Goal: Information Seeking & Learning: Learn about a topic

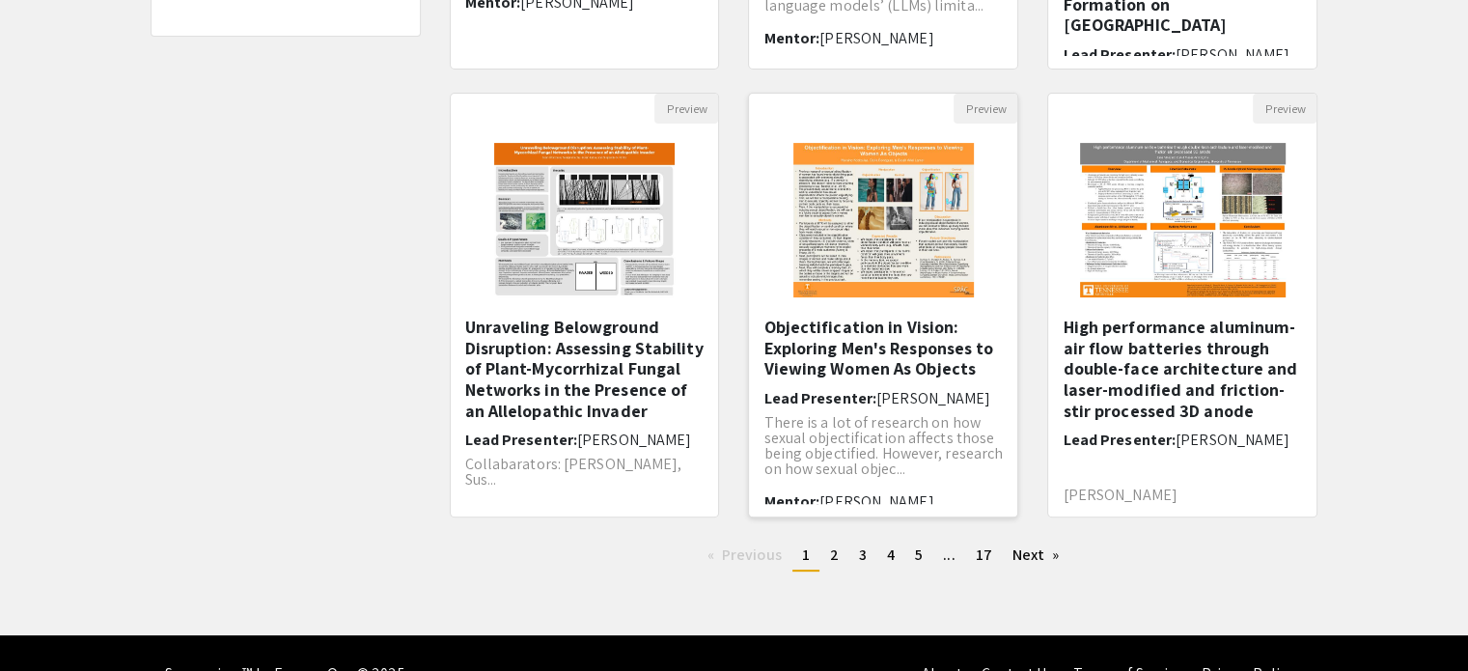
scroll to position [607, 0]
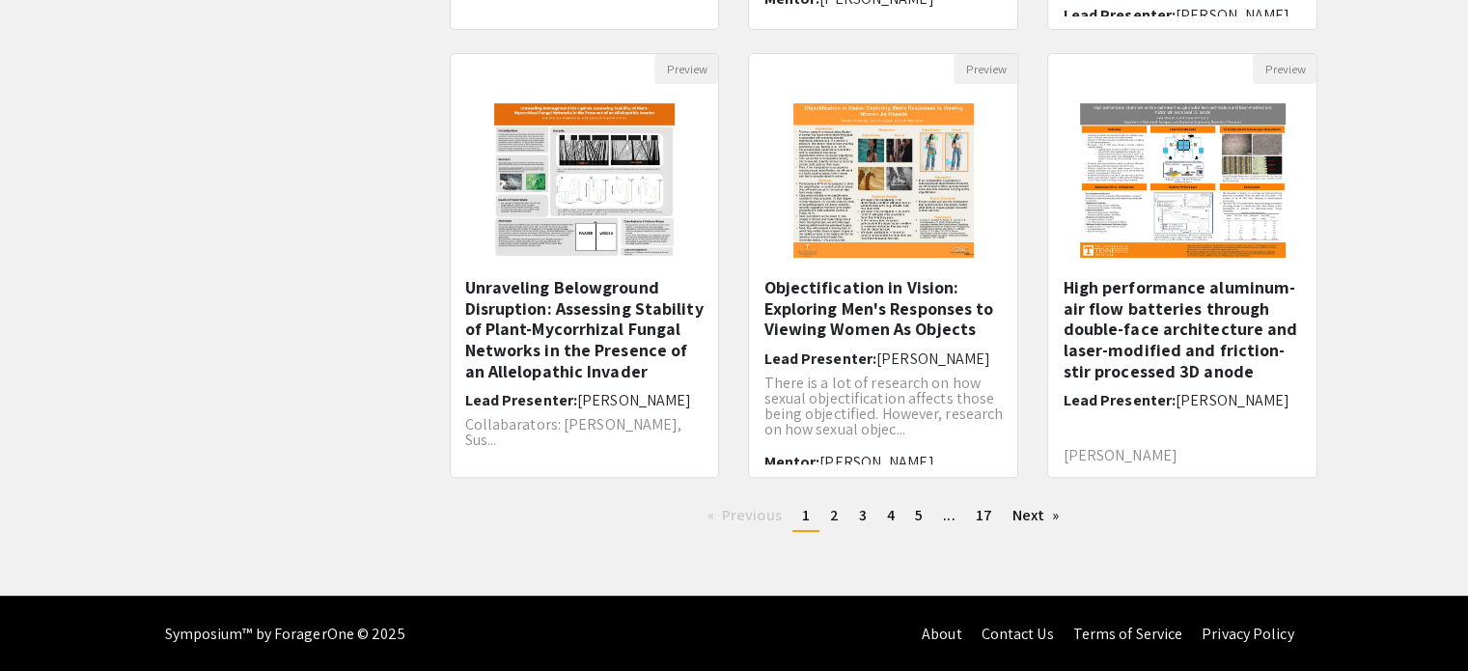
click at [620, 211] on img "Open Presentation <p>Unraveling Belowground Disruption: Assessing Stability of …" at bounding box center [584, 180] width 219 height 193
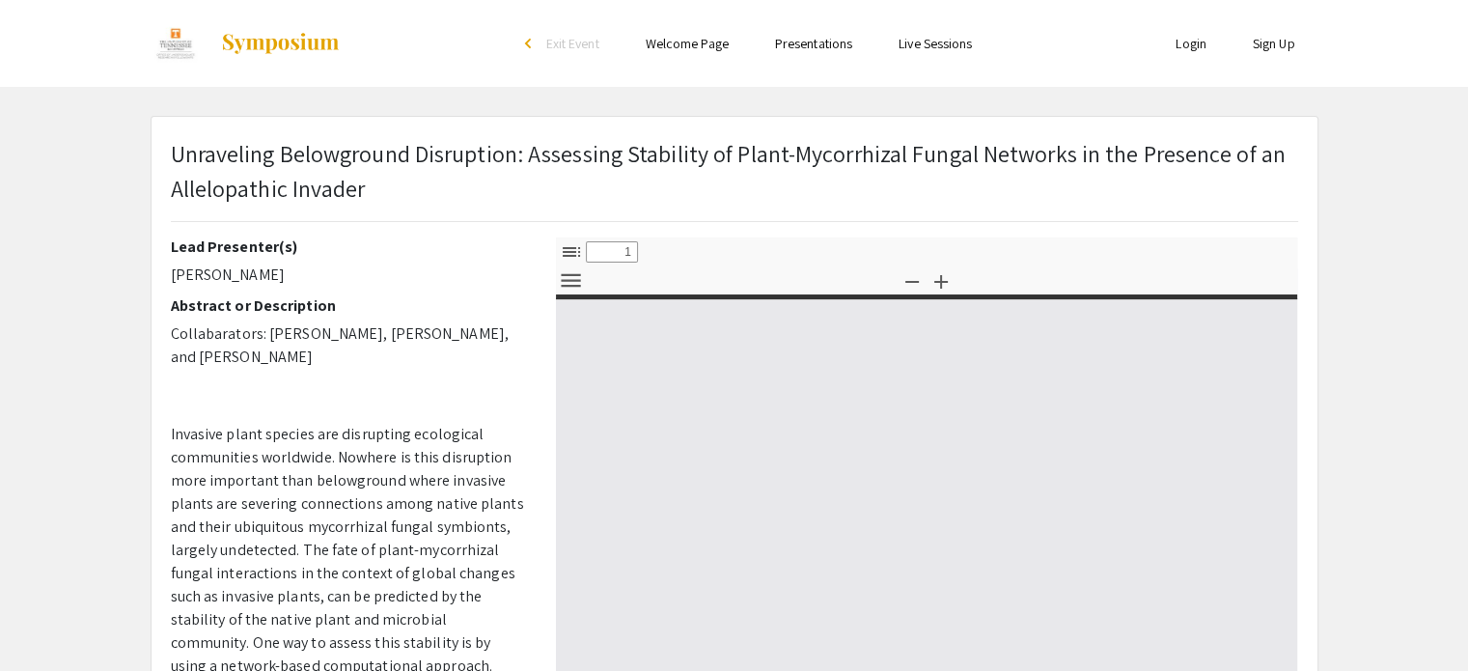
select select "custom"
type input "0"
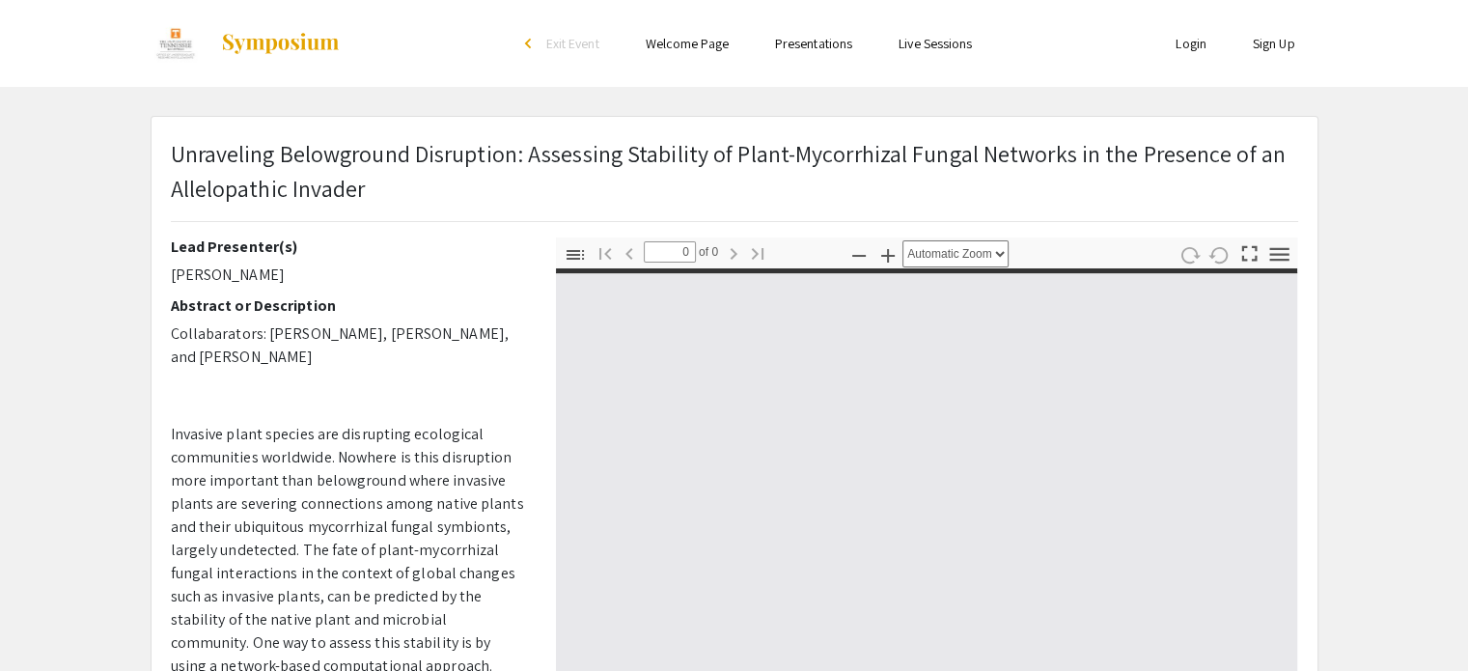
select select "custom"
type input "1"
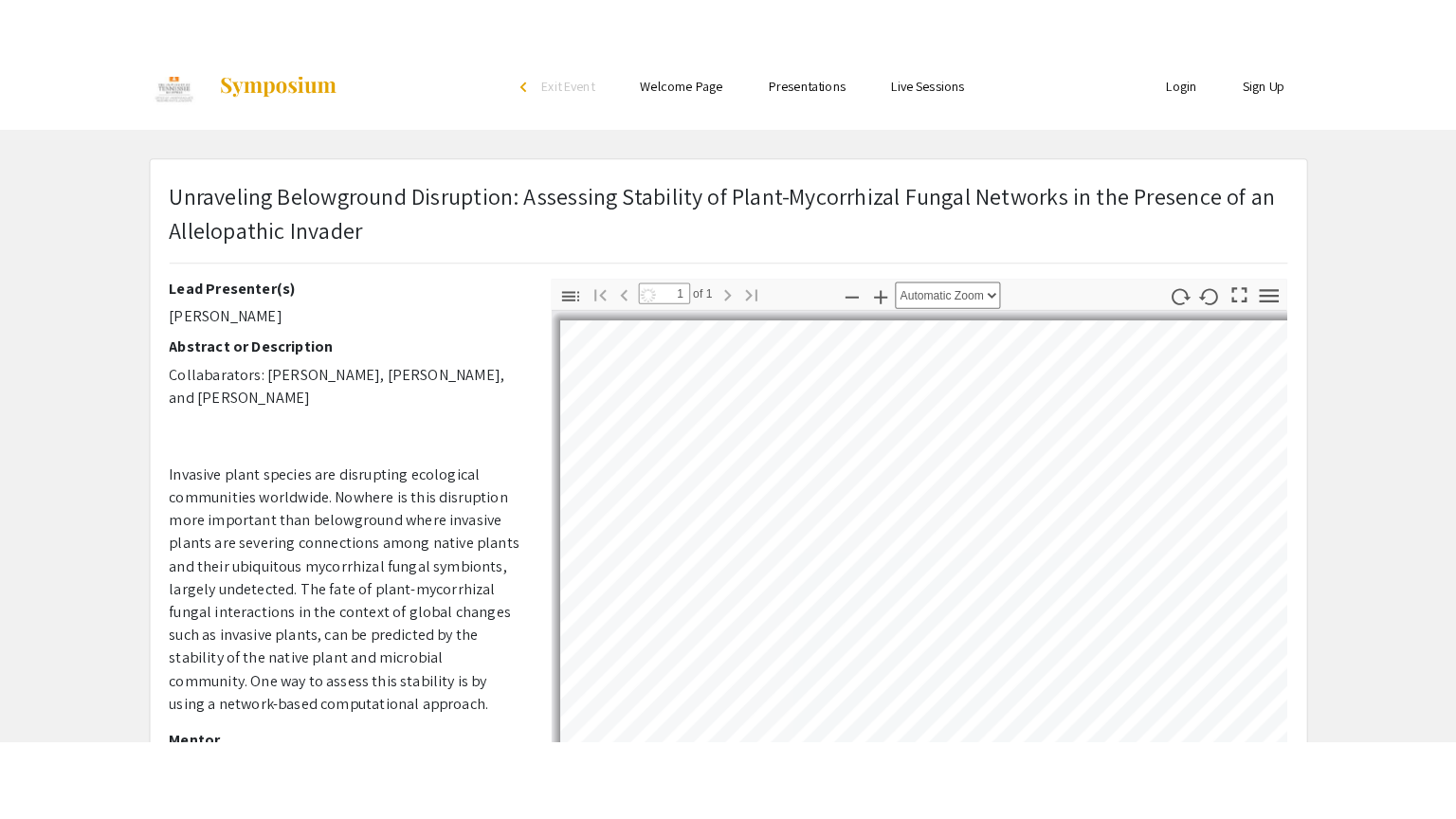
scroll to position [190, 0]
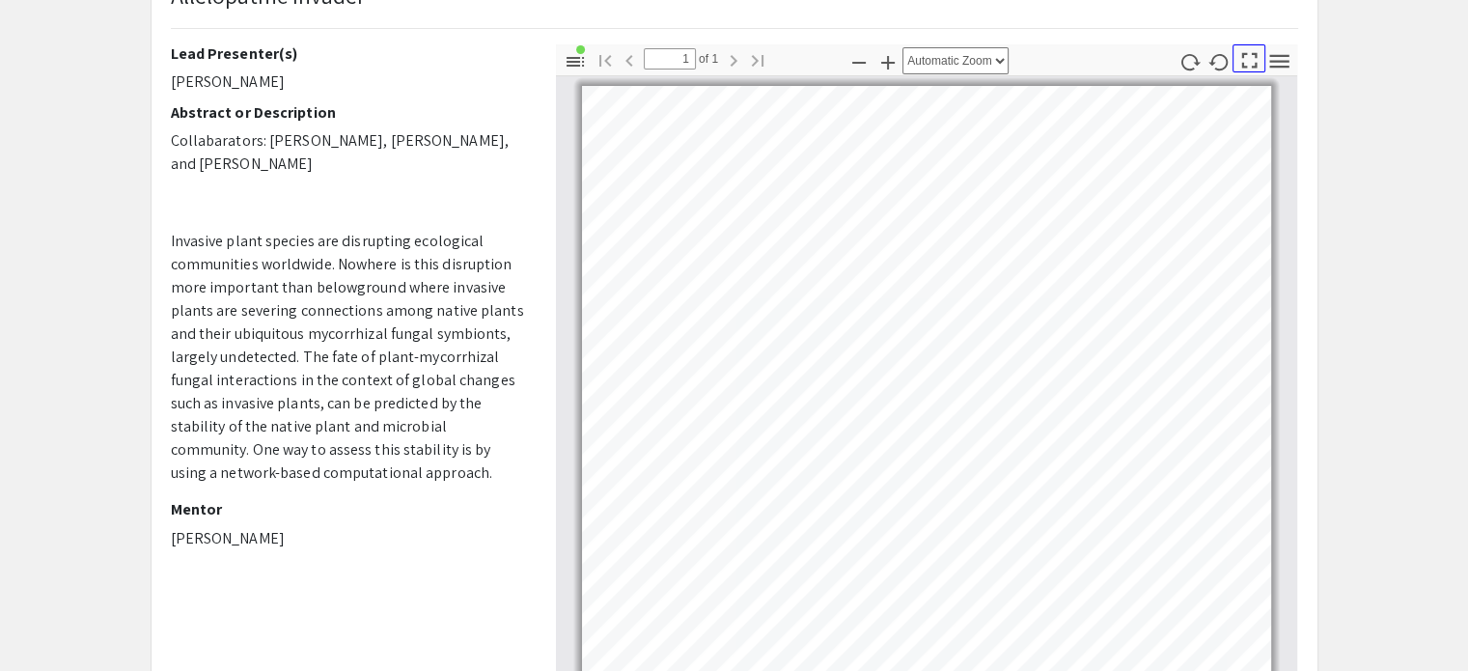
click at [1246, 66] on icon "button" at bounding box center [1249, 60] width 15 height 15
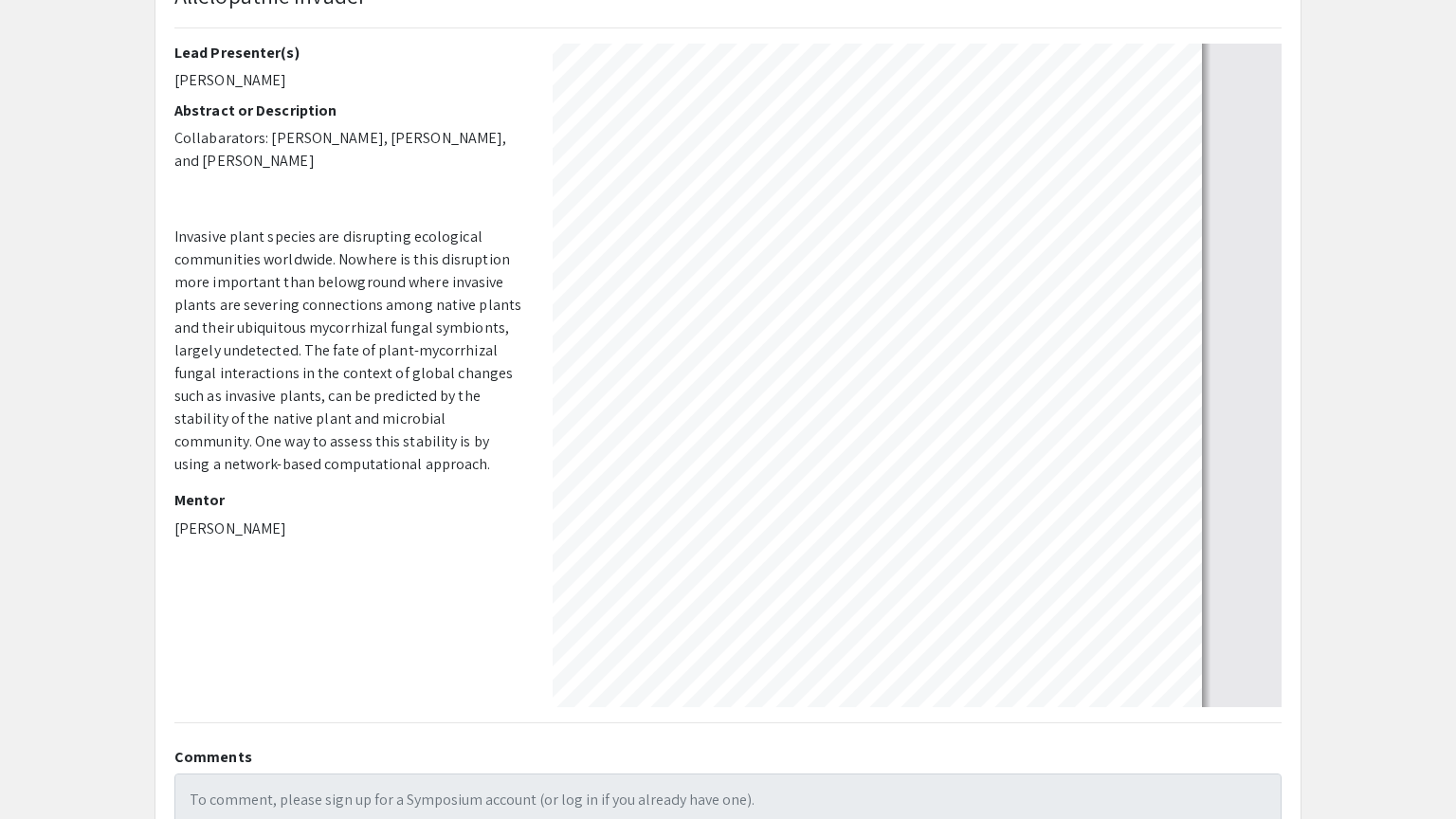
click at [1234, 58] on div at bounding box center [728, 5] width 1449 height 1647
select select "auto"
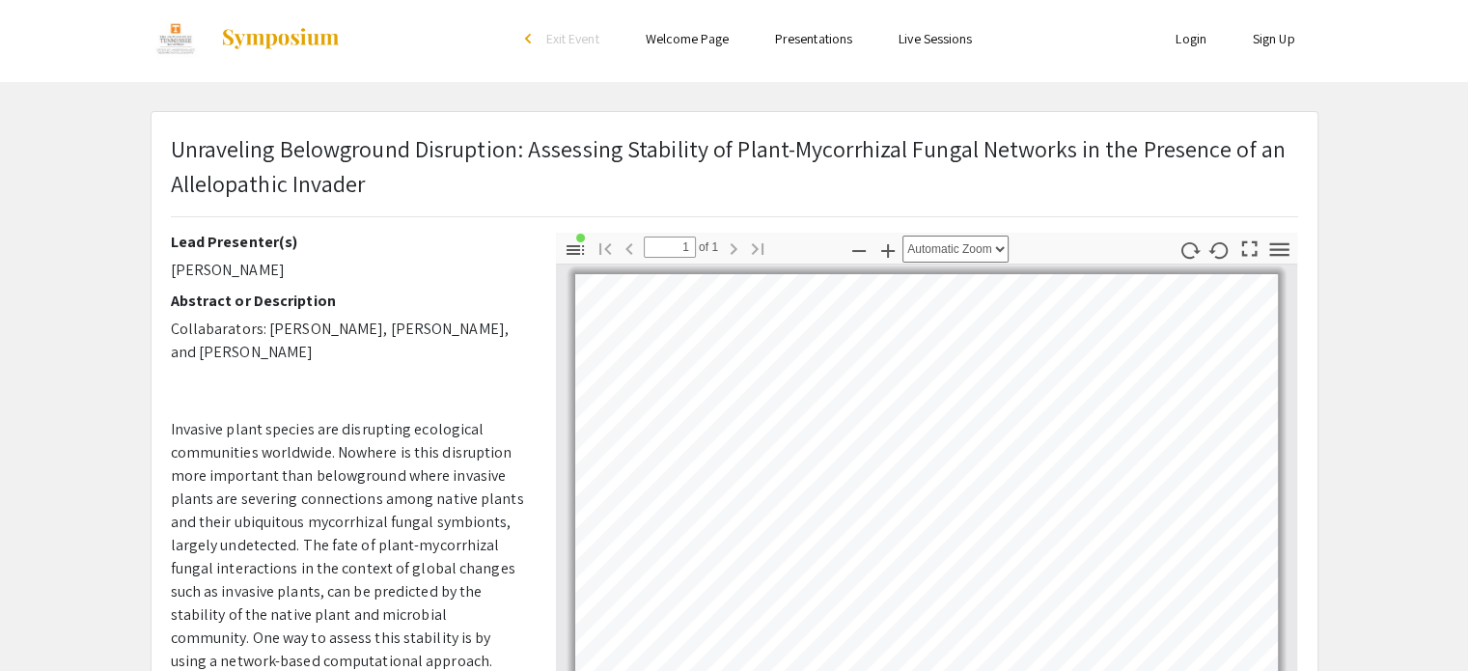
scroll to position [0, 0]
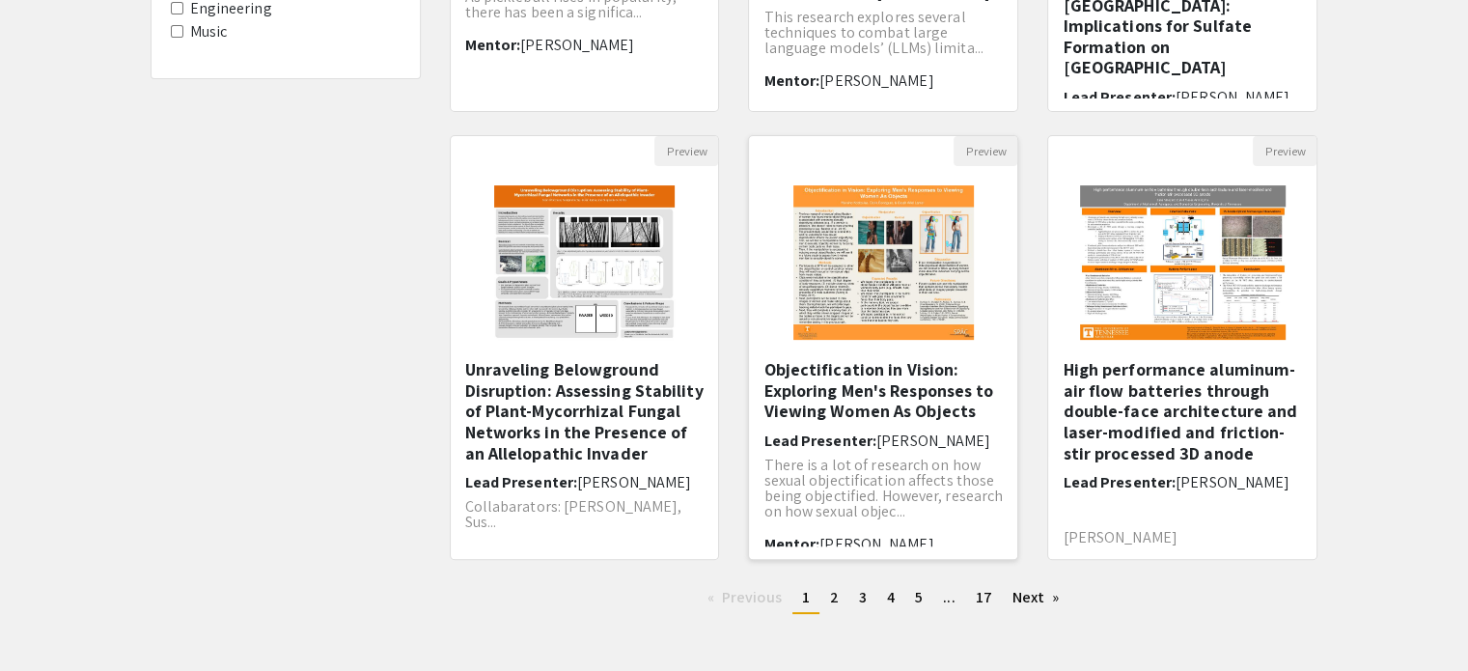
scroll to position [579, 0]
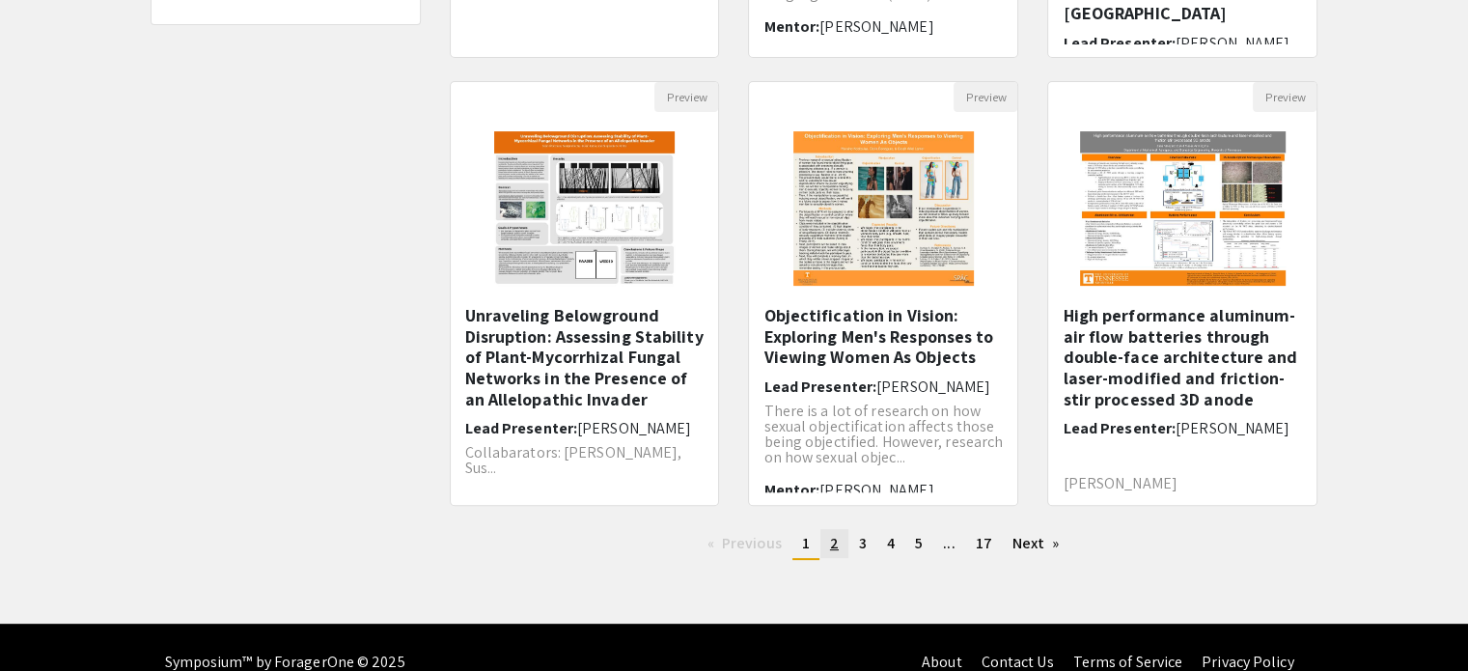
click at [825, 550] on link "page 2" at bounding box center [834, 543] width 28 height 29
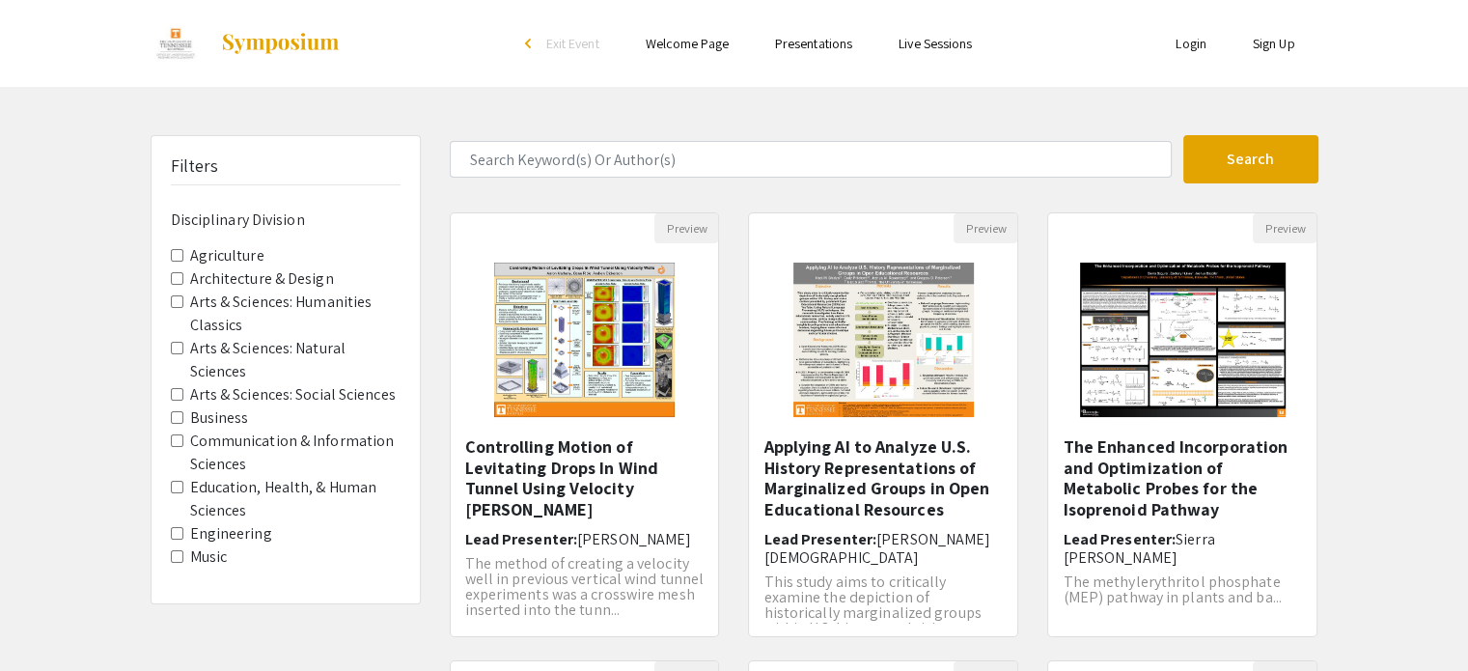
click at [202, 258] on label "Agriculture" at bounding box center [227, 255] width 74 height 23
click at [183, 258] on Division-Agriculture "Agriculture" at bounding box center [177, 255] width 13 height 13
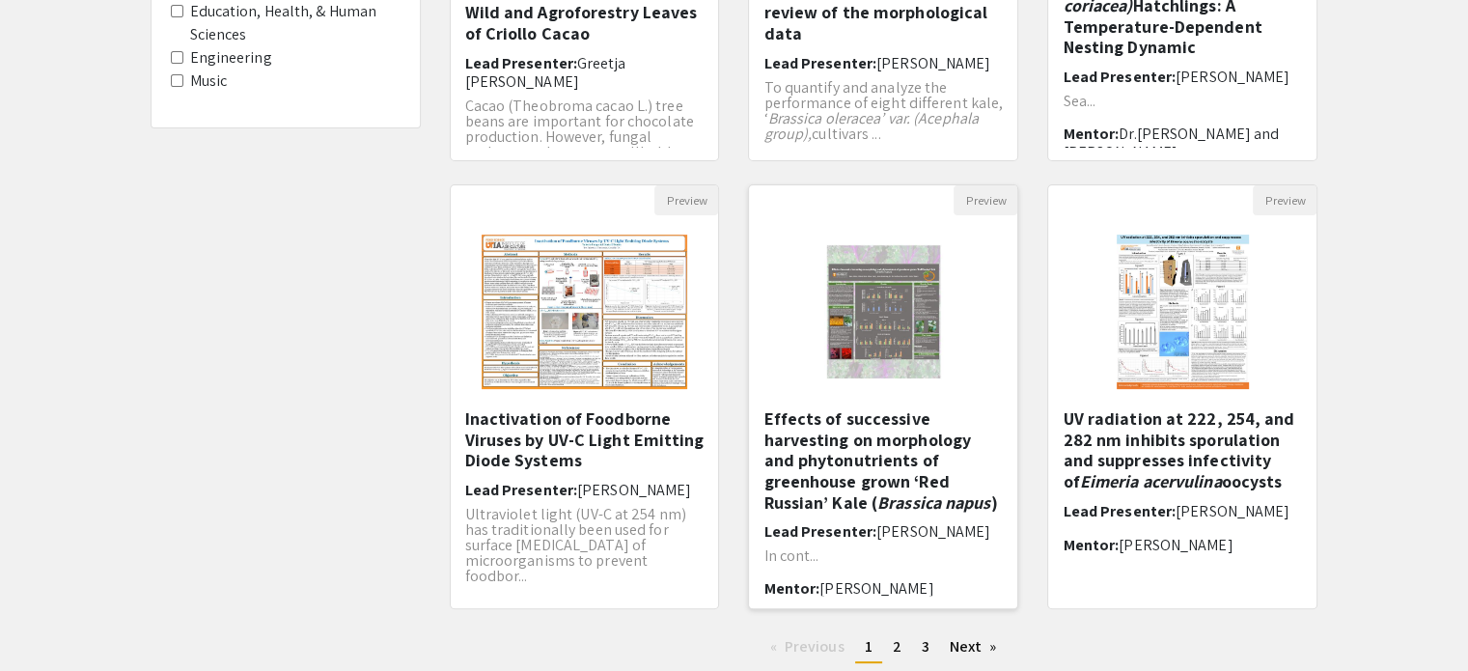
scroll to position [482, 0]
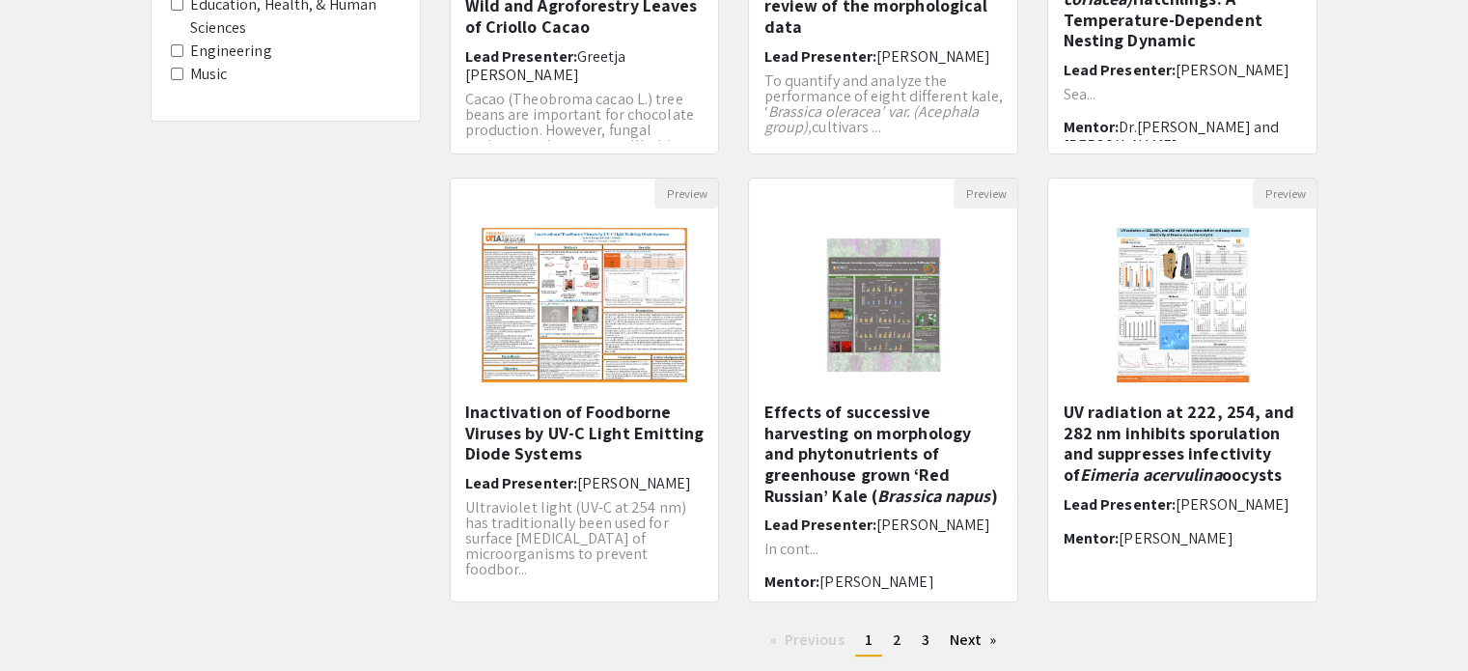
click at [926, 352] on img at bounding box center [884, 304] width 158 height 193
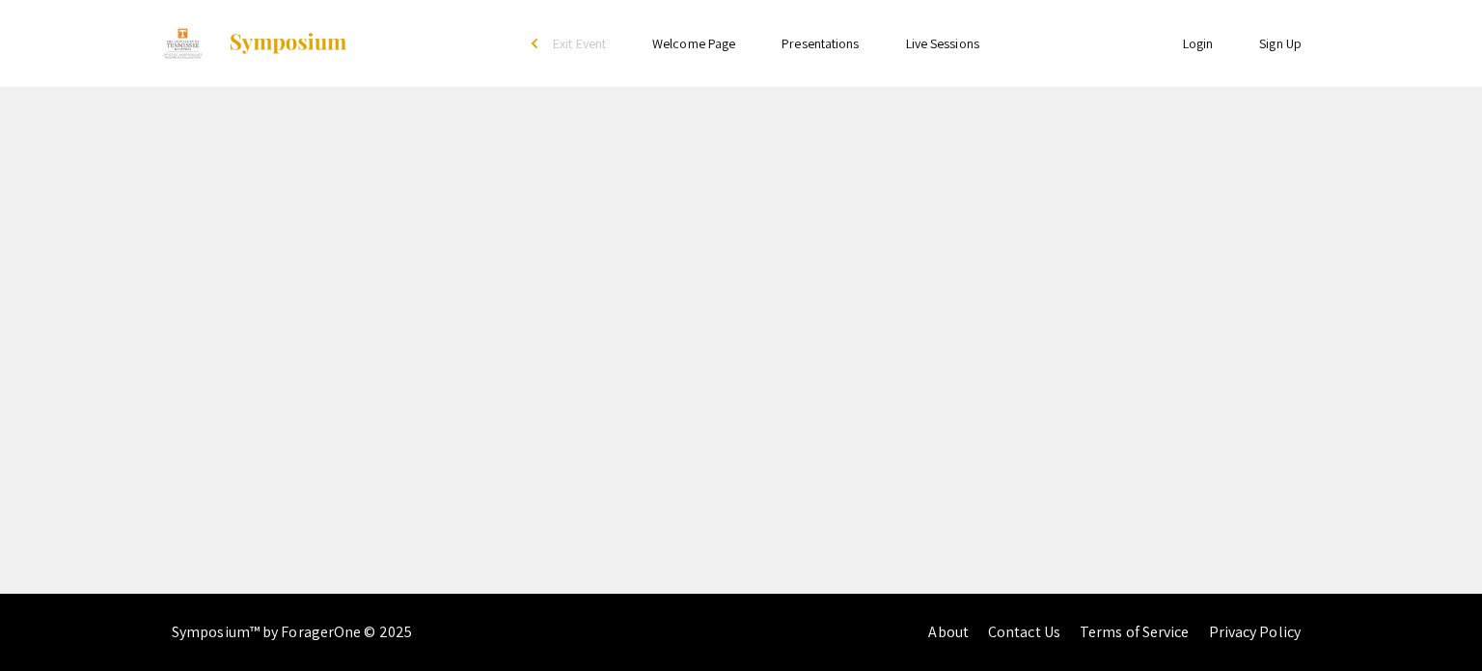
select select "custom"
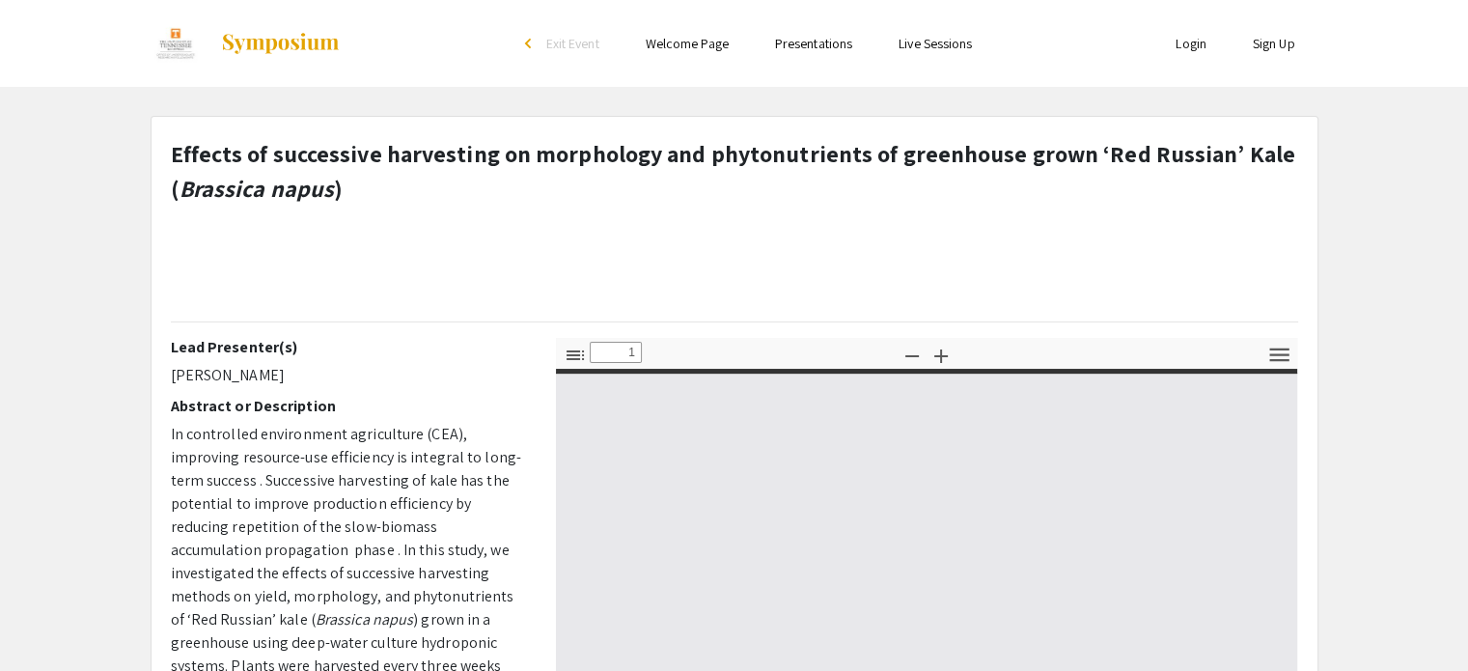
type input "0"
select select "custom"
type input "1"
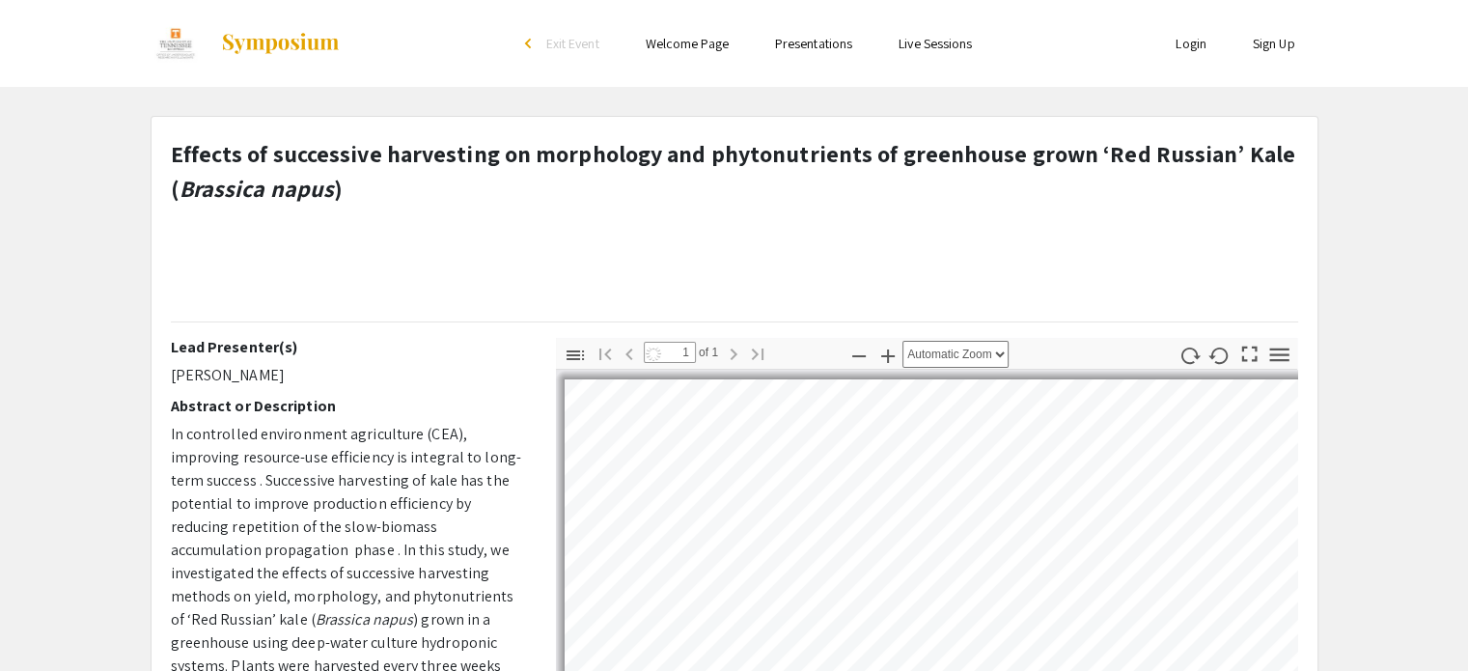
select select "auto"
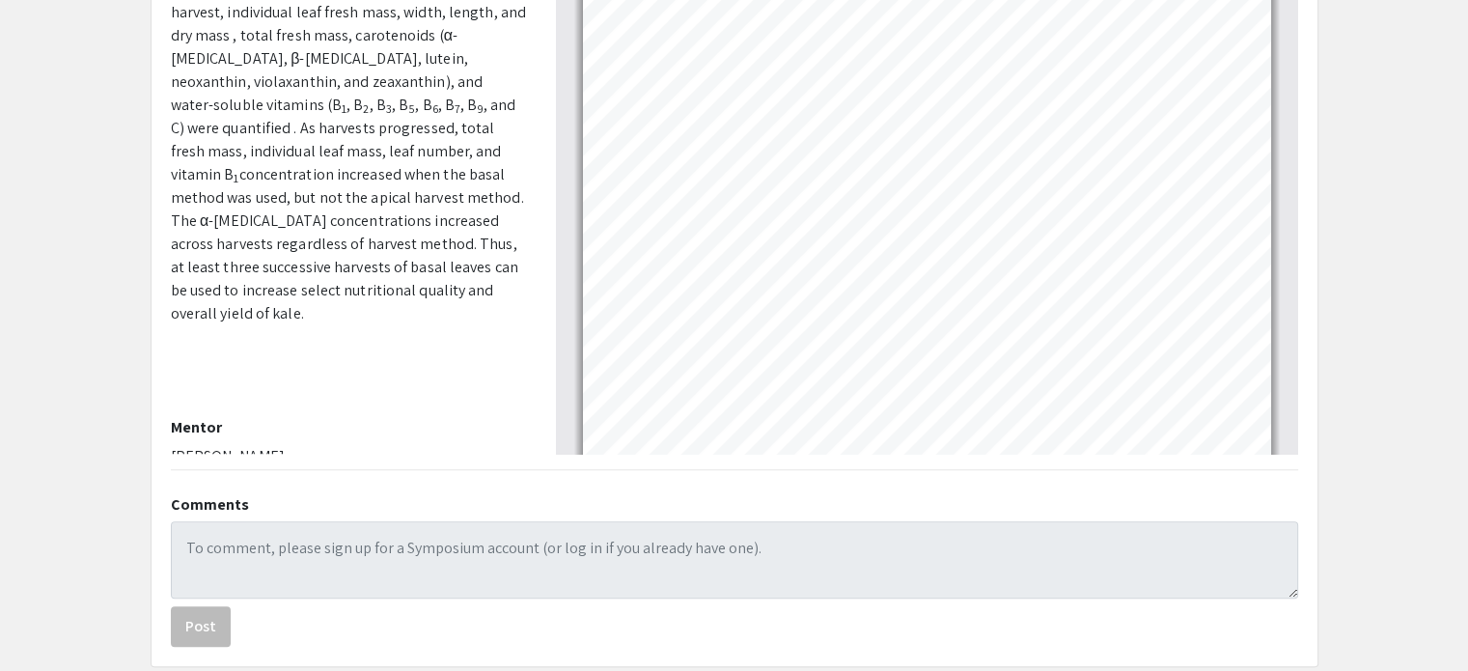
scroll to position [660, 0]
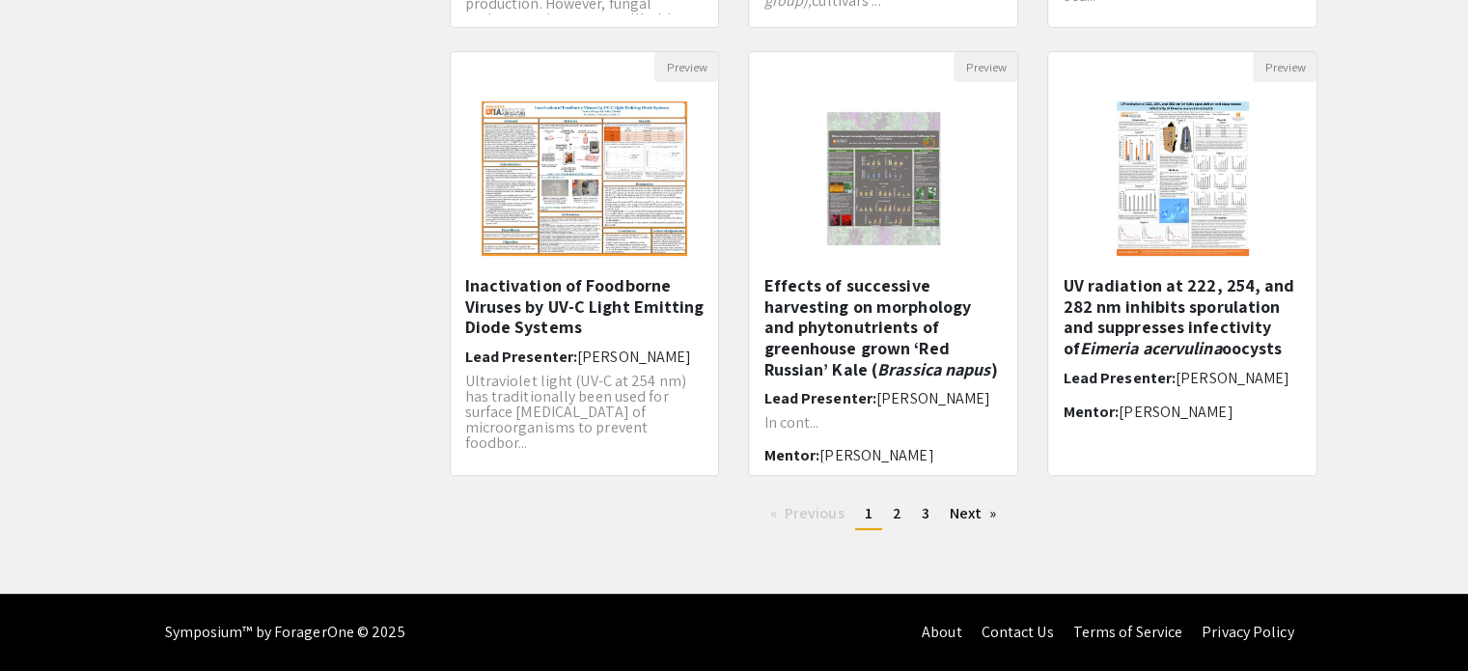
scroll to position [482, 0]
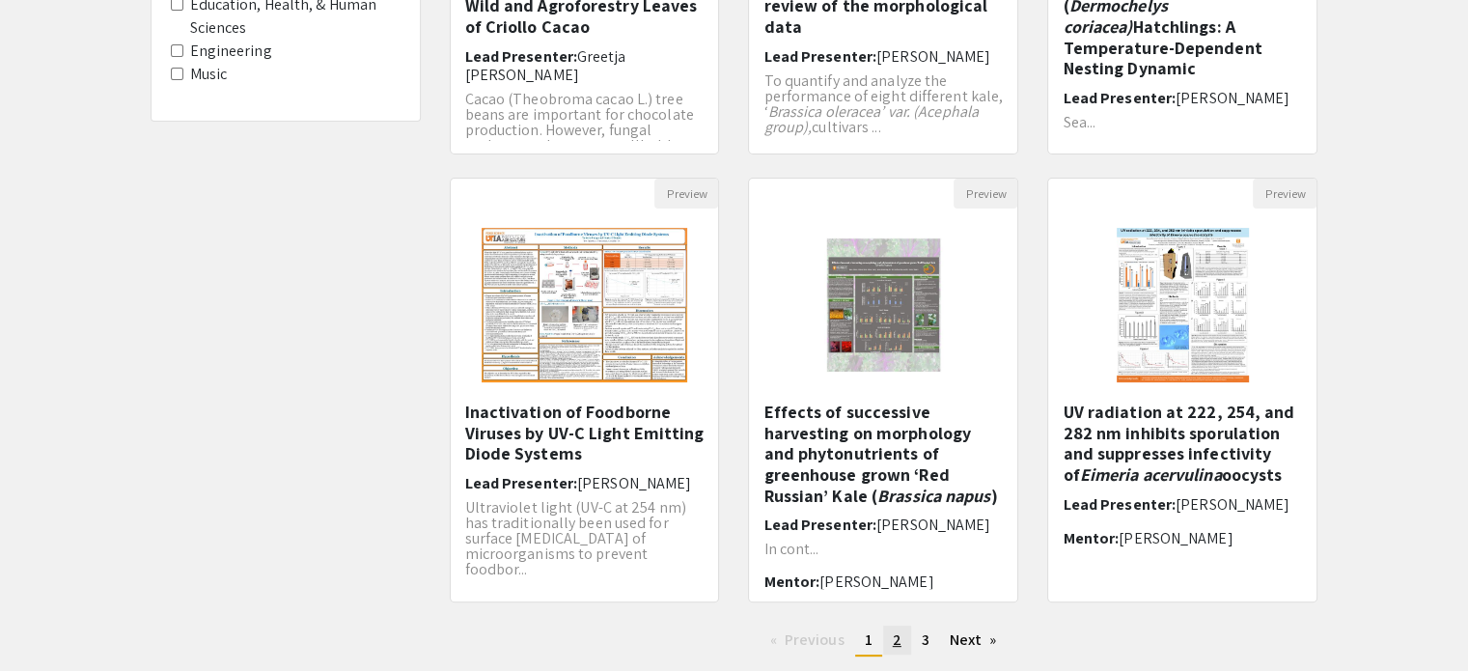
click at [899, 628] on link "page 2" at bounding box center [897, 639] width 28 height 29
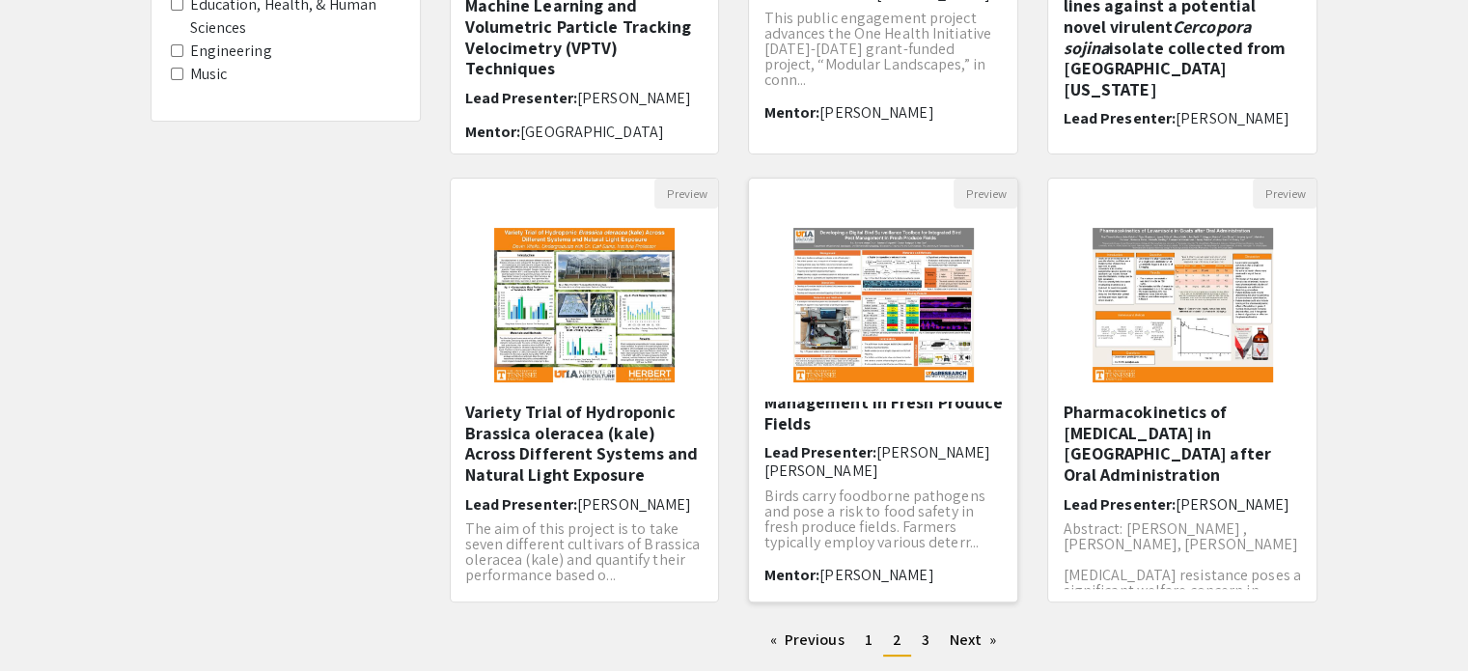
scroll to position [74, 0]
click at [919, 638] on link "page 3" at bounding box center [925, 639] width 27 height 29
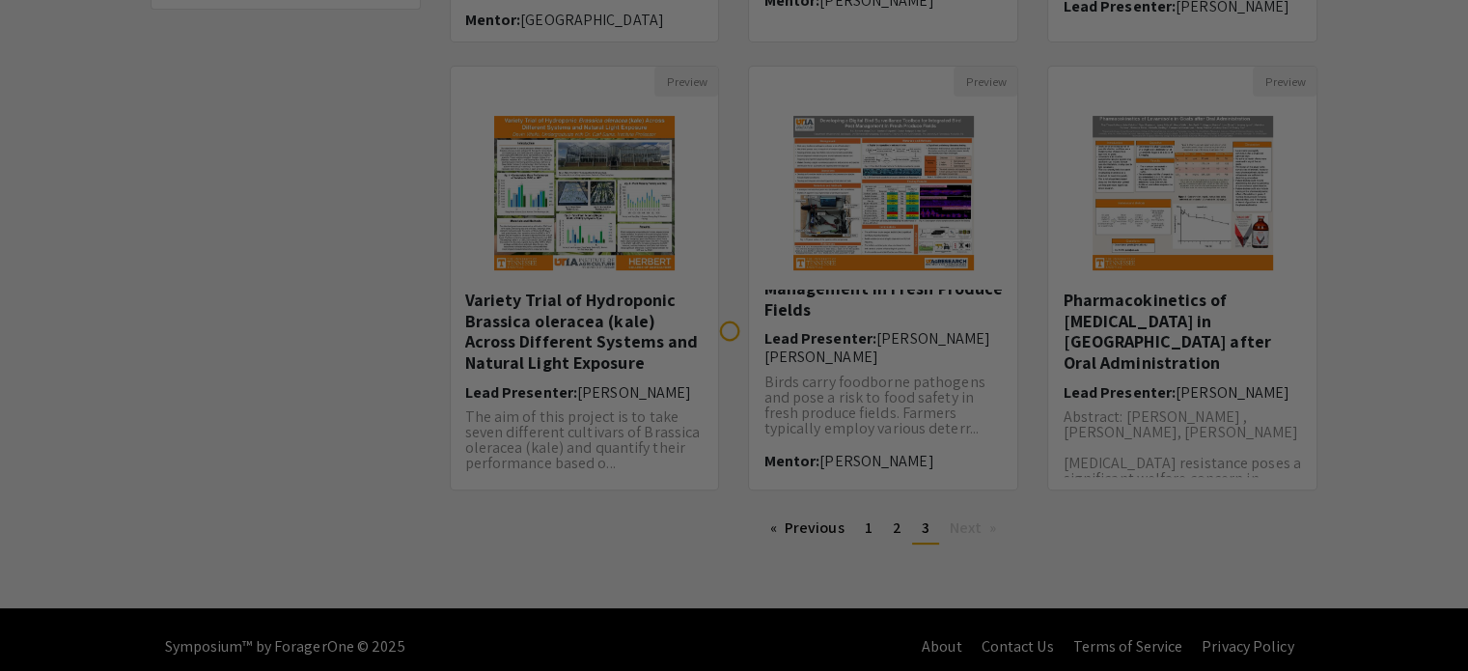
scroll to position [607, 0]
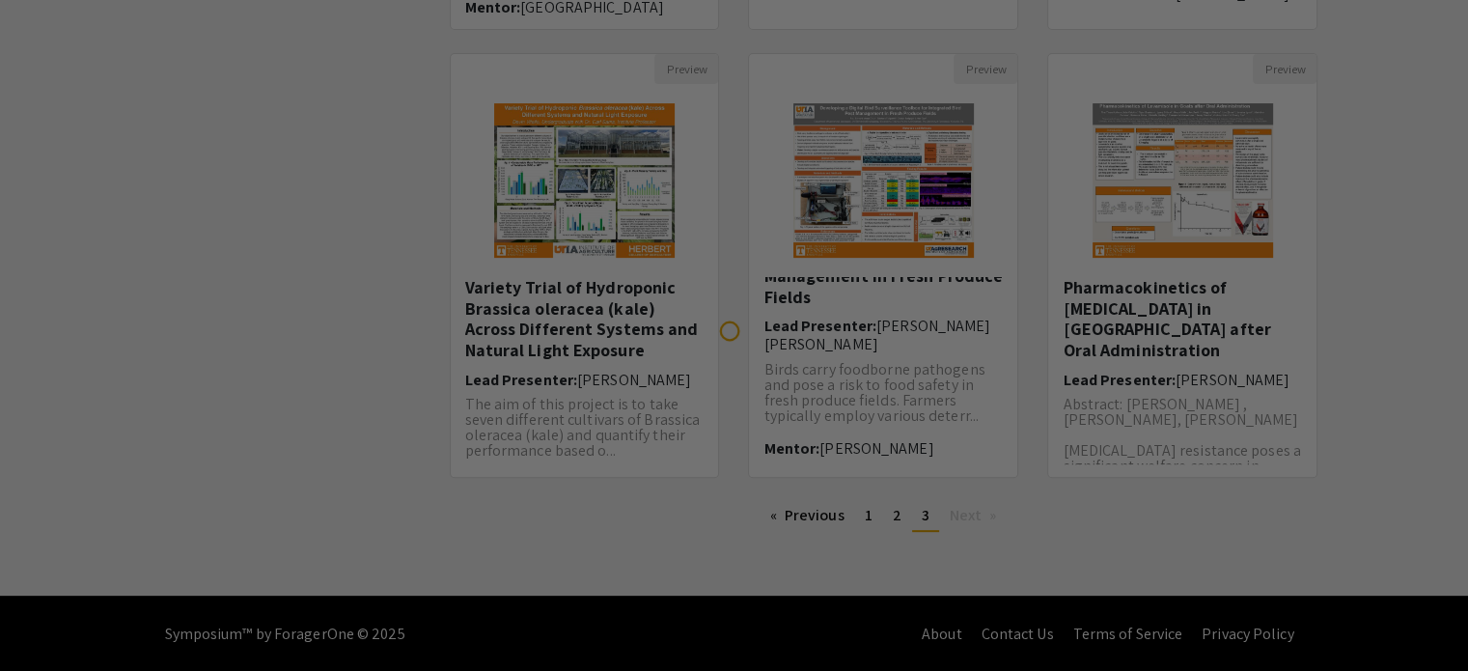
click at [1138, 308] on div at bounding box center [734, 335] width 1468 height 671
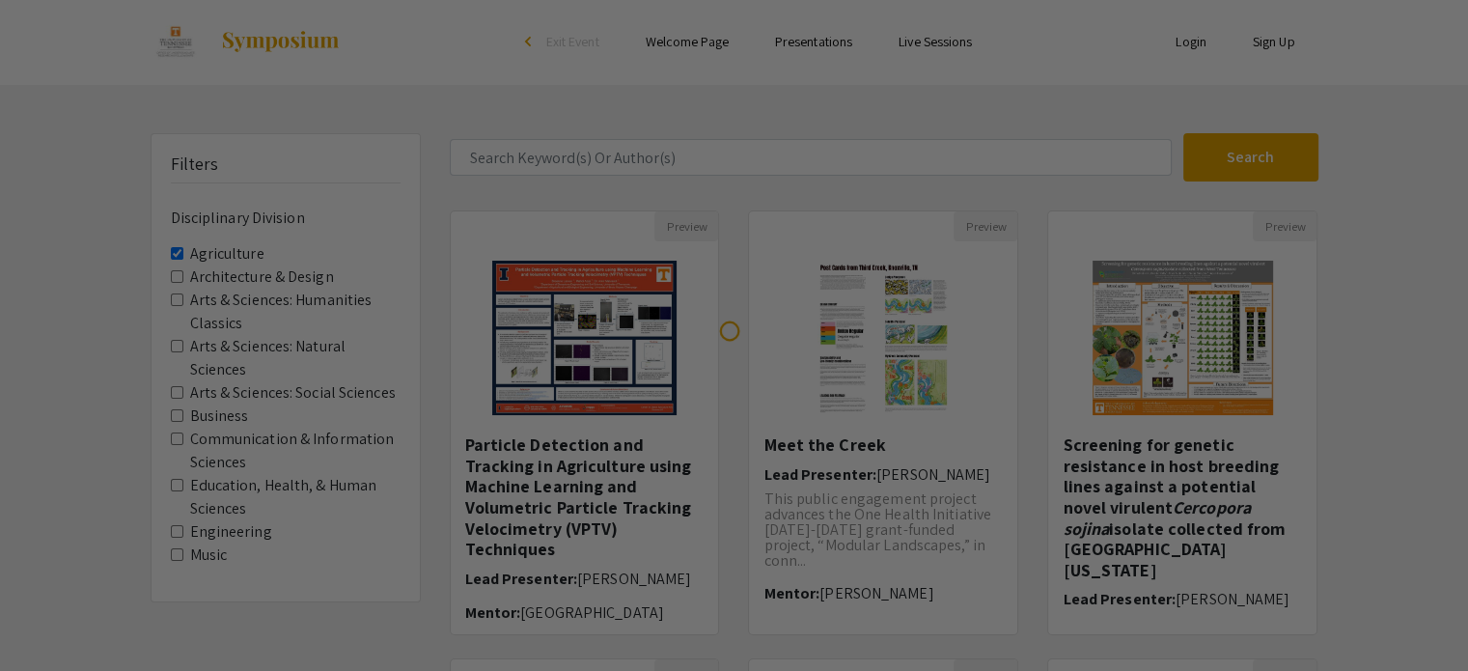
scroll to position [0, 0]
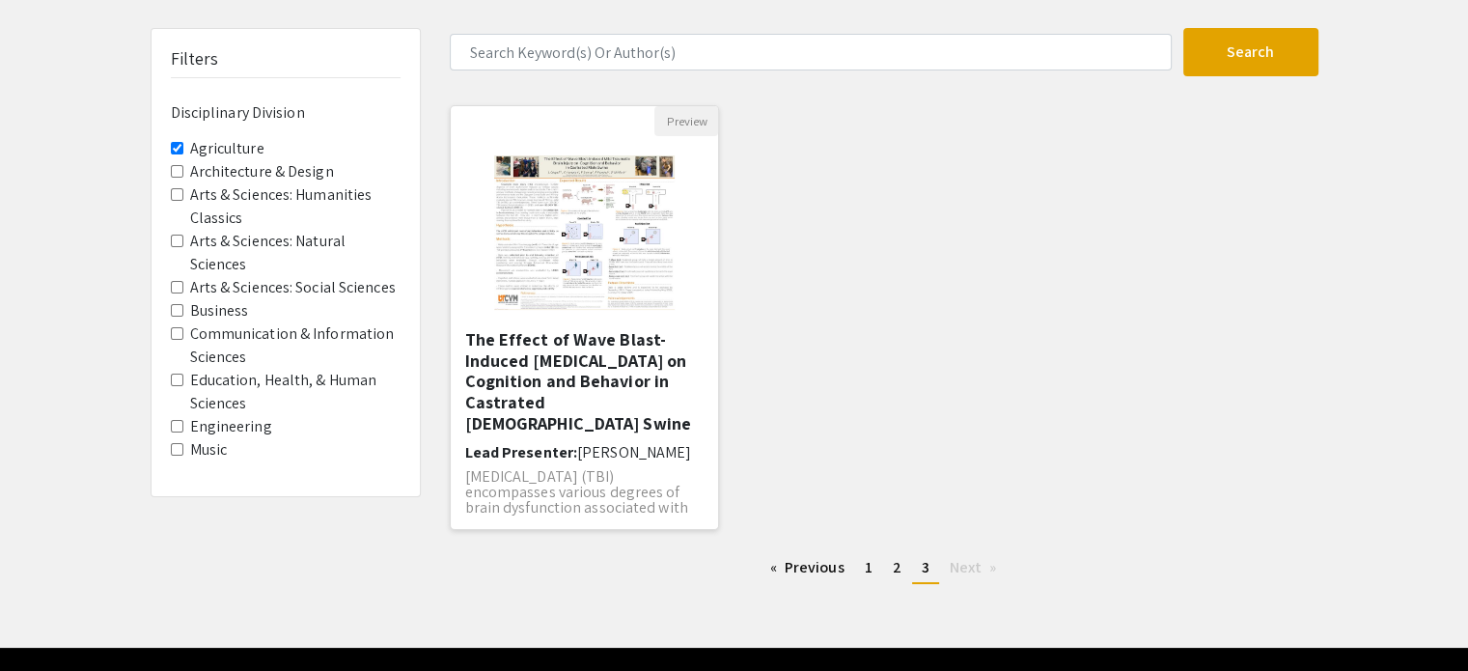
scroll to position [159, 0]
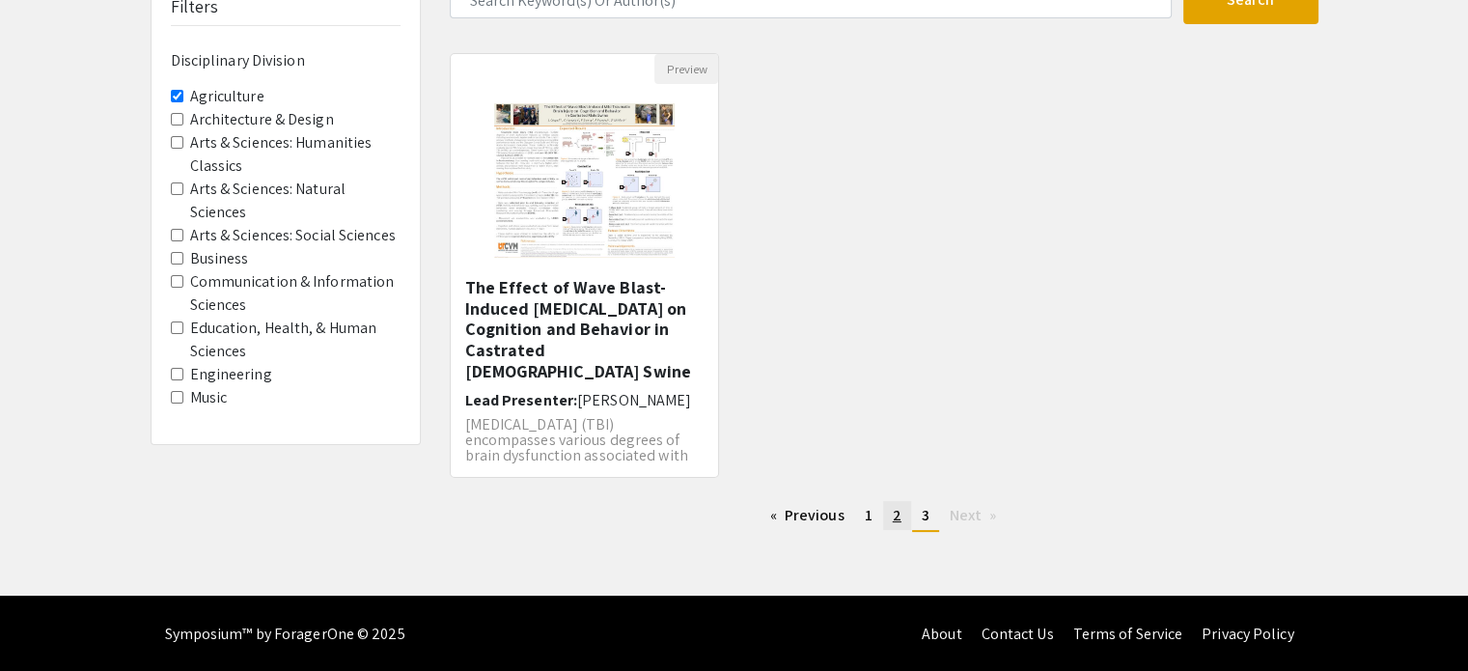
click at [889, 525] on link "page 2" at bounding box center [897, 515] width 28 height 29
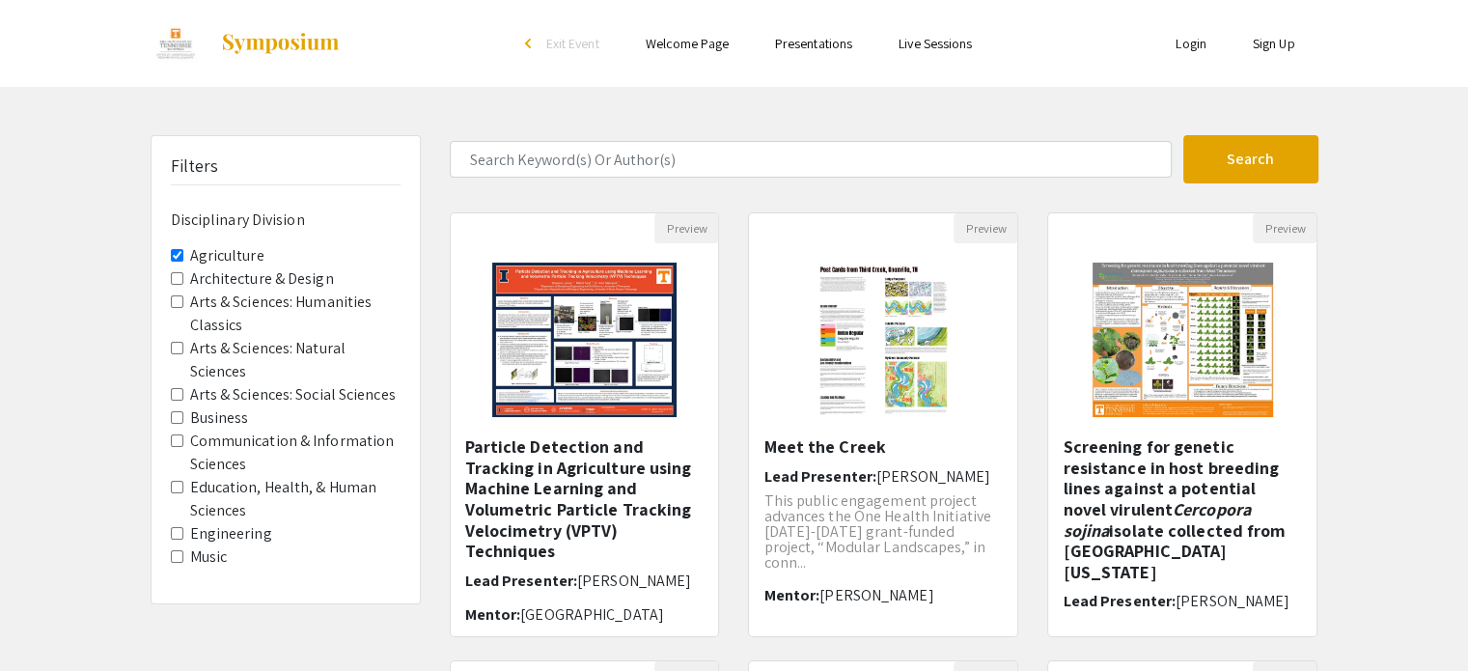
click at [167, 258] on div "Filters Disciplinary Division Agriculture Architecture & Design Arts & Sciences…" at bounding box center [285, 369] width 268 height 467
click at [171, 256] on Division-Agriculture "Agriculture" at bounding box center [177, 255] width 13 height 13
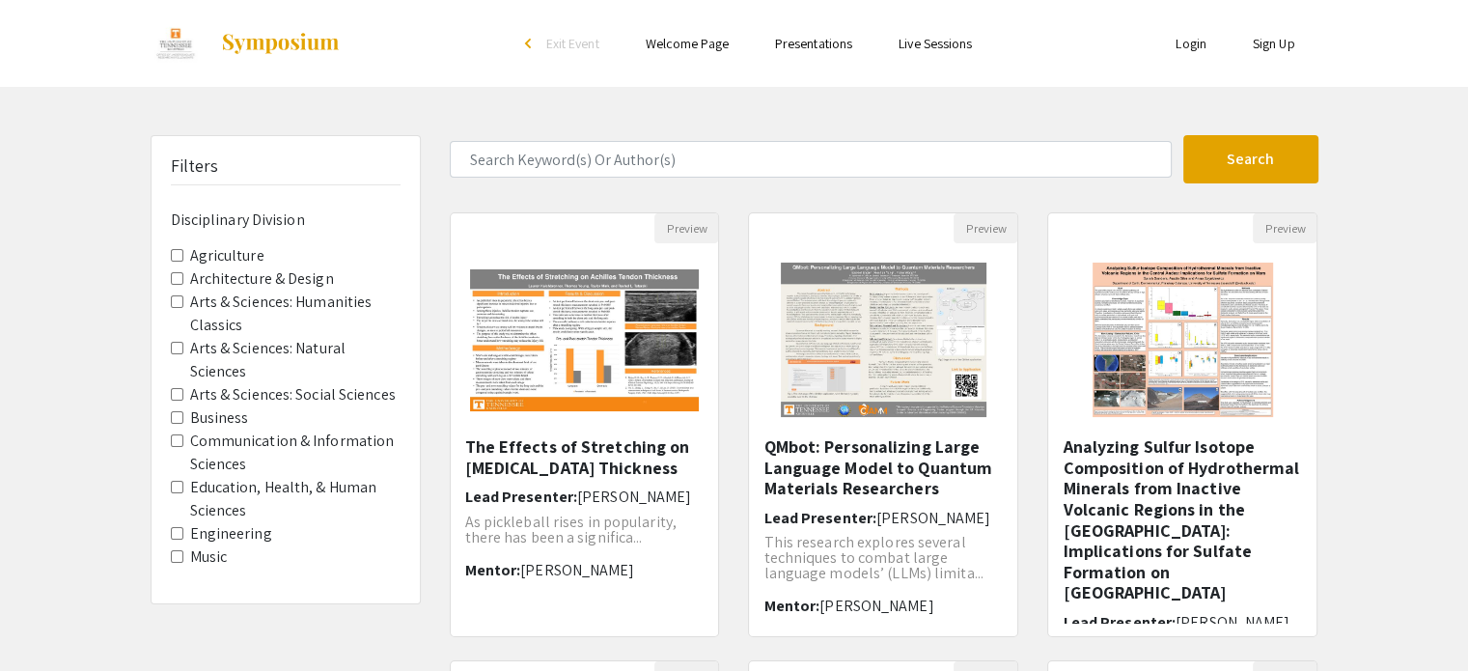
click at [176, 295] on Classics "Arts & Sciences: Humanities Classics" at bounding box center [177, 301] width 13 height 13
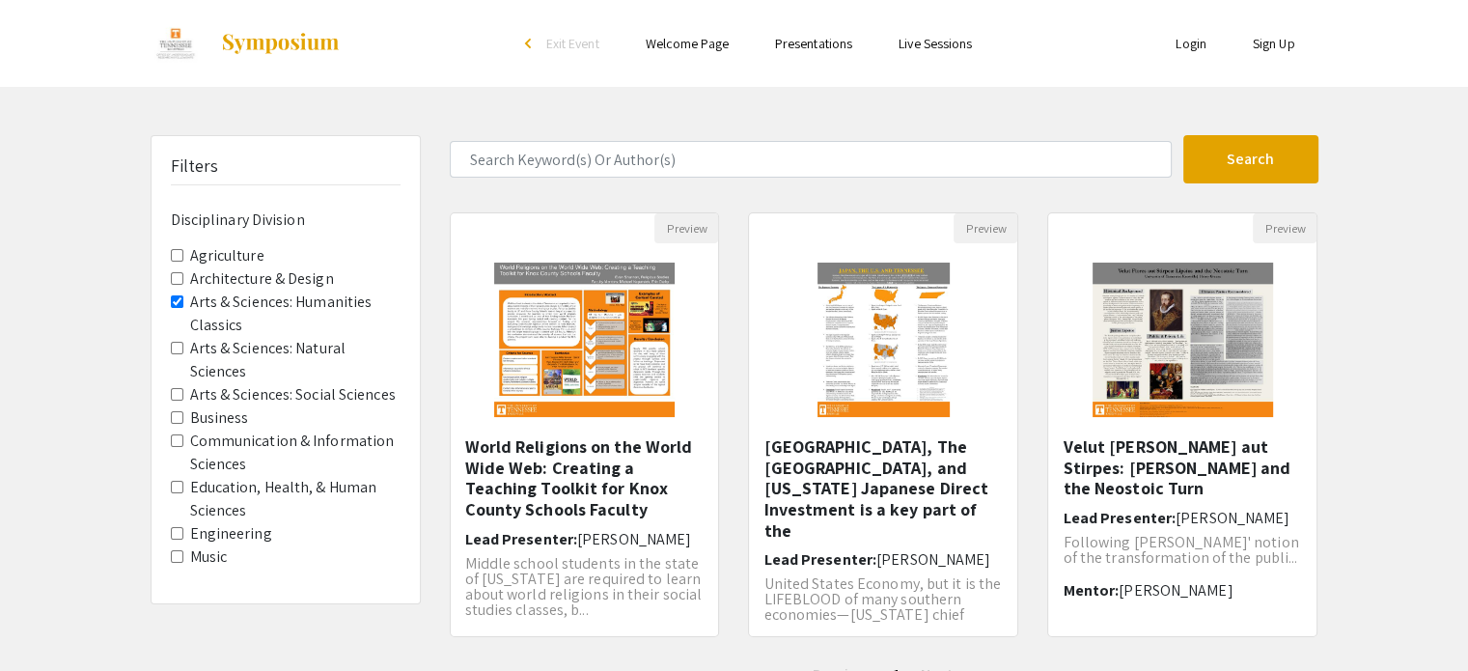
click at [179, 298] on Classics "Arts & Sciences: Humanities Classics" at bounding box center [177, 301] width 13 height 13
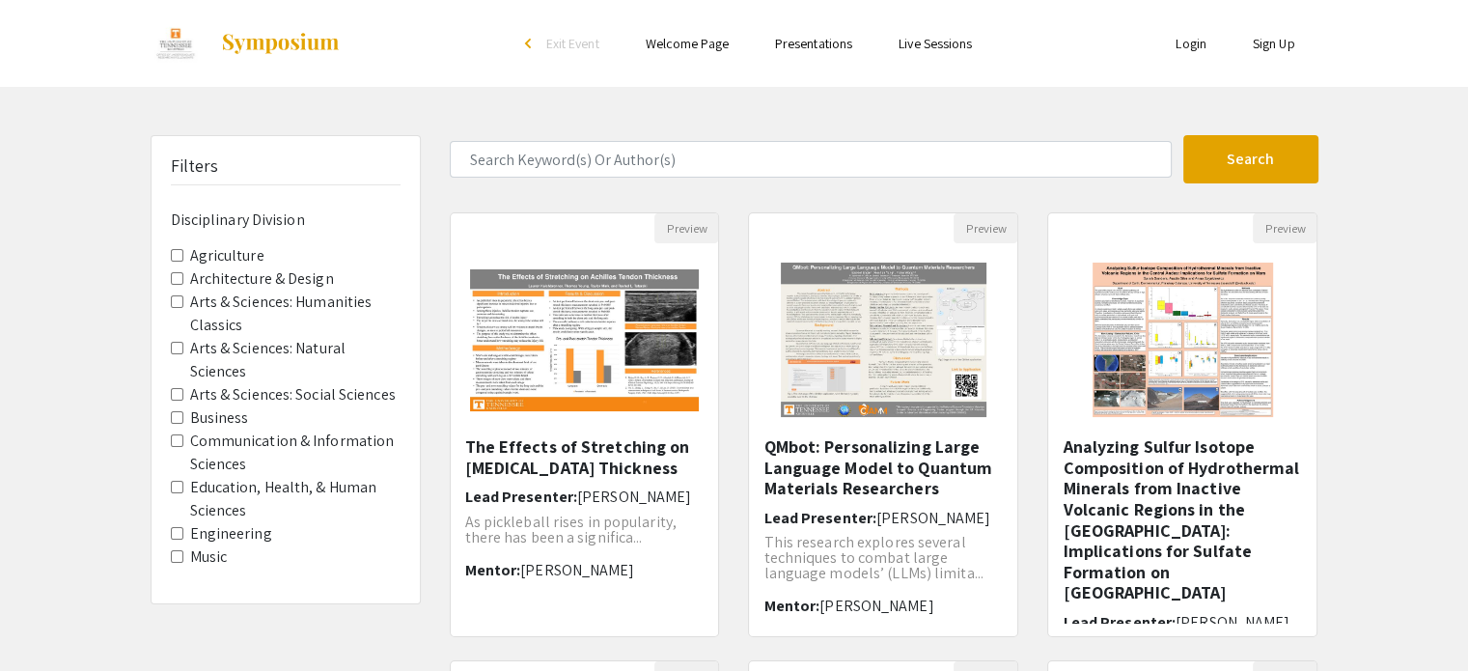
click at [176, 347] on Sciences "Arts & Sciences: Natural Sciences" at bounding box center [177, 348] width 13 height 13
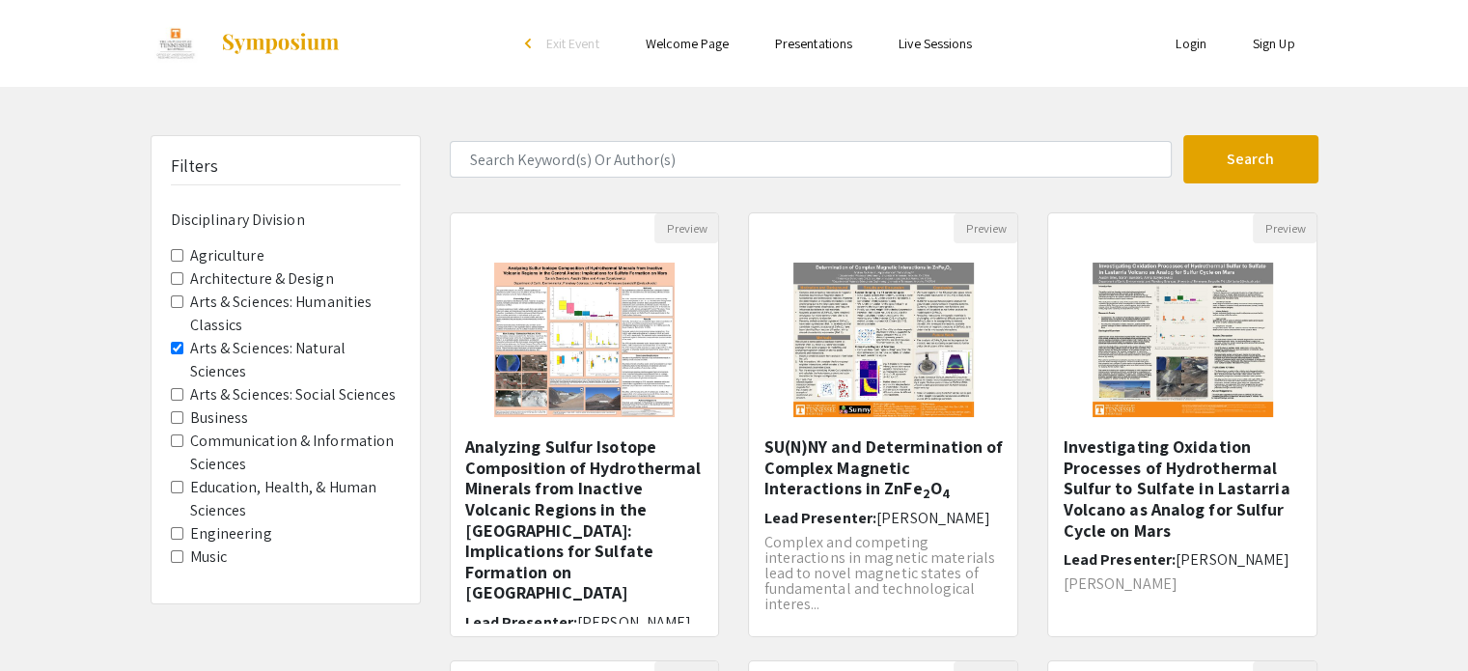
click at [171, 391] on Sciences "Arts & Sciences: Social Sciences" at bounding box center [177, 394] width 13 height 13
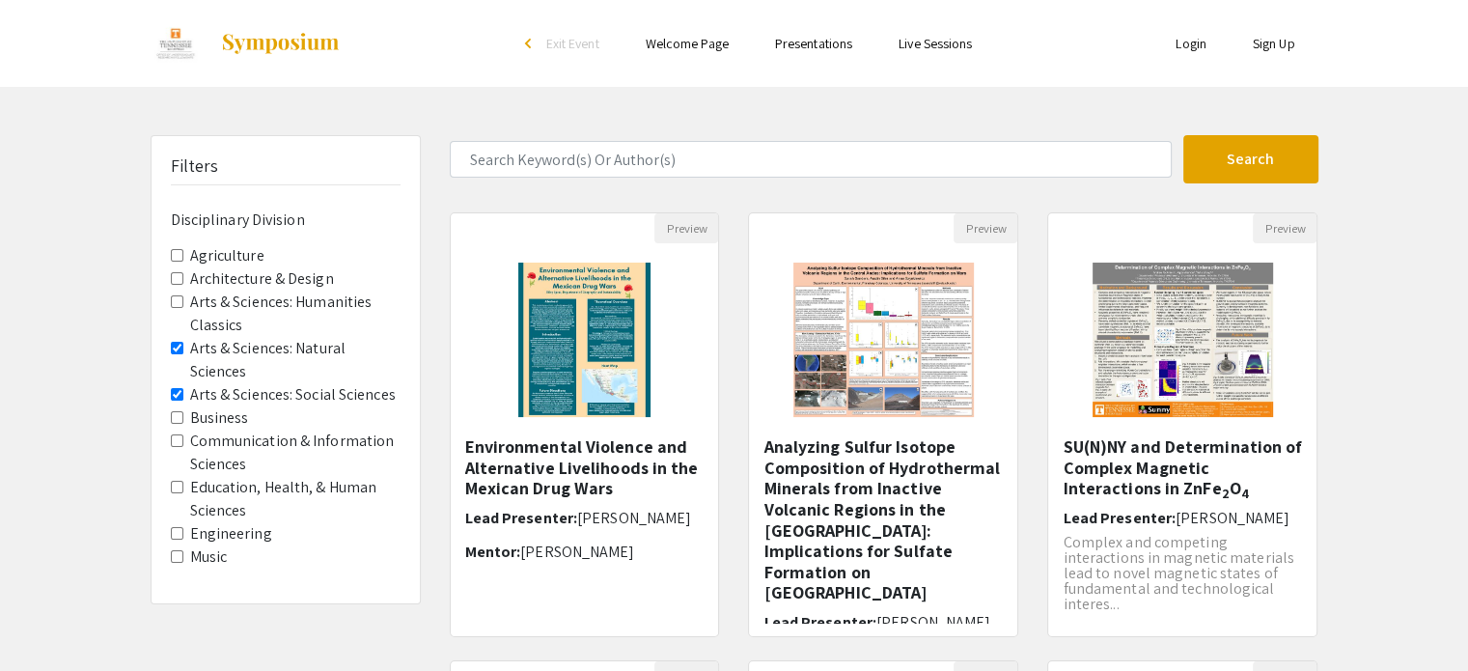
click at [178, 344] on Sciences "Arts & Sciences: Natural Sciences" at bounding box center [177, 348] width 13 height 13
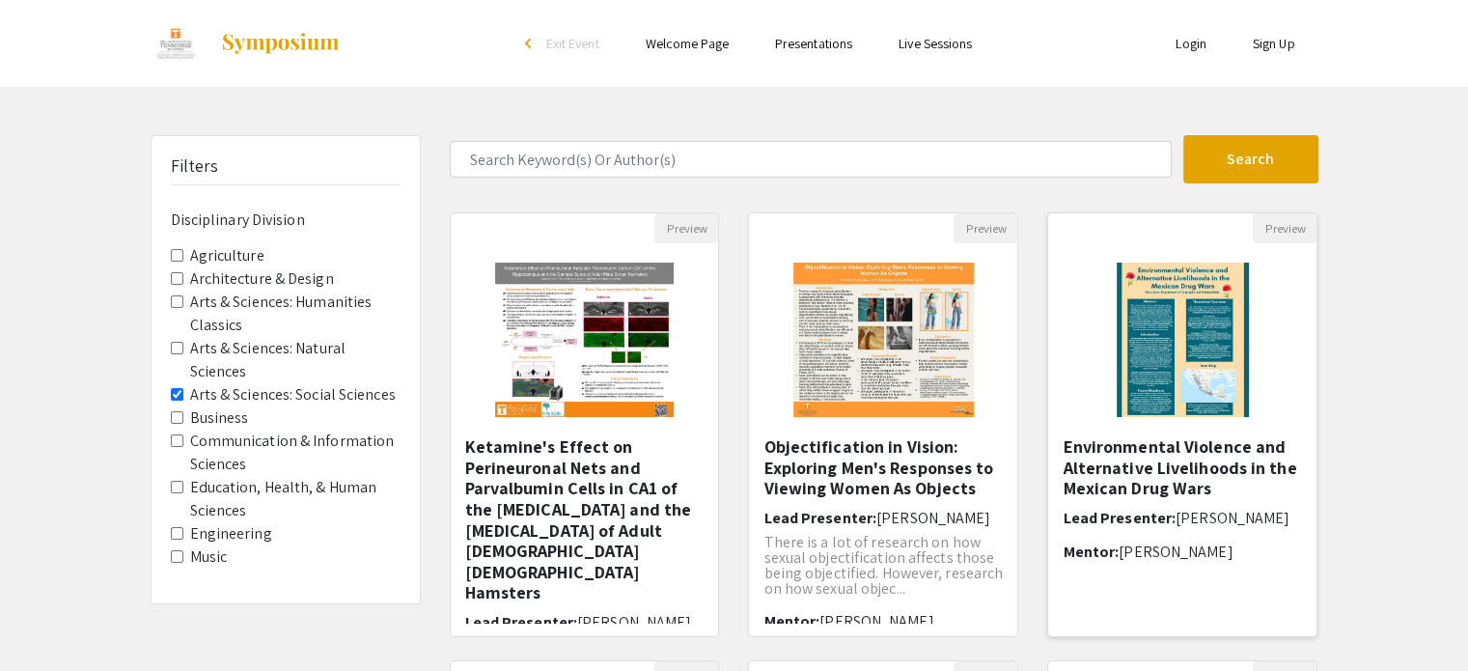
click at [1140, 333] on img at bounding box center [1182, 339] width 171 height 193
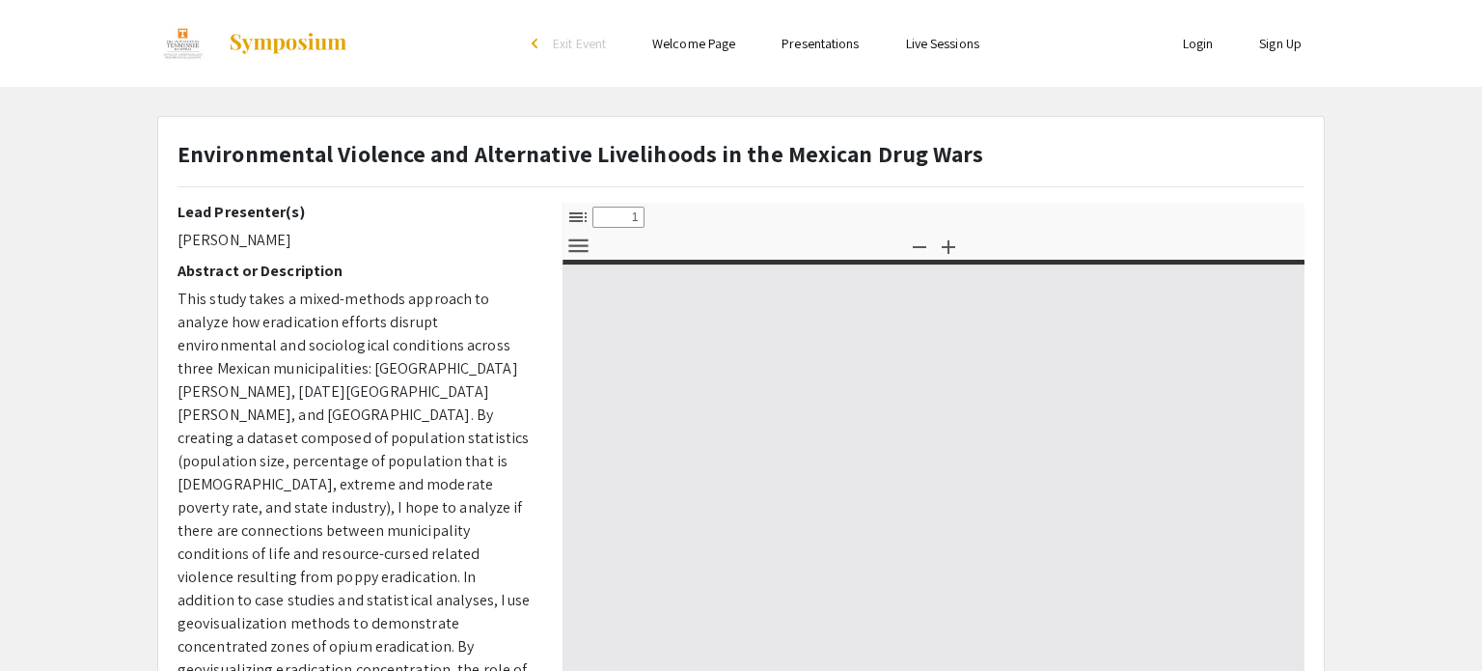
select select "custom"
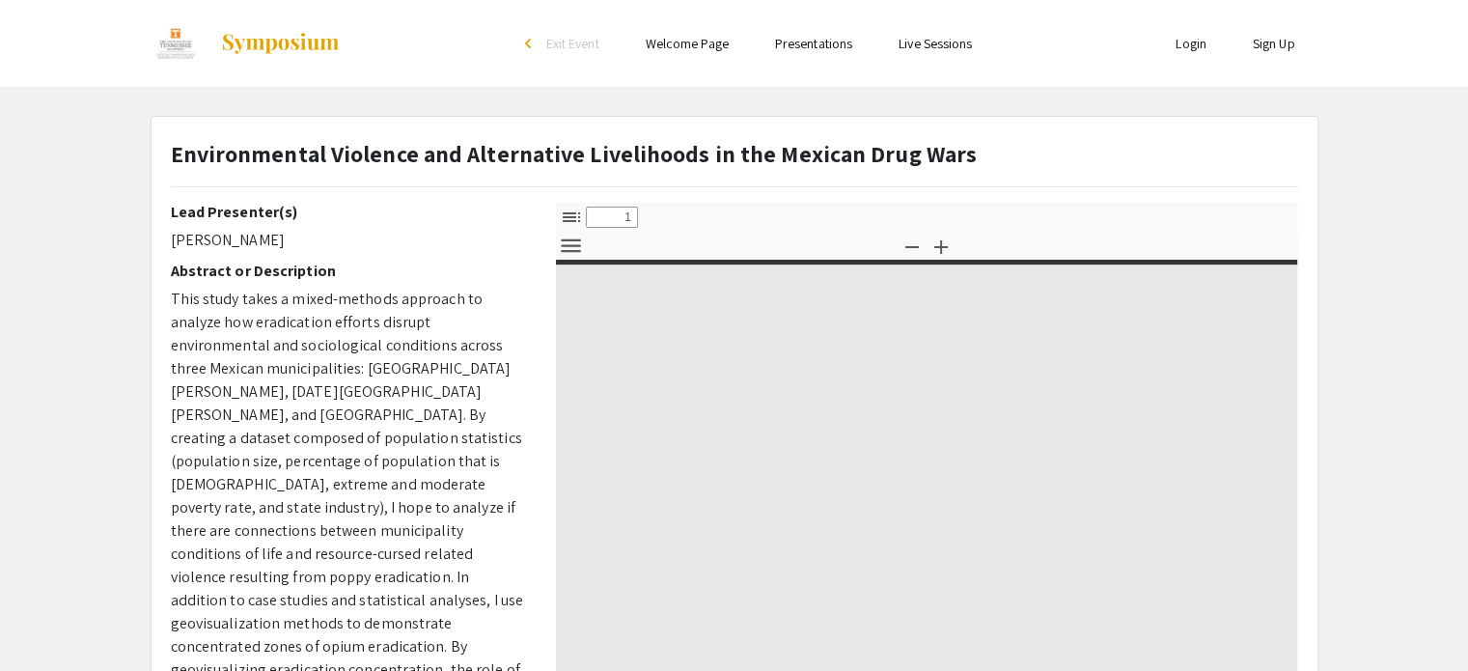
type input "0"
select select "custom"
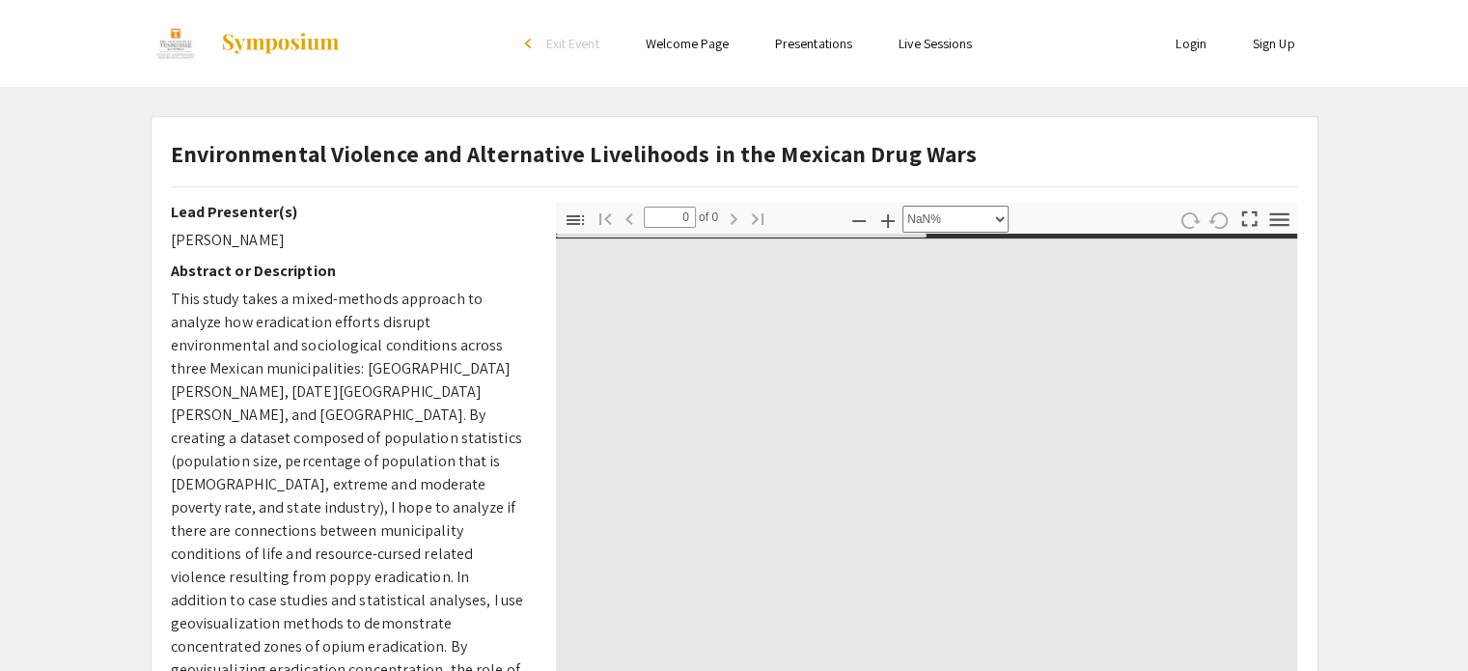
type input "1"
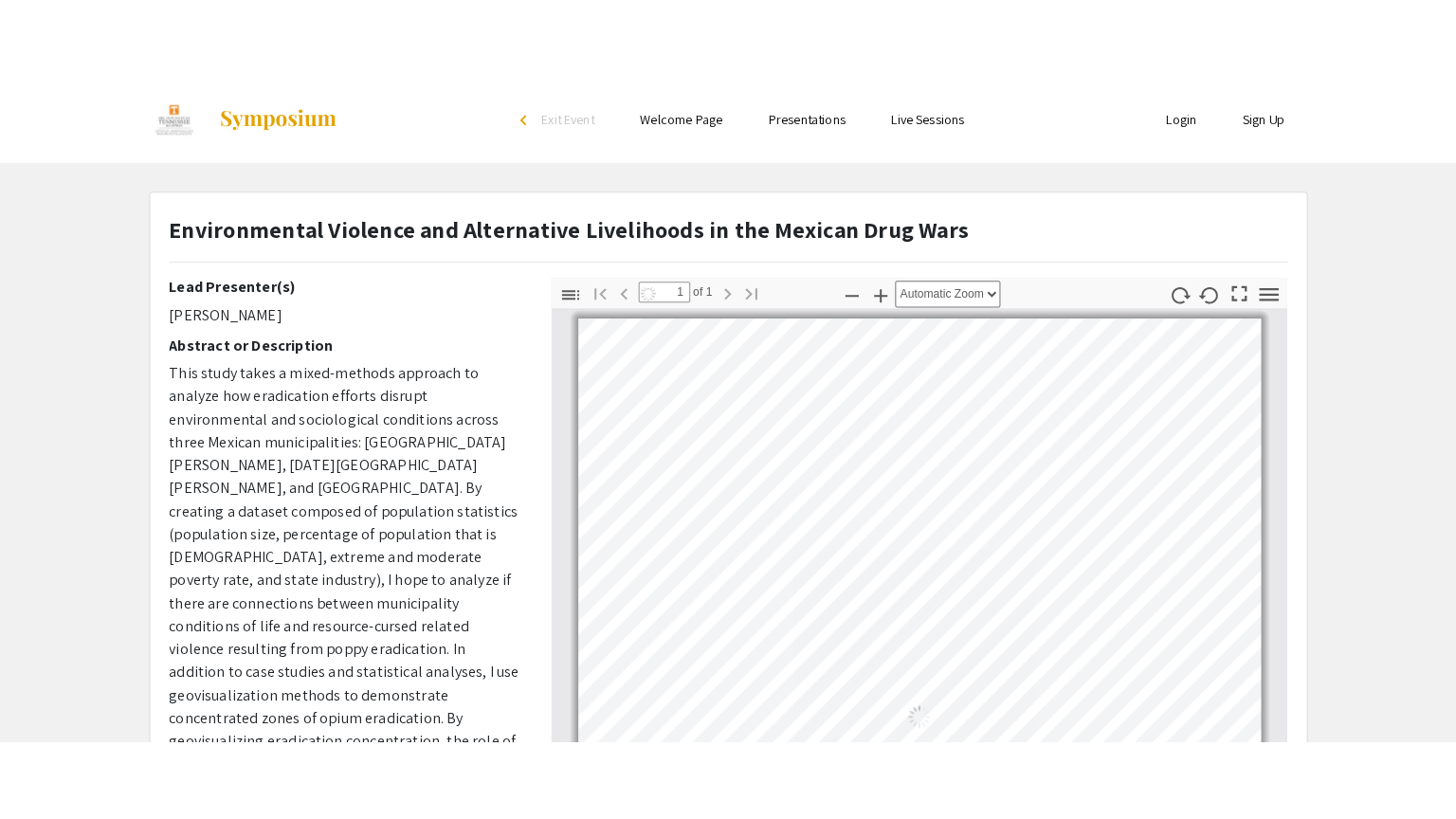
scroll to position [8, 0]
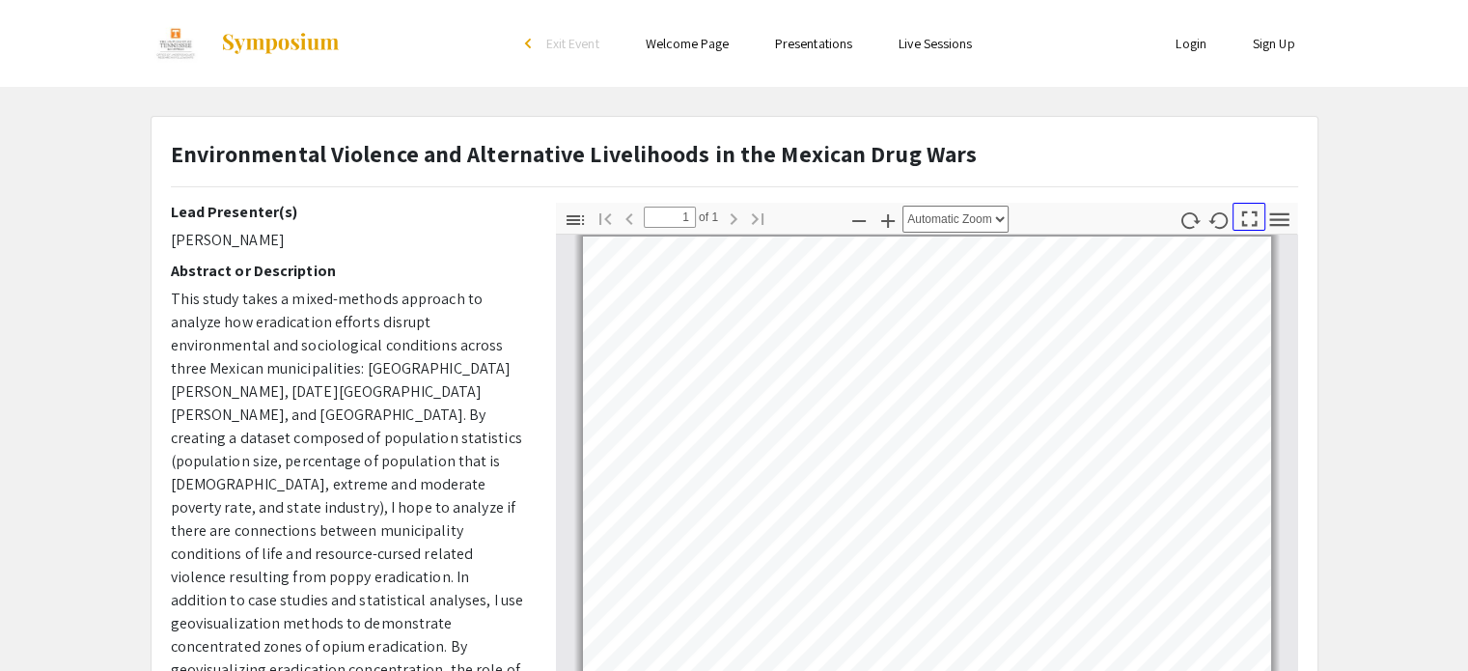
click at [1245, 212] on icon "button" at bounding box center [1249, 219] width 26 height 26
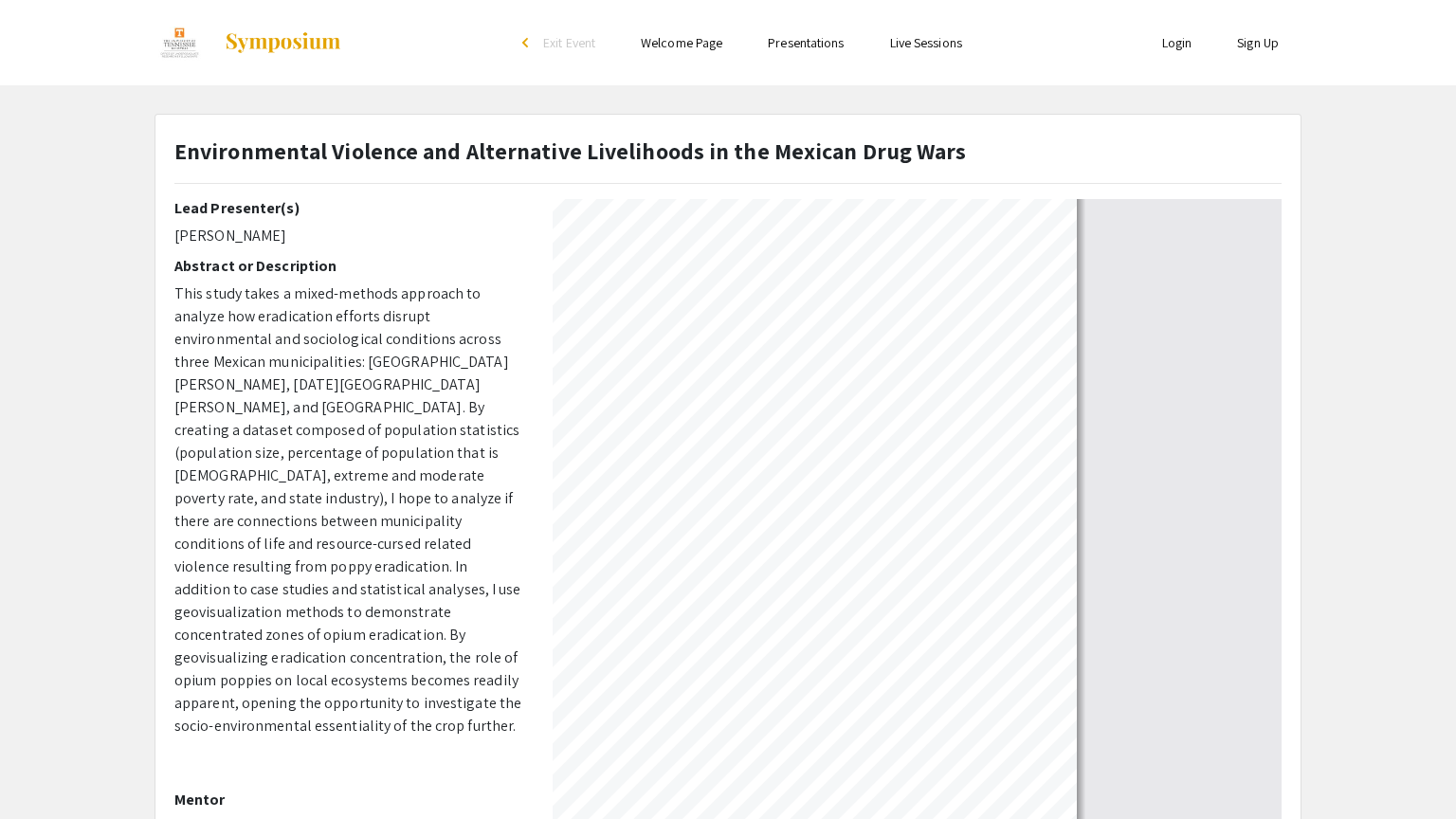
select select "auto"
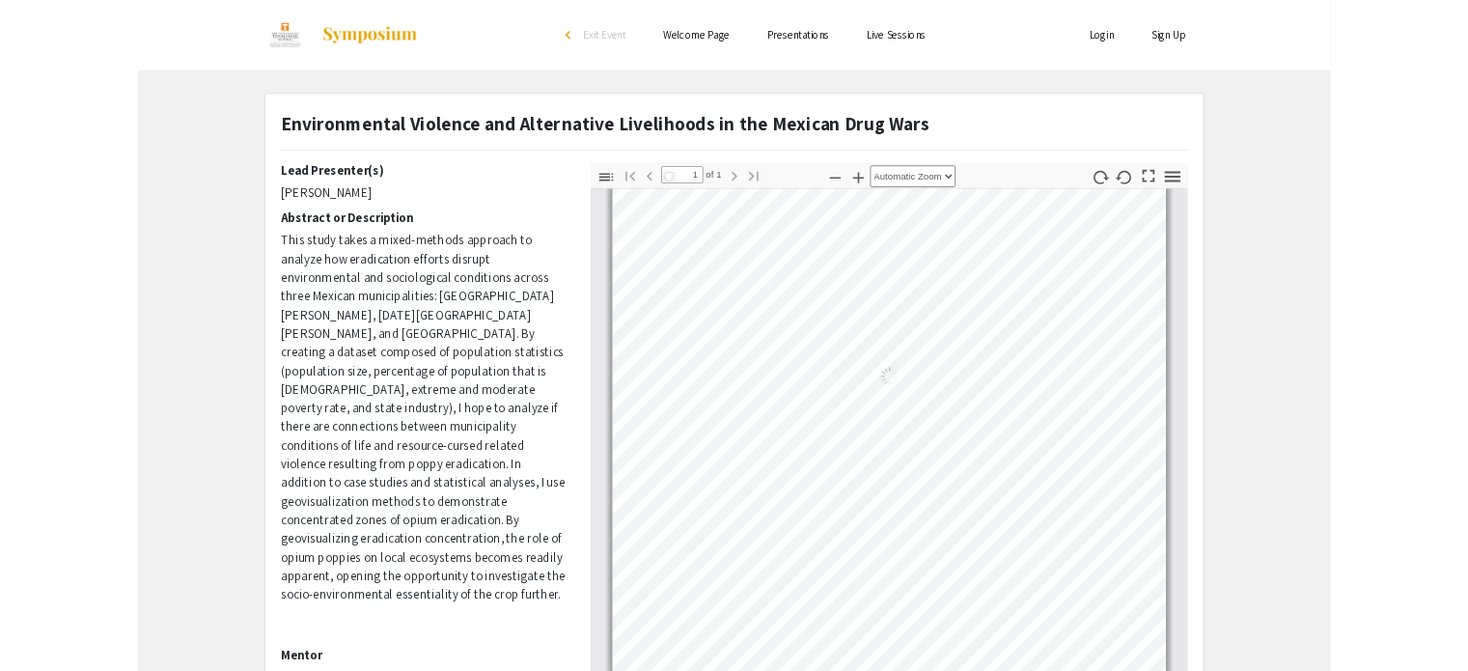
scroll to position [10, 0]
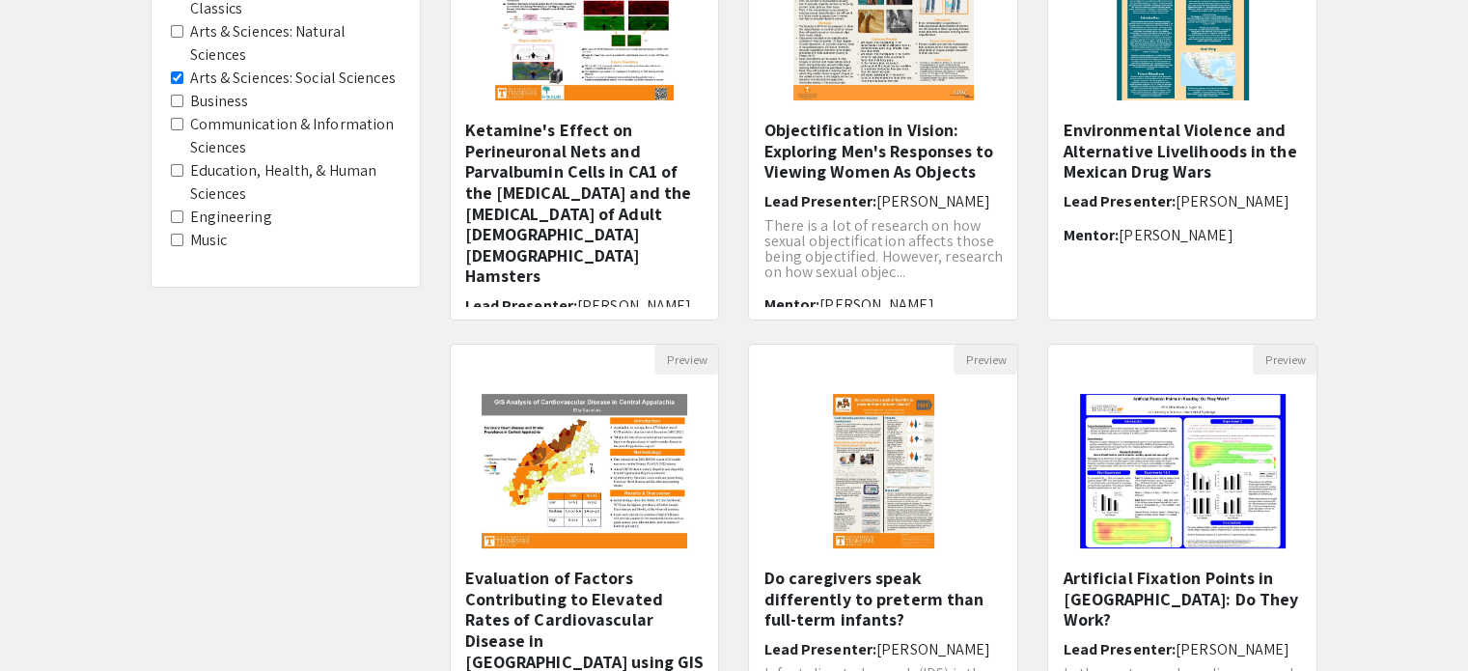
scroll to position [221, 0]
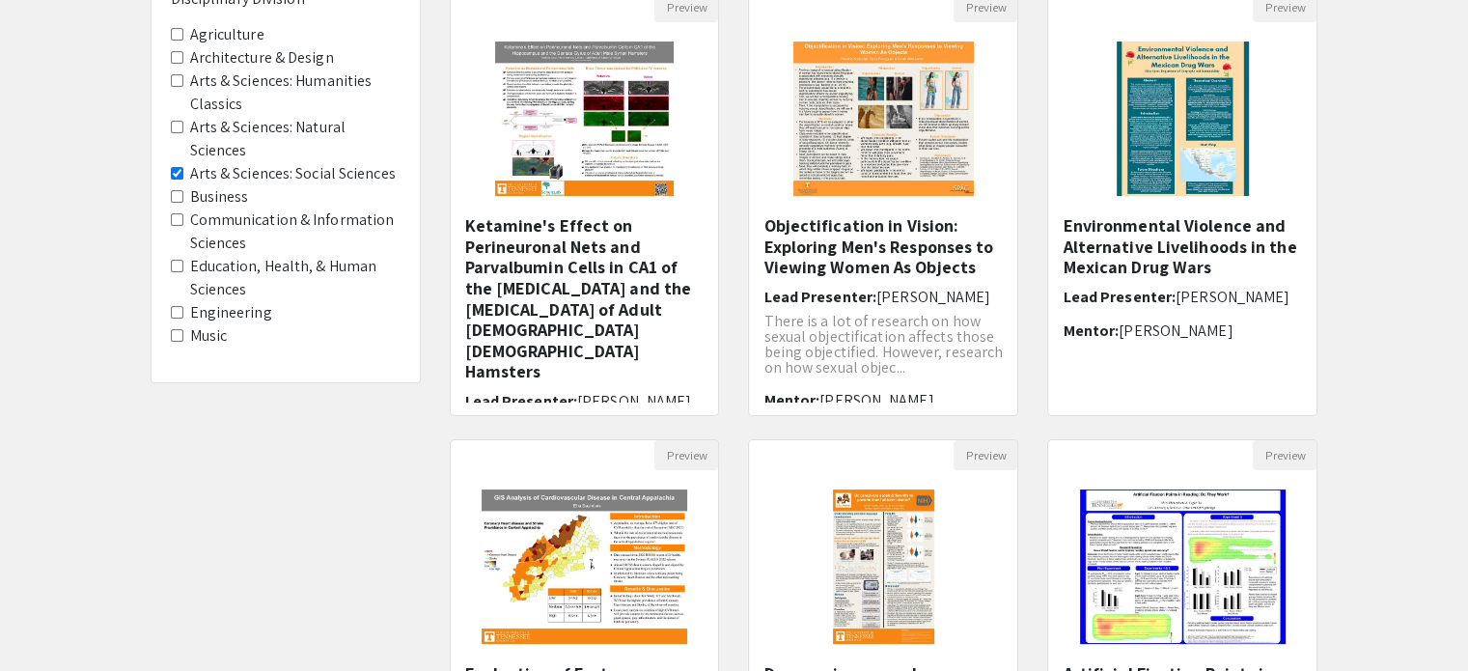
click at [178, 331] on Division-Music "Music" at bounding box center [177, 335] width 13 height 13
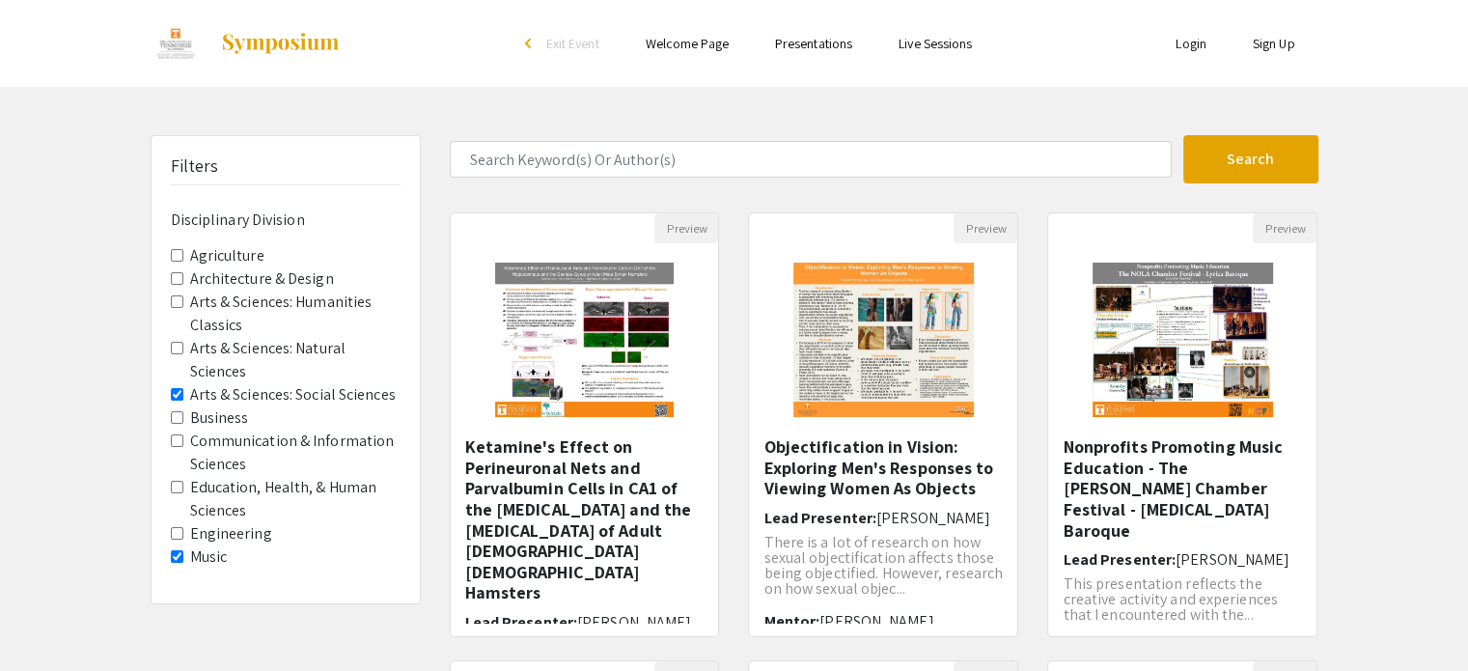
click at [181, 392] on Sciences "Arts & Sciences: Social Sciences" at bounding box center [177, 394] width 13 height 13
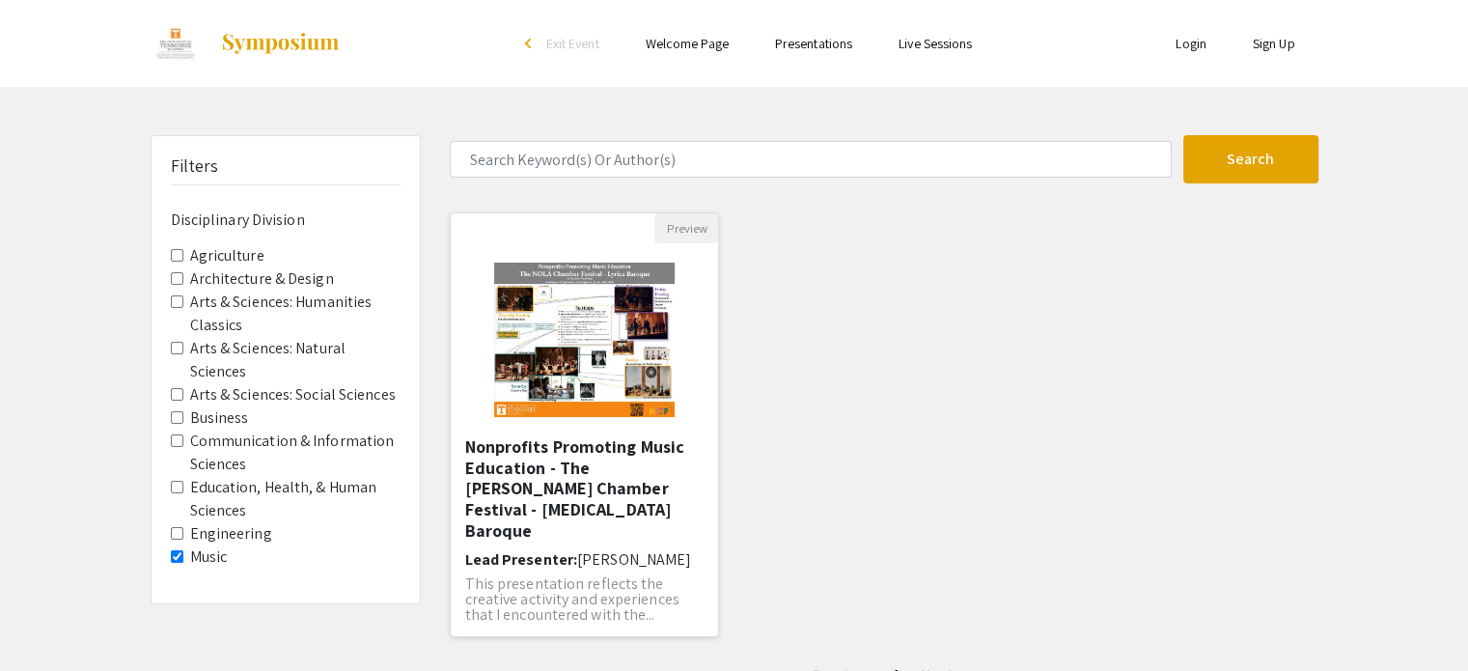
click at [500, 331] on img "Open Presentation <p>Nonprofits Promoting Music Education - The NOLA Chamber Fe…" at bounding box center [584, 339] width 219 height 193
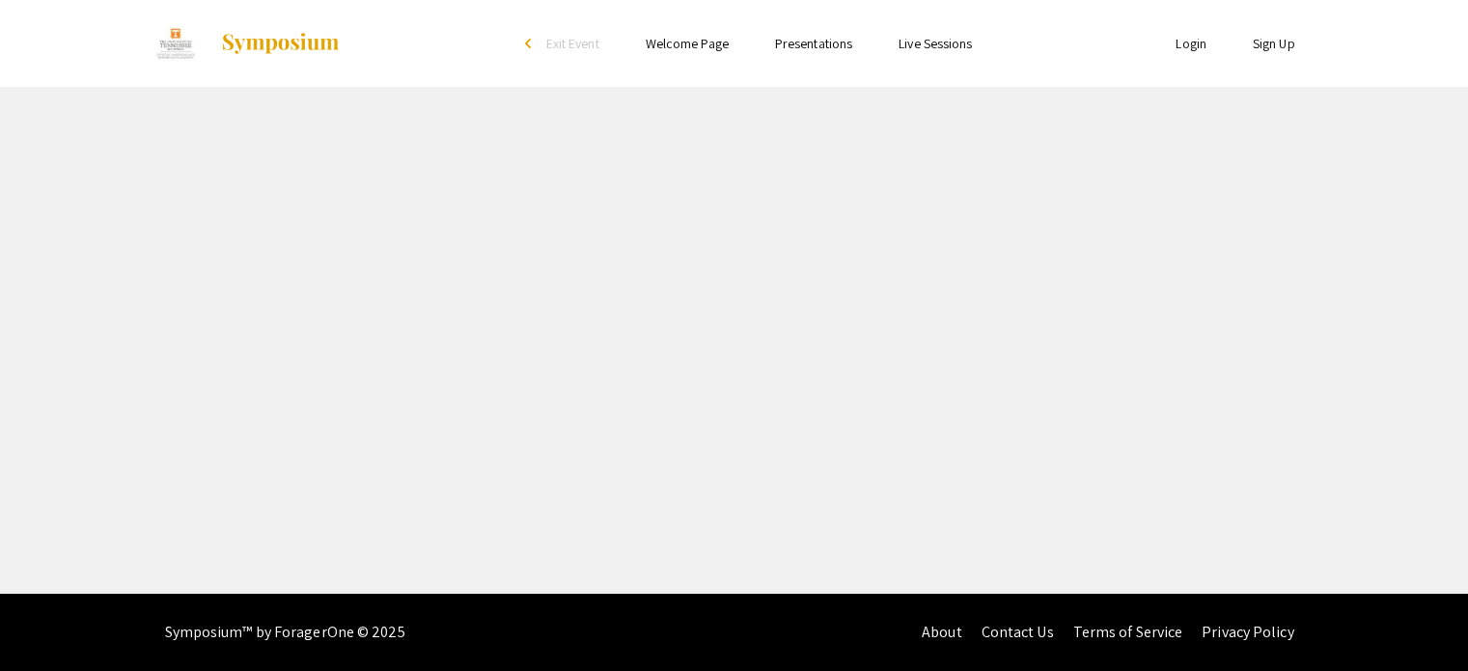
select select "custom"
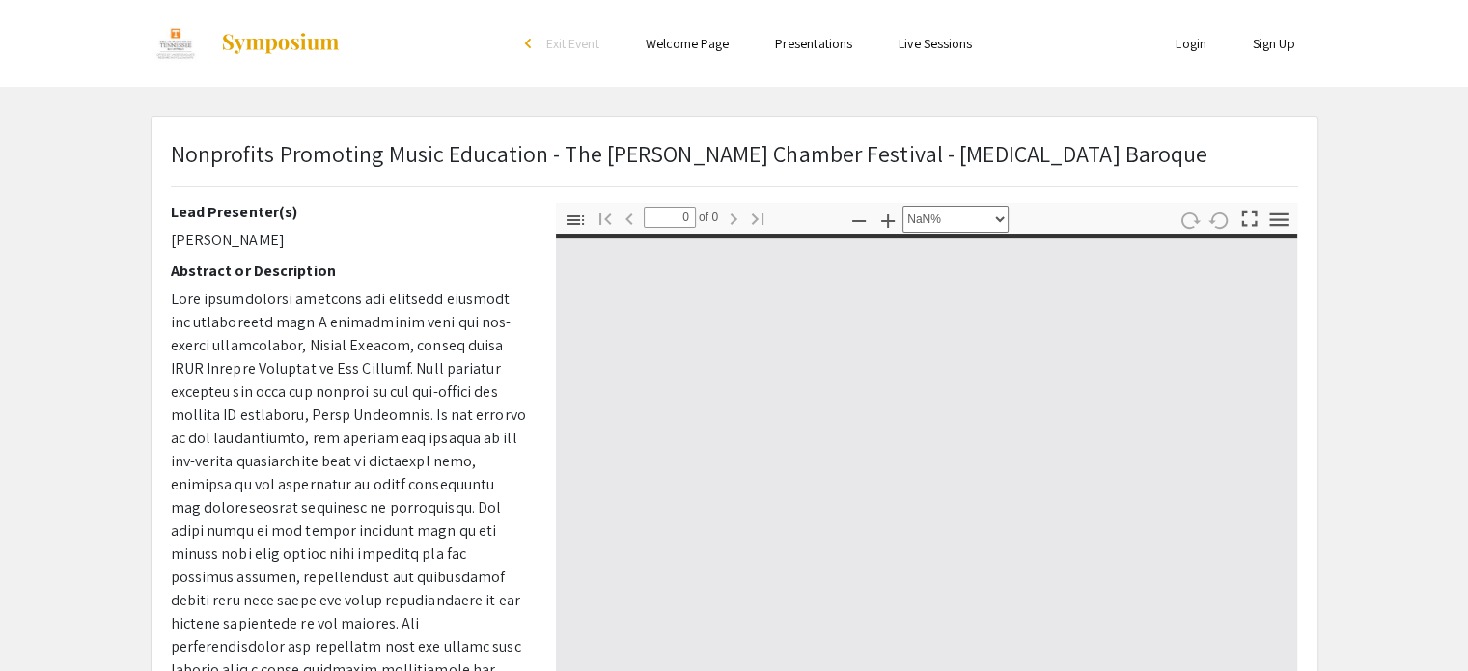
type input "1"
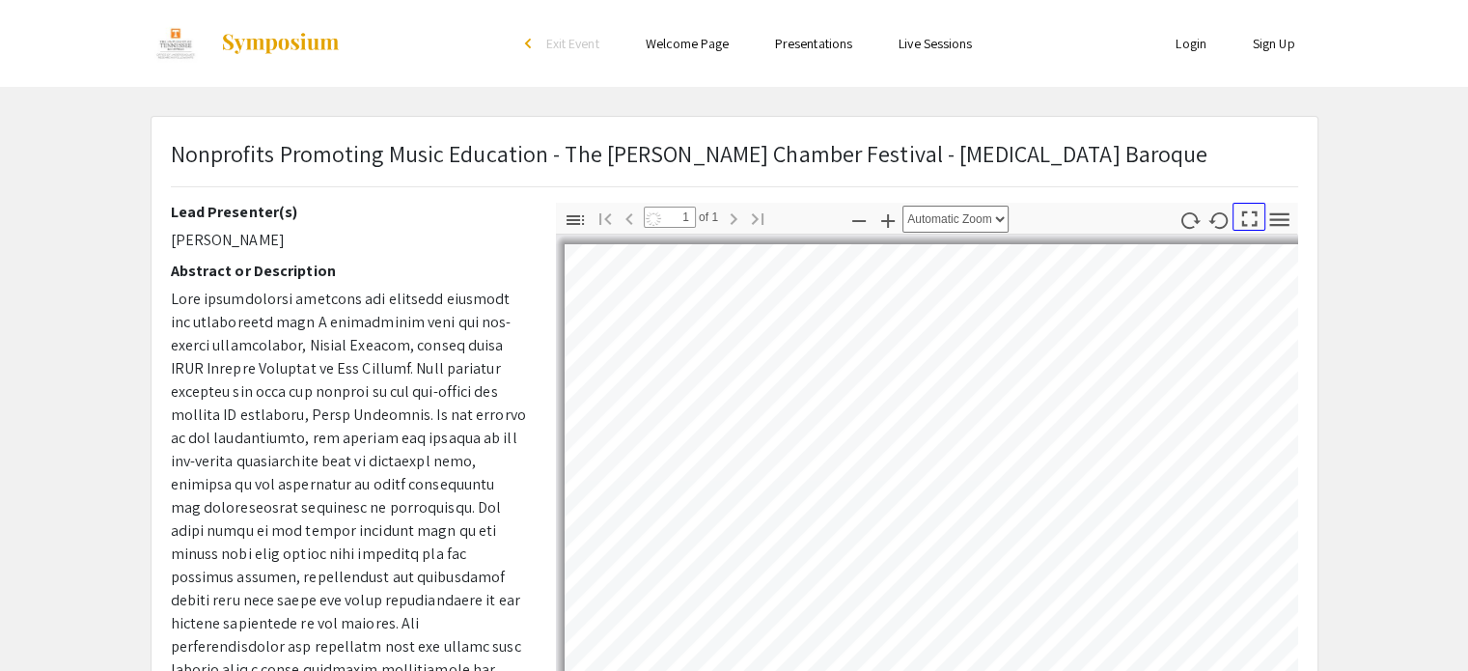
click at [1256, 226] on icon "button" at bounding box center [1249, 219] width 26 height 26
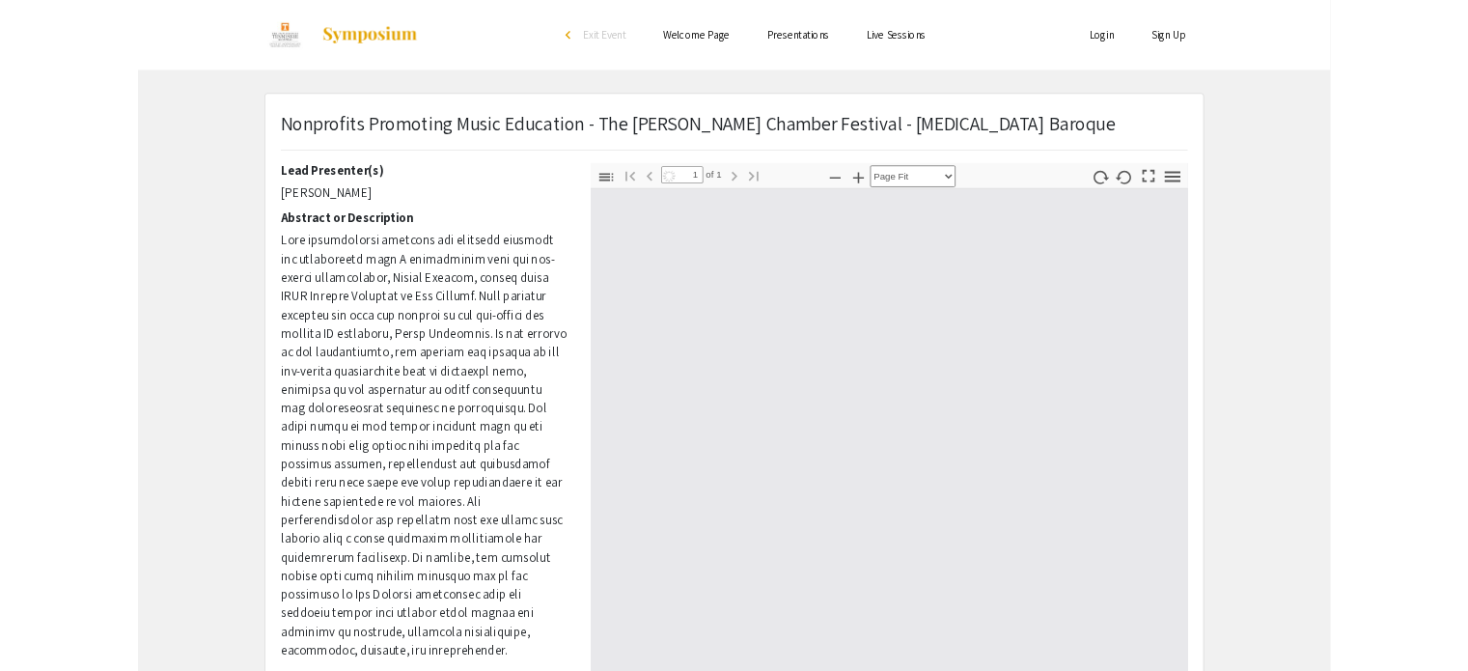
scroll to position [833, 0]
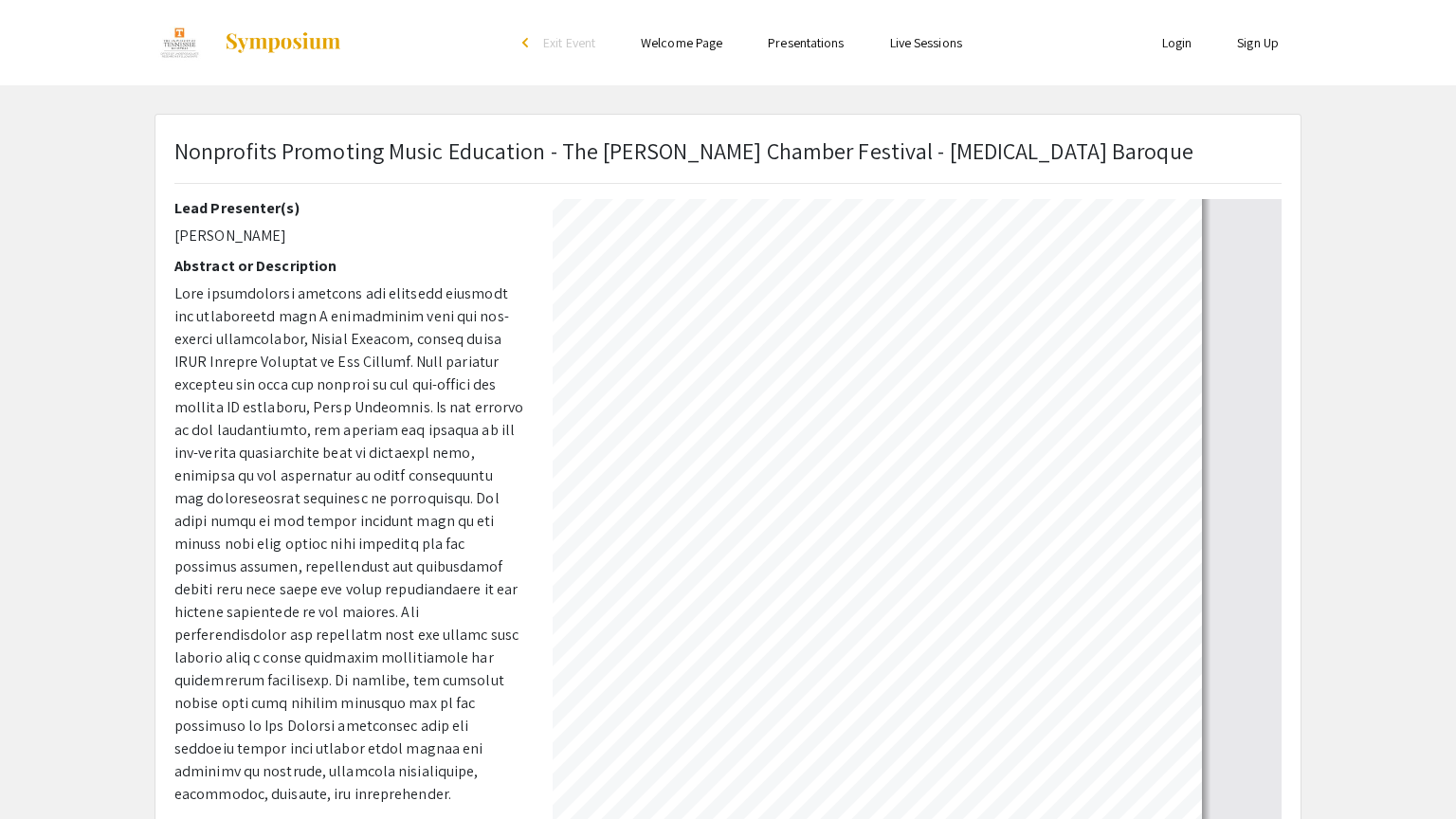
select select "auto"
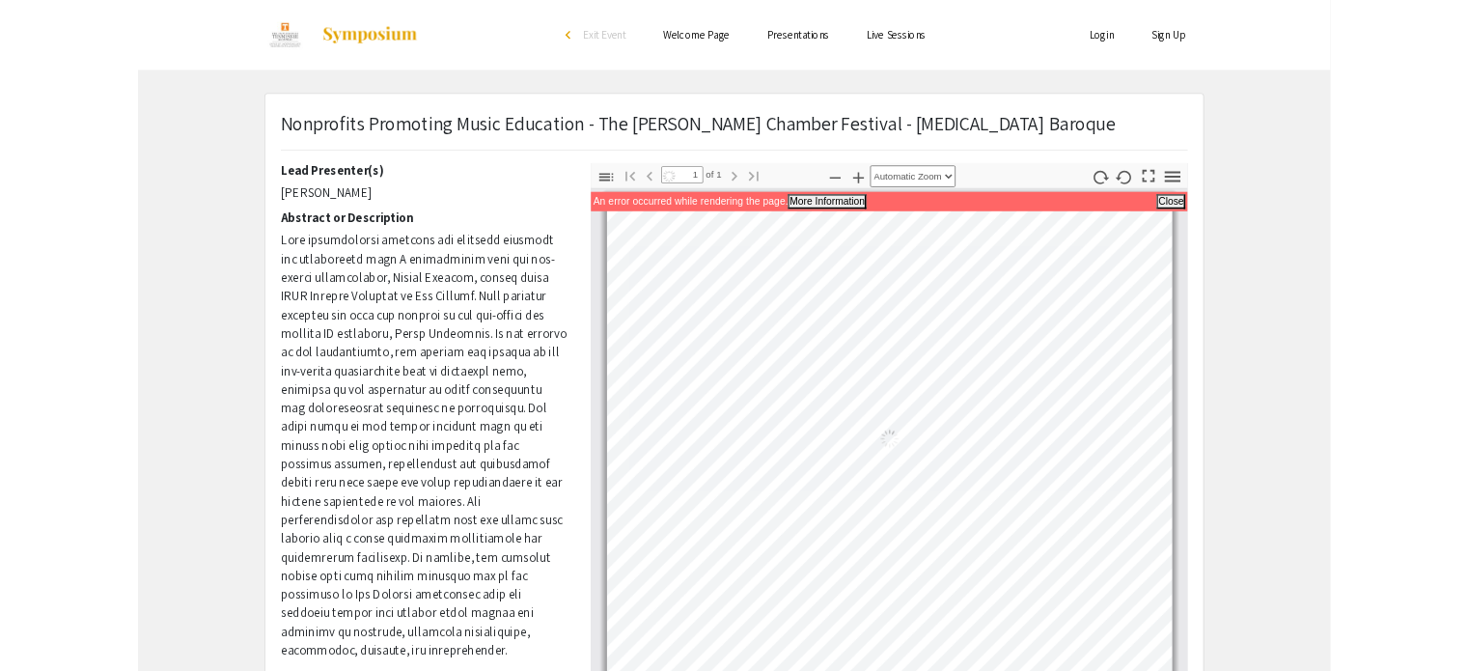
scroll to position [0, 0]
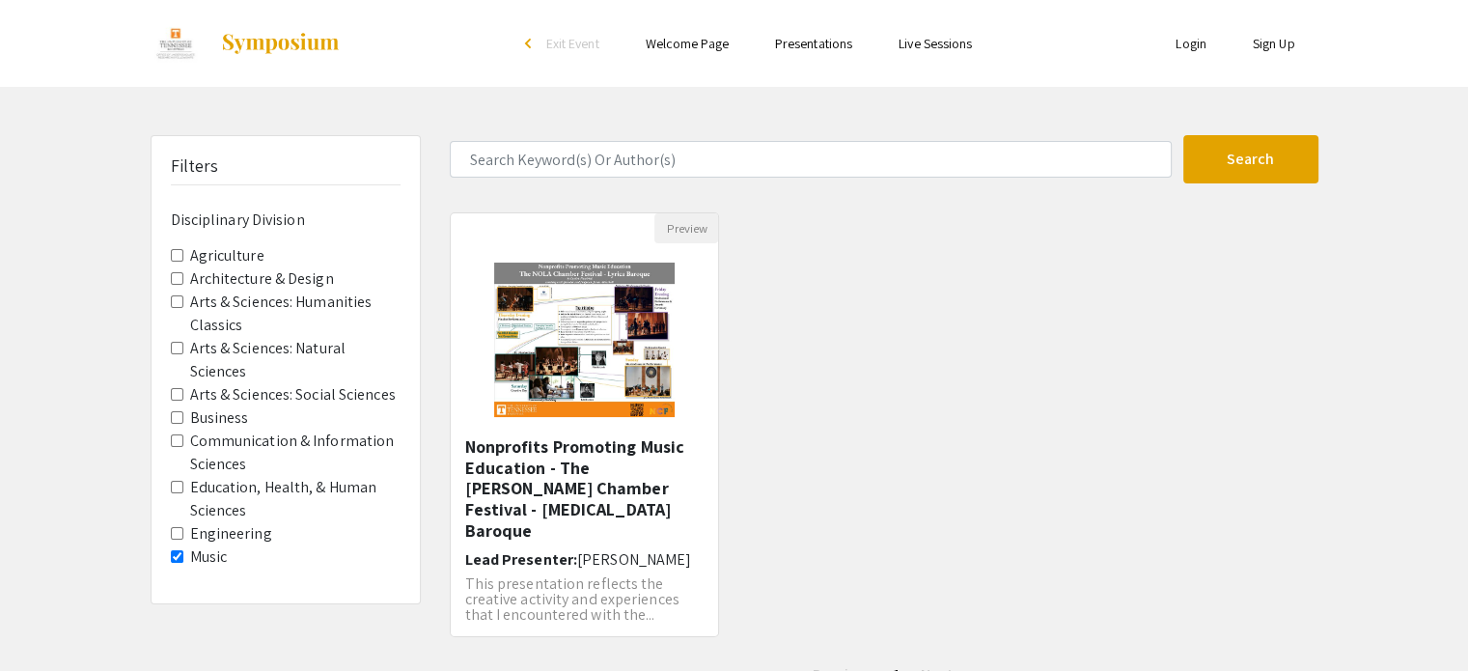
click at [171, 551] on Division-Music "Music" at bounding box center [177, 556] width 13 height 13
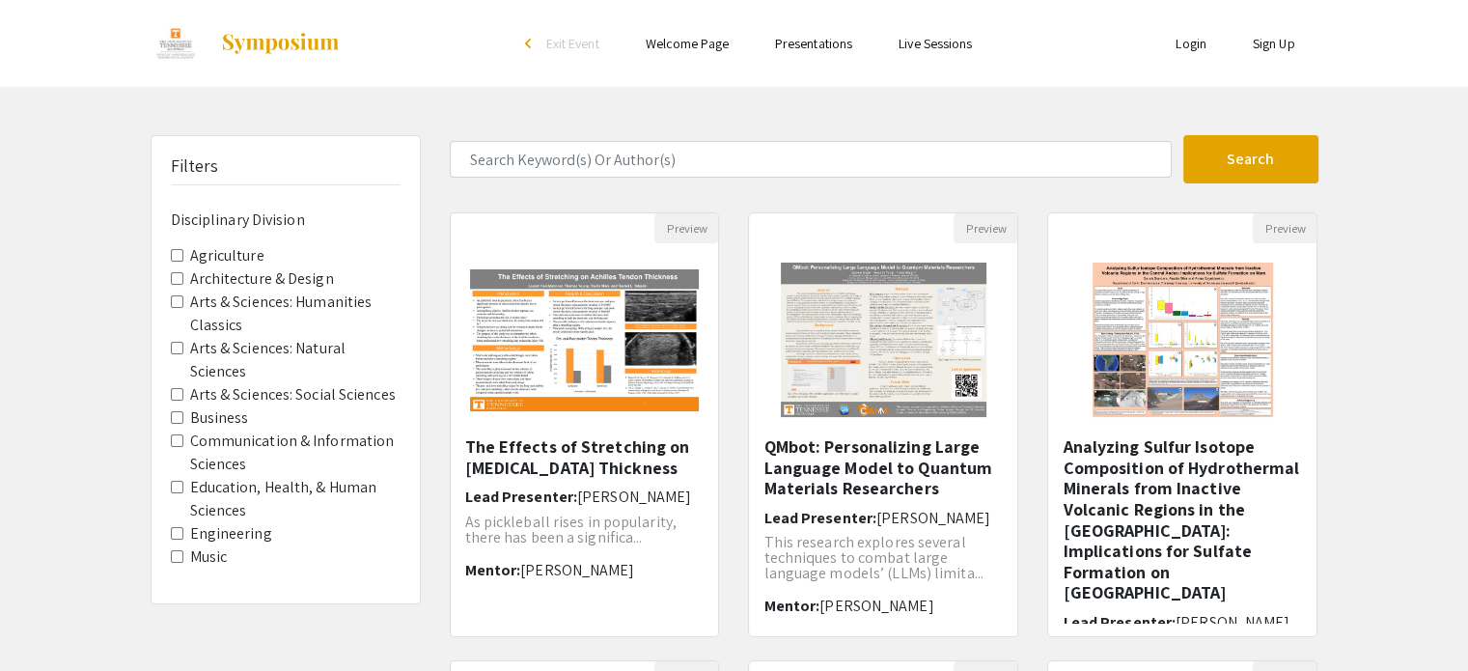
click at [166, 409] on div "Filters Disciplinary Division Agriculture Architecture & Design Arts & Sciences…" at bounding box center [285, 369] width 268 height 467
click at [171, 417] on Division-Business "Business" at bounding box center [177, 417] width 13 height 13
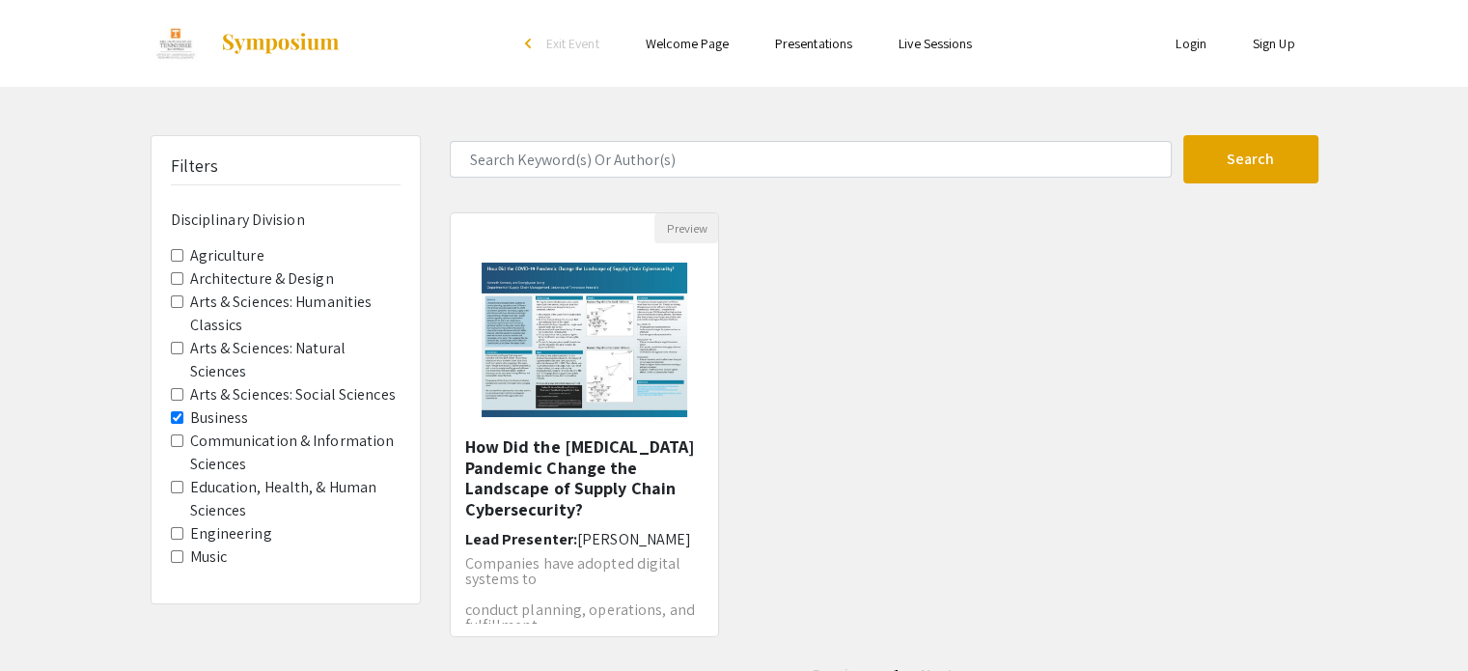
click at [184, 537] on span "Engineering" at bounding box center [286, 533] width 230 height 23
click at [178, 536] on Division-Engineering "Engineering" at bounding box center [177, 533] width 13 height 13
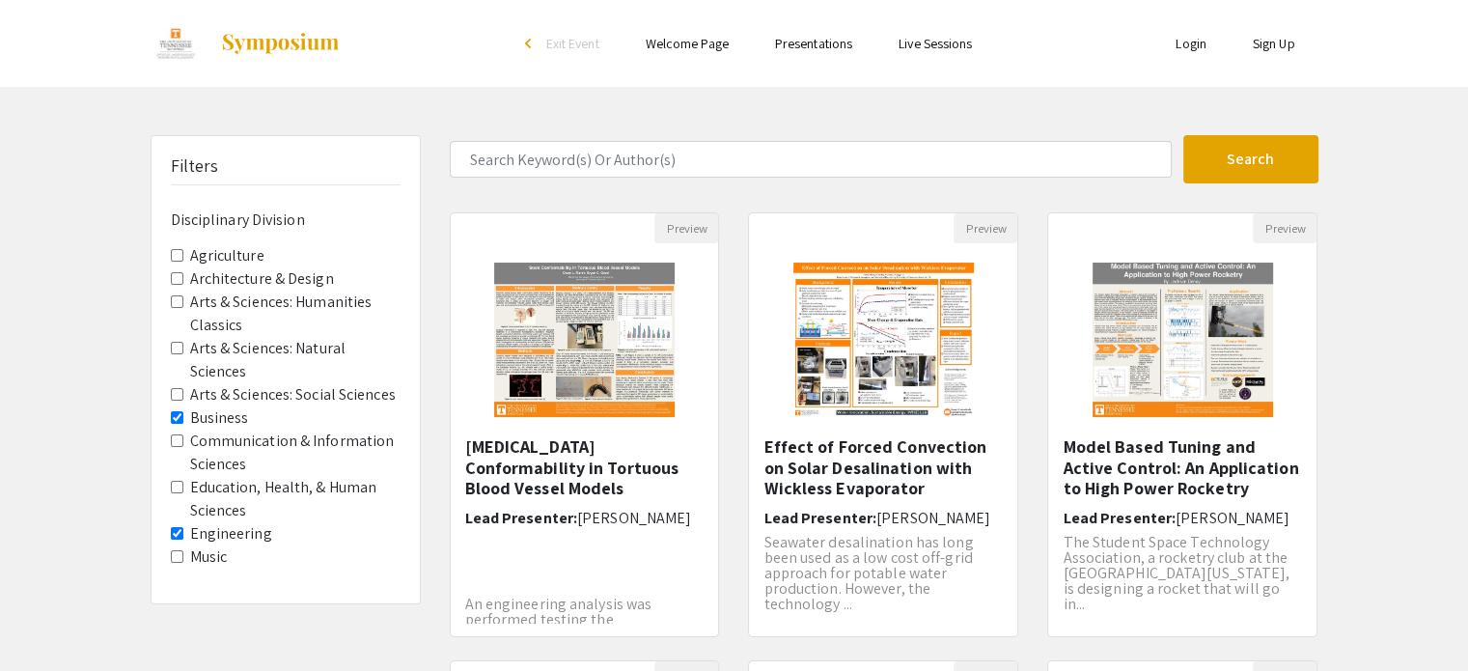
click at [179, 420] on Division-Business "Business" at bounding box center [177, 417] width 13 height 13
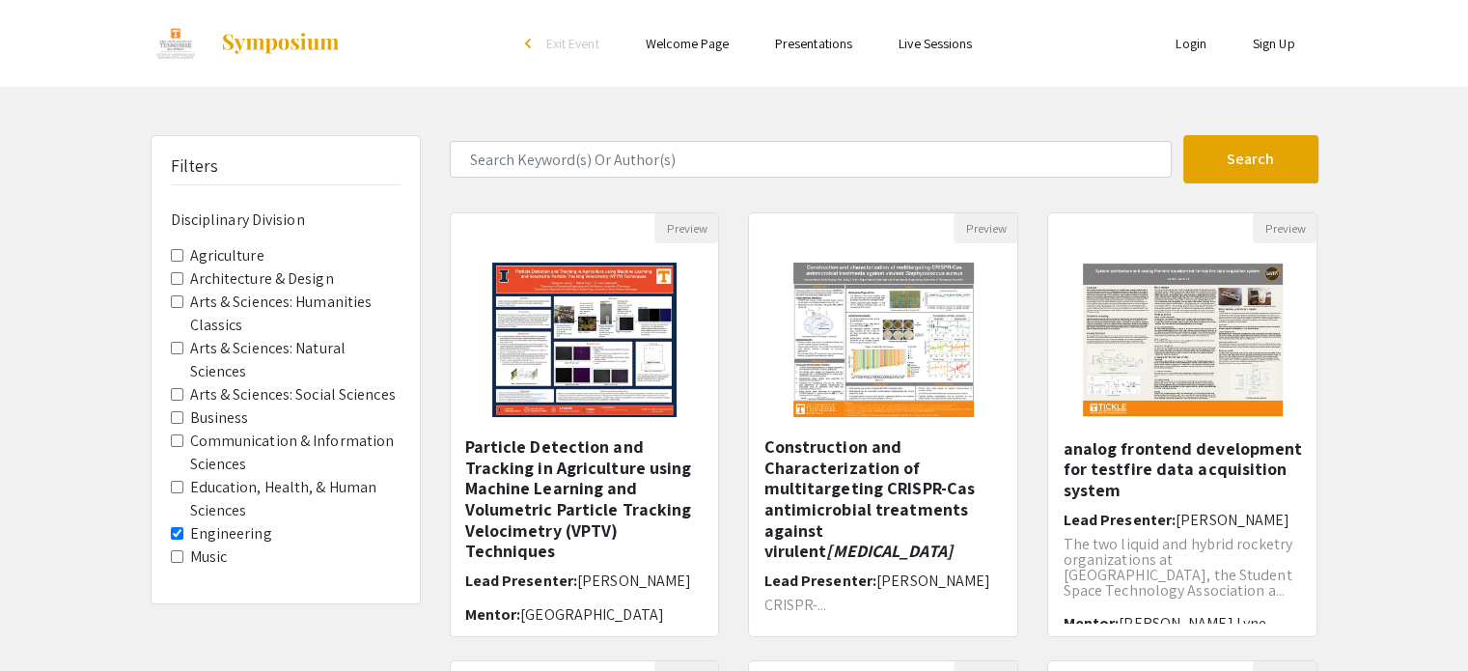
click at [174, 342] on Sciences "Arts & Sciences: Natural Sciences" at bounding box center [177, 348] width 13 height 13
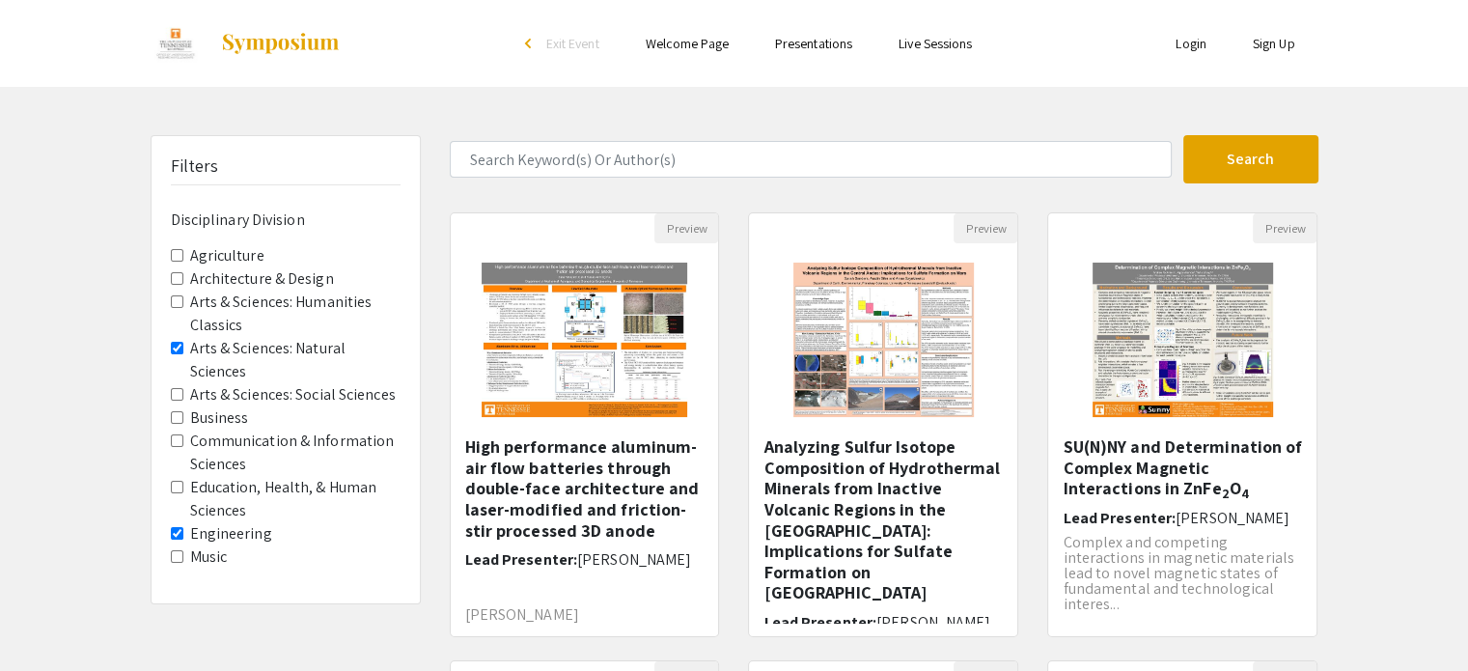
drag, startPoint x: 185, startPoint y: 538, endPoint x: 181, endPoint y: 528, distance: 11.3
click at [185, 536] on span "Engineering" at bounding box center [286, 533] width 230 height 23
click at [178, 388] on Sciences "Arts & Sciences: Social Sciences" at bounding box center [177, 394] width 13 height 13
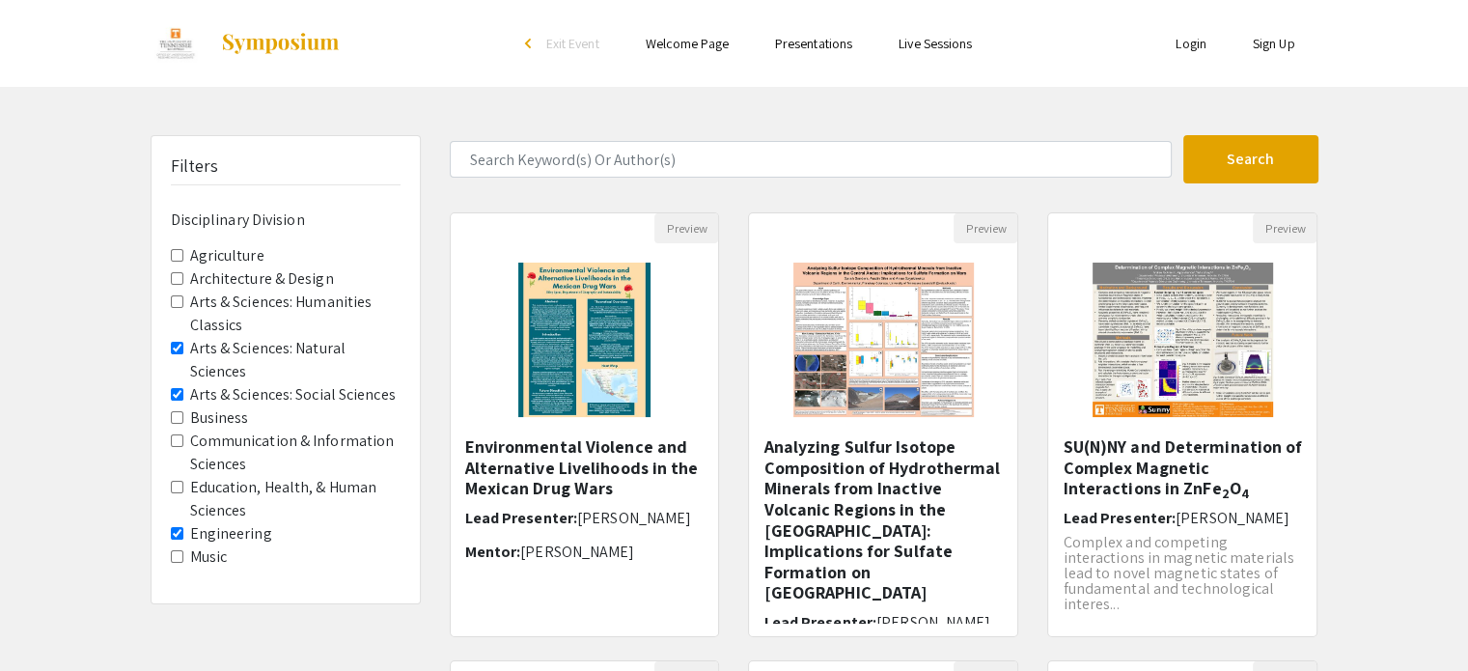
click at [178, 297] on Classics "Arts & Sciences: Humanities Classics" at bounding box center [177, 301] width 13 height 13
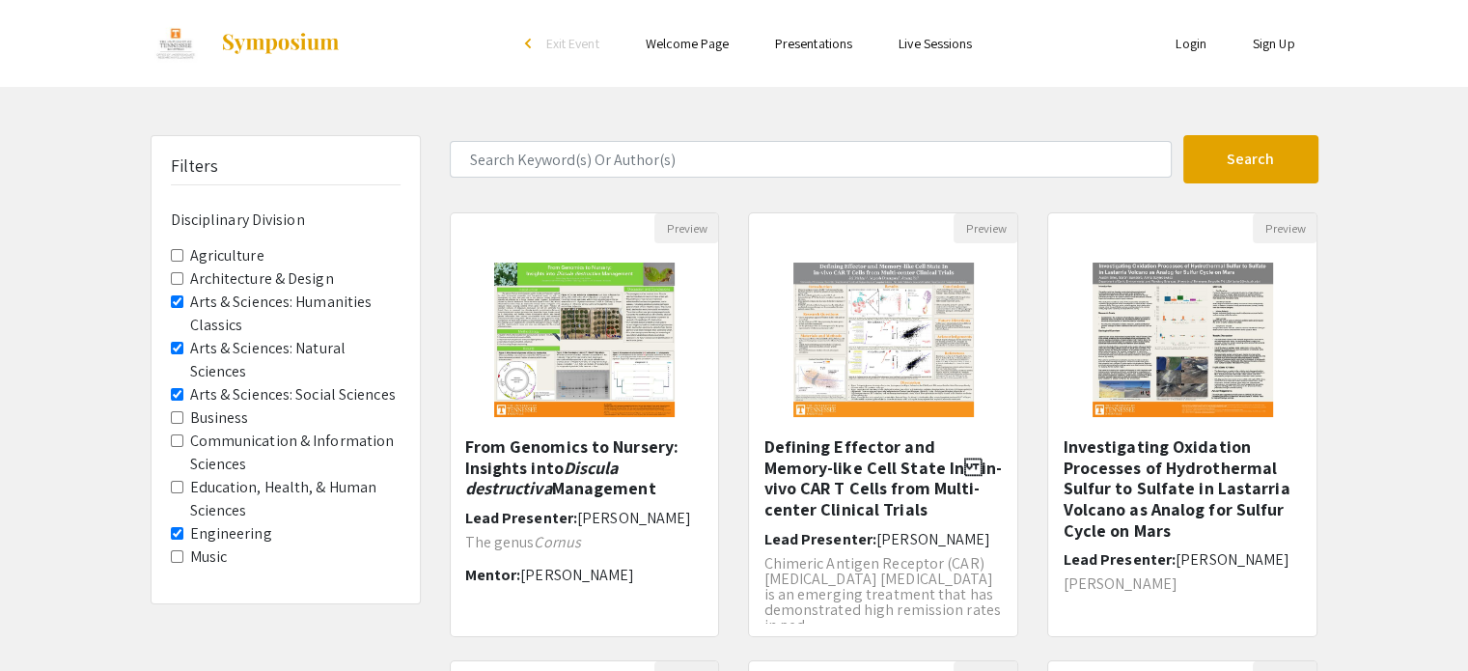
click at [174, 537] on Division-Engineering "Engineering" at bounding box center [177, 533] width 13 height 13
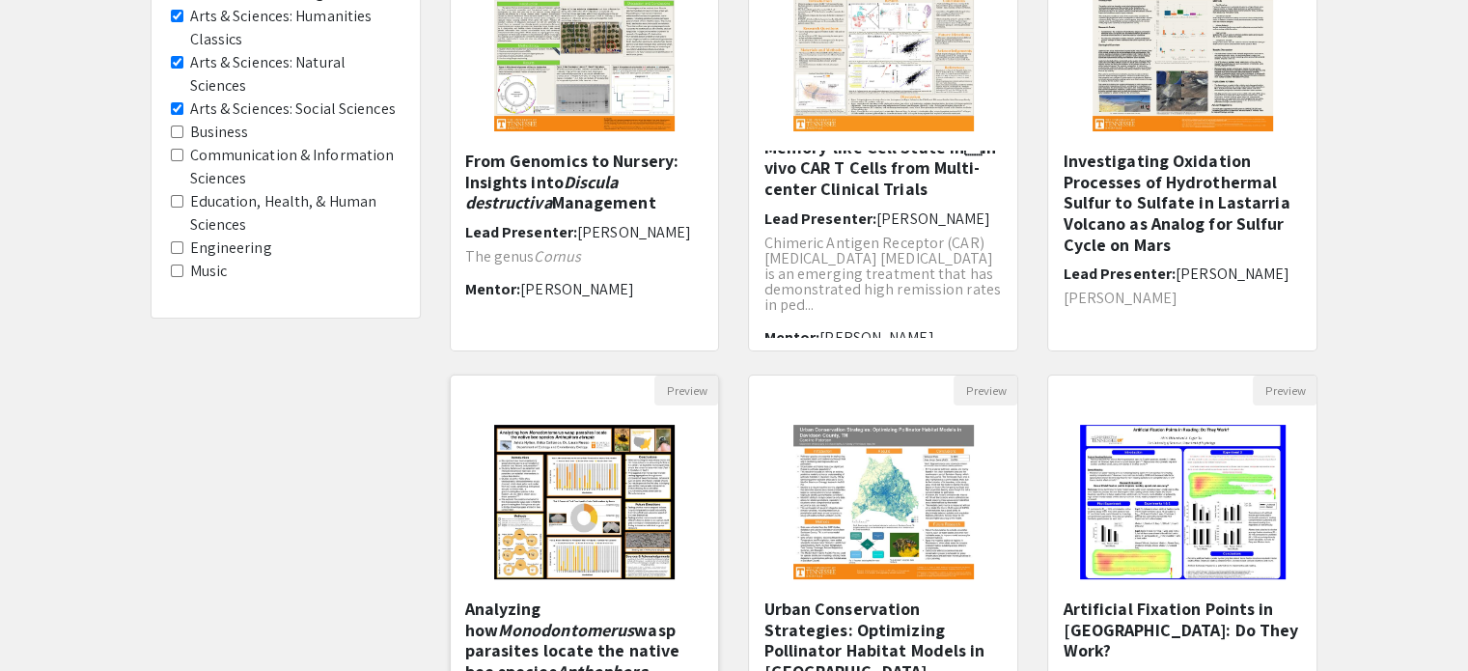
scroll to position [289, 0]
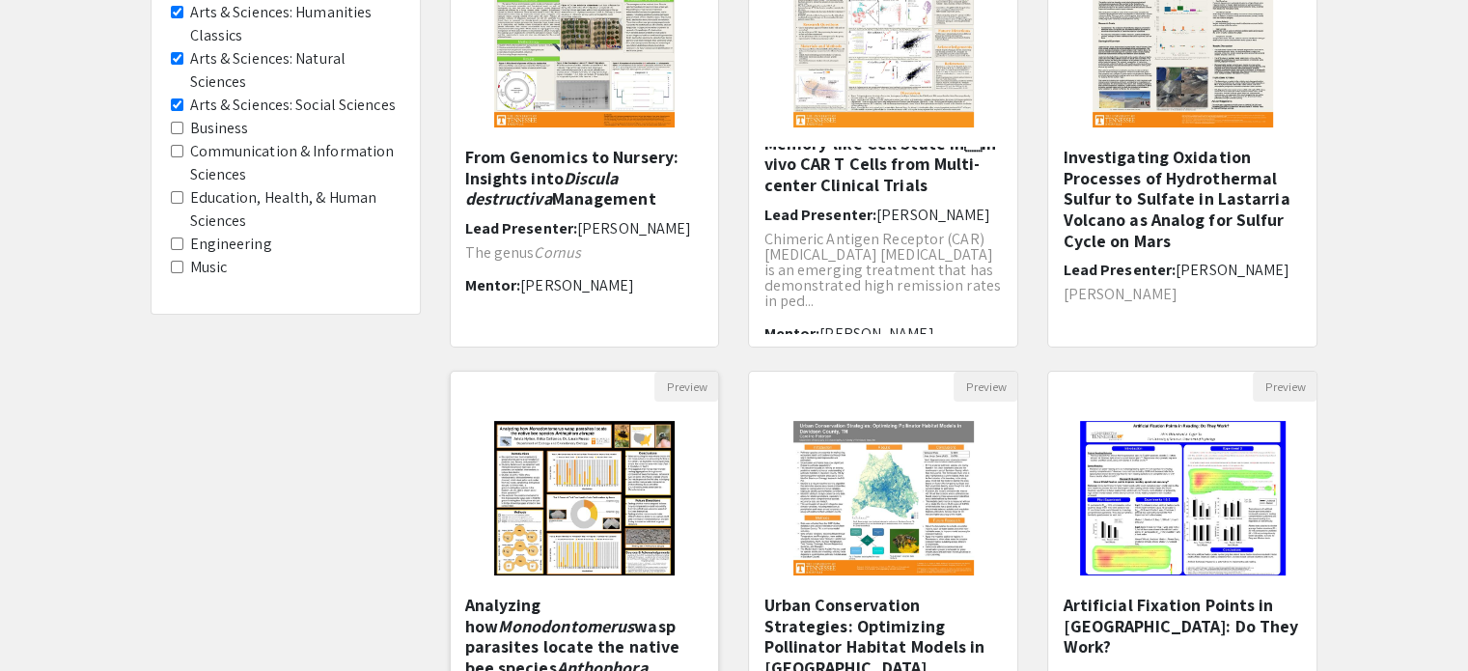
click at [644, 539] on img at bounding box center [584, 497] width 219 height 193
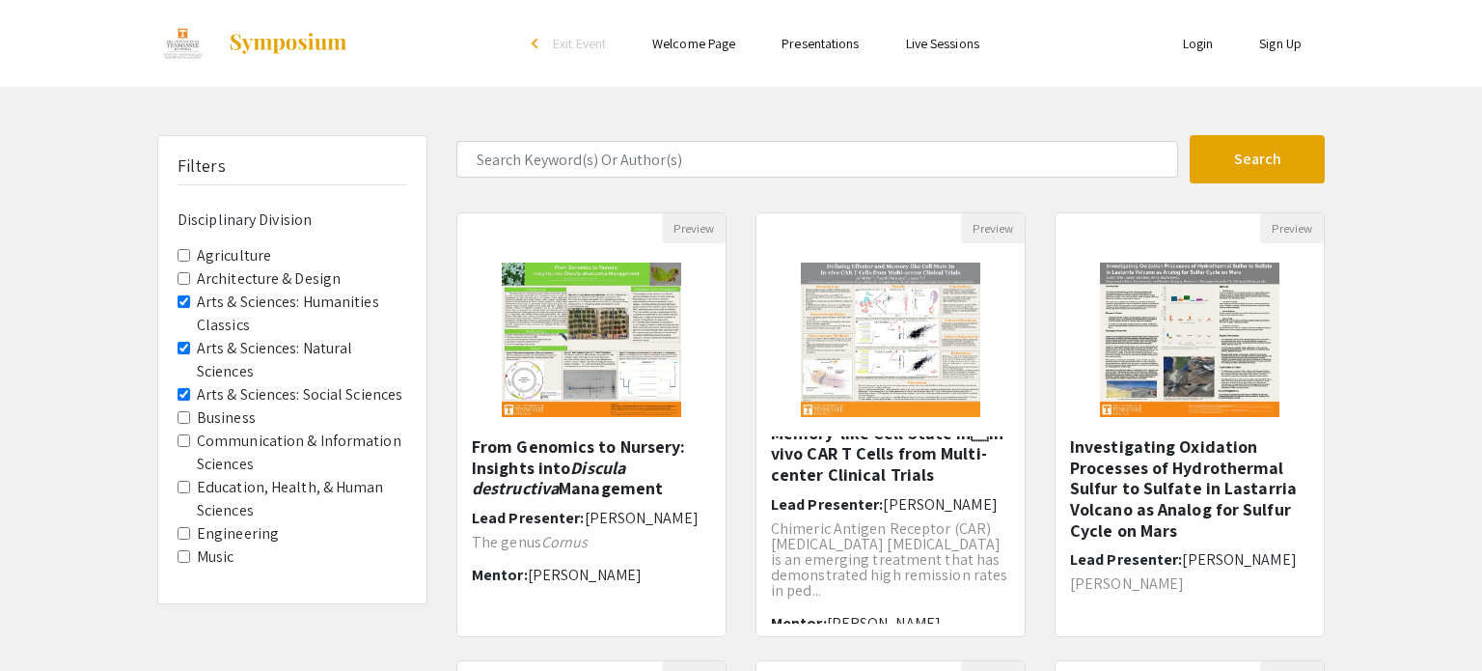
select select "custom"
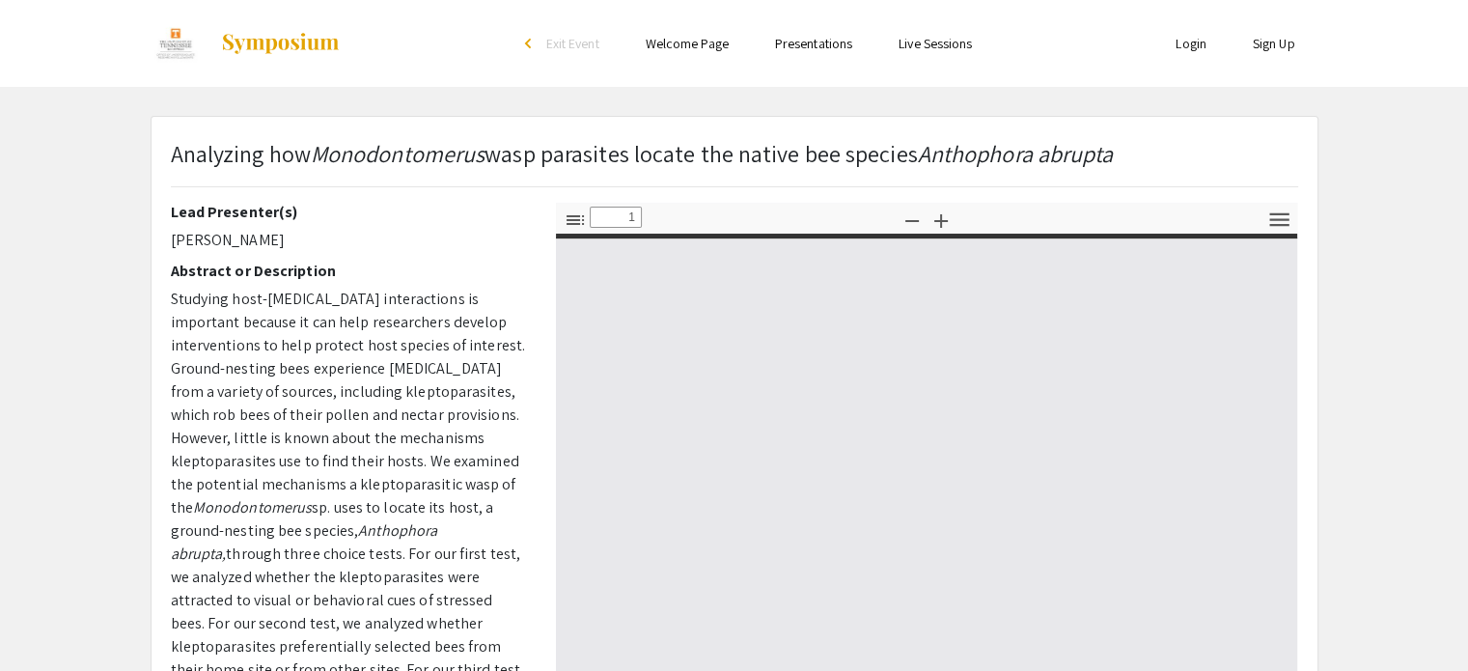
type input "0"
select select "custom"
type input "1"
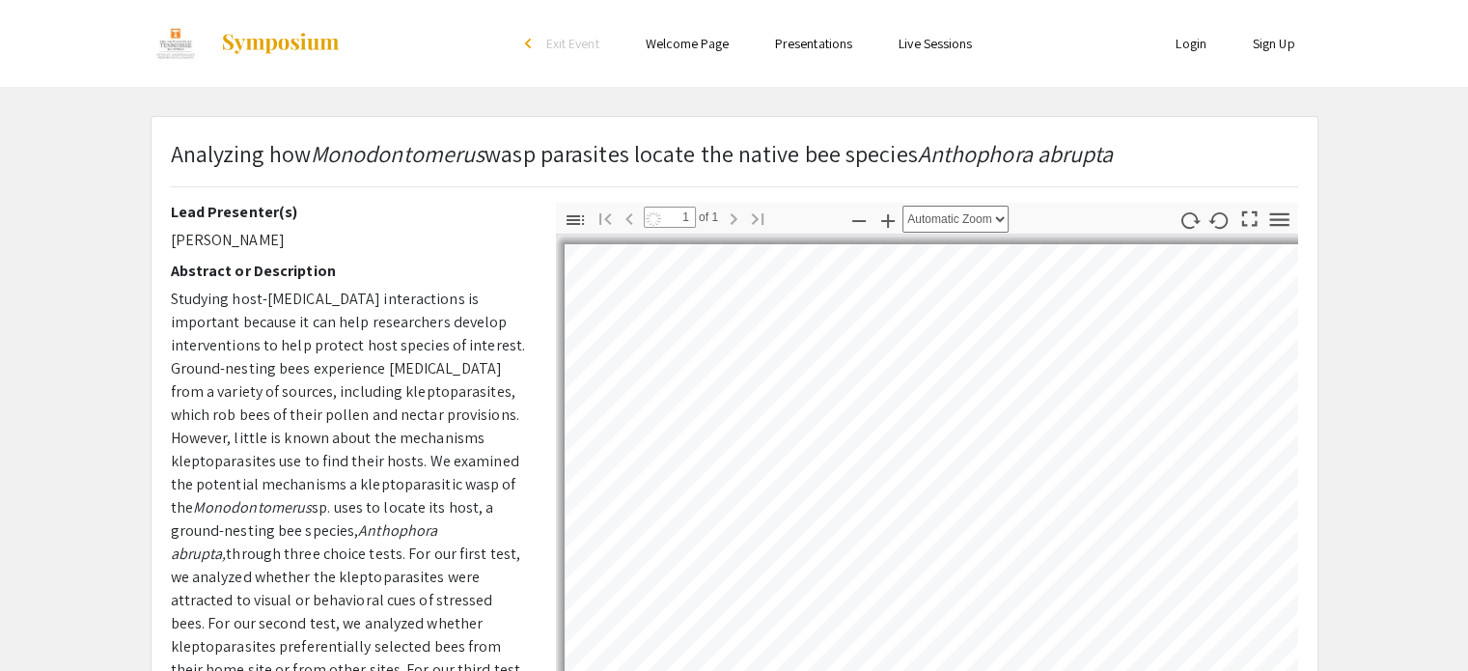
select select "auto"
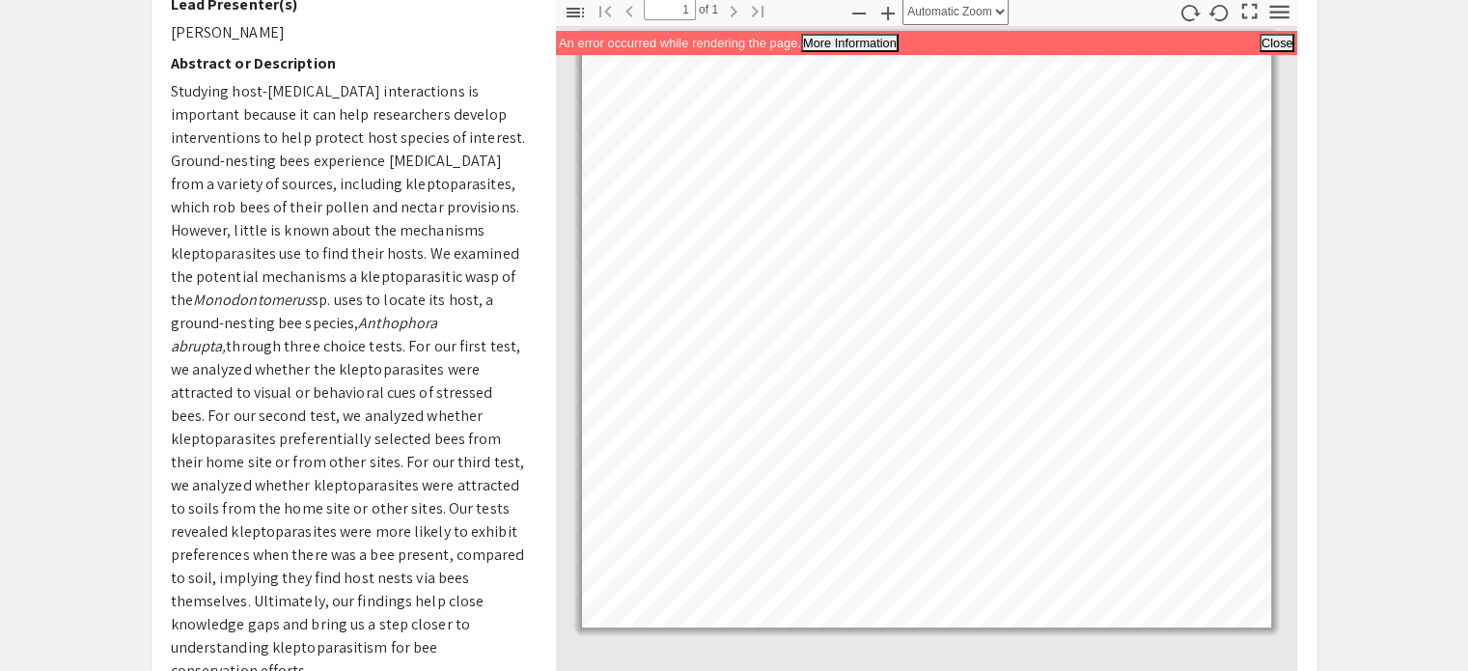
scroll to position [193, 0]
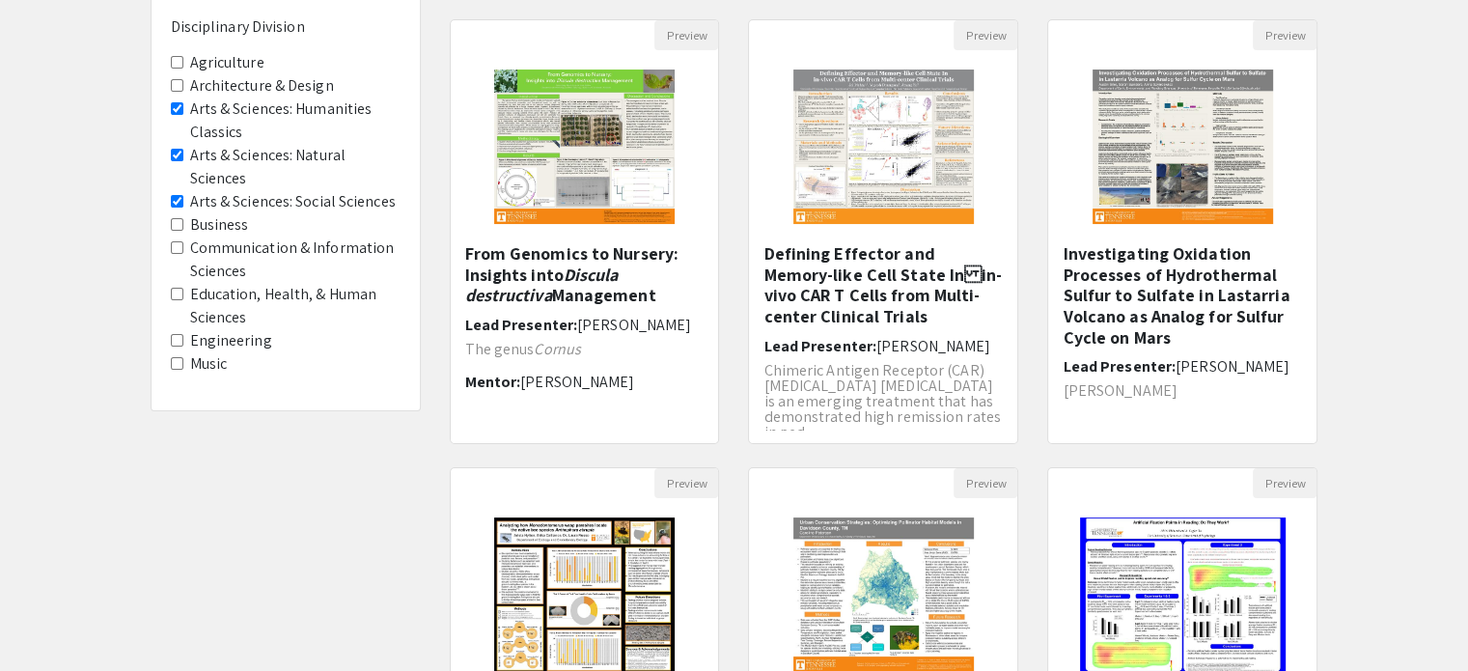
scroll to position [289, 0]
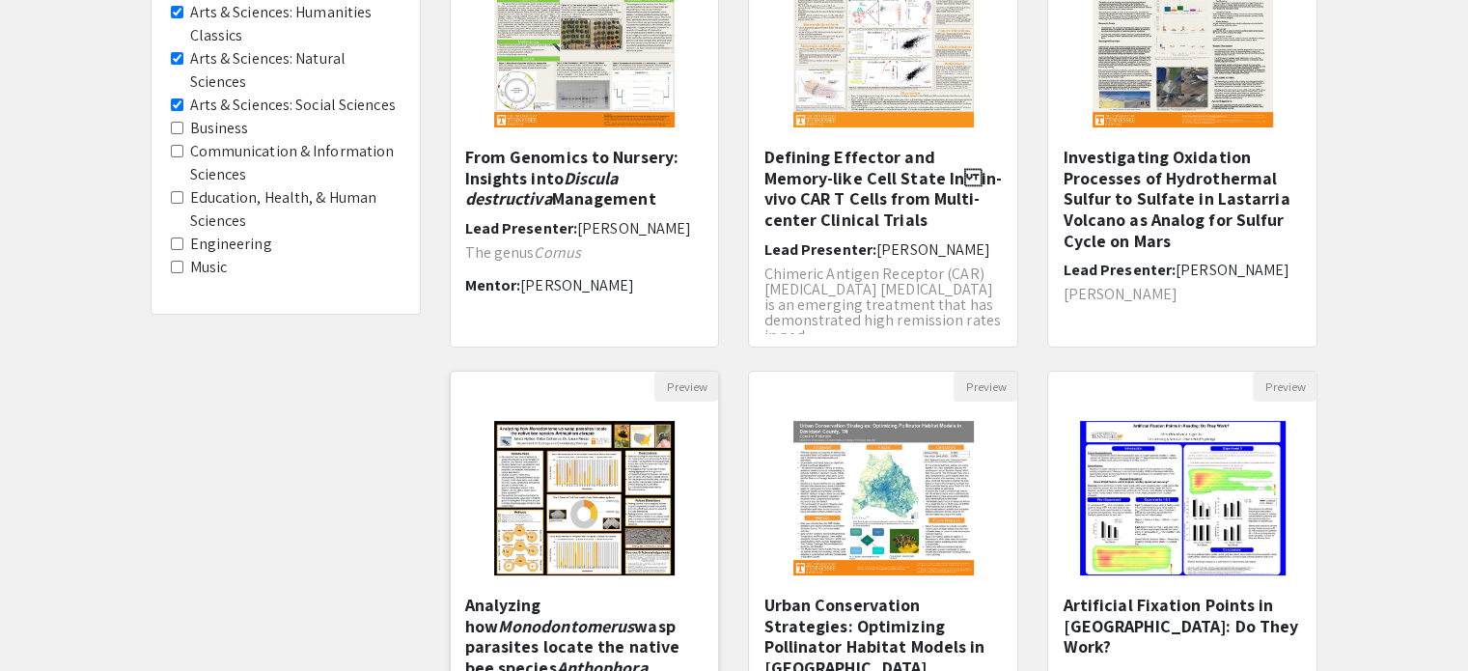
click at [675, 403] on img at bounding box center [584, 497] width 219 height 193
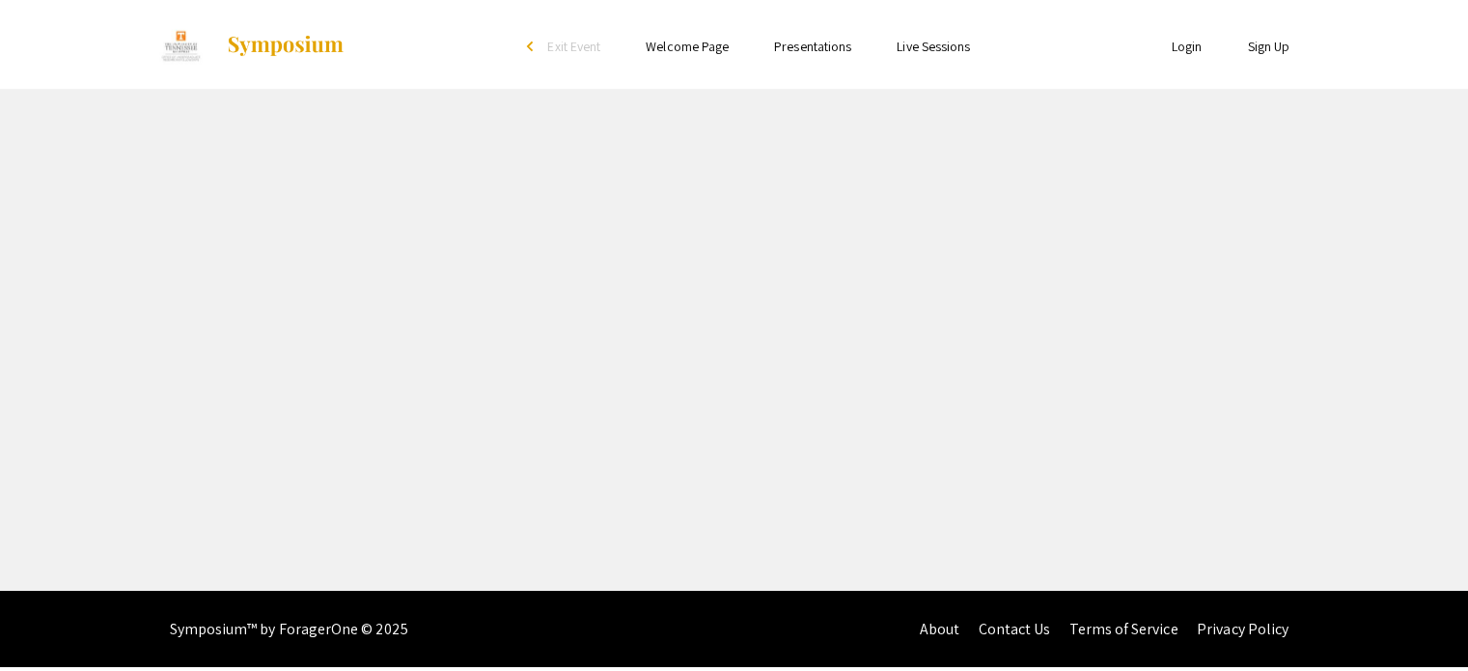
select select "custom"
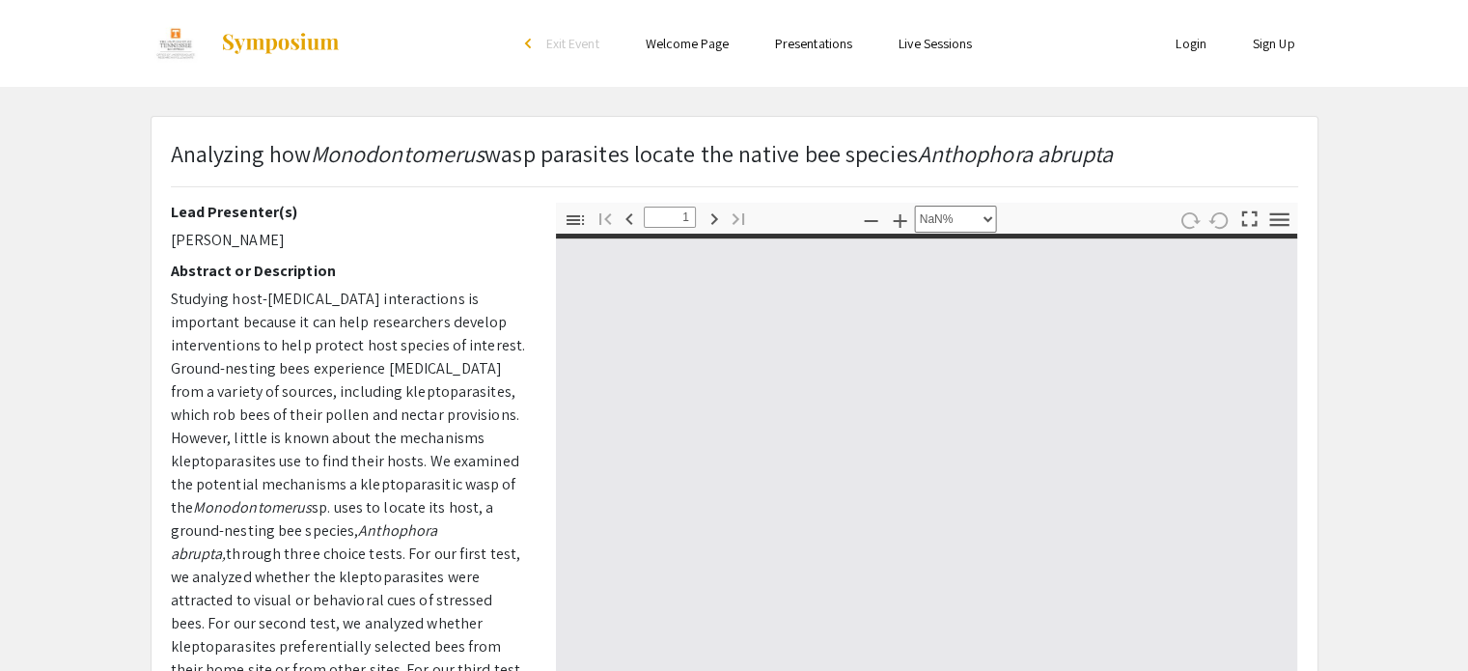
type input "0"
select select "custom"
type input "1"
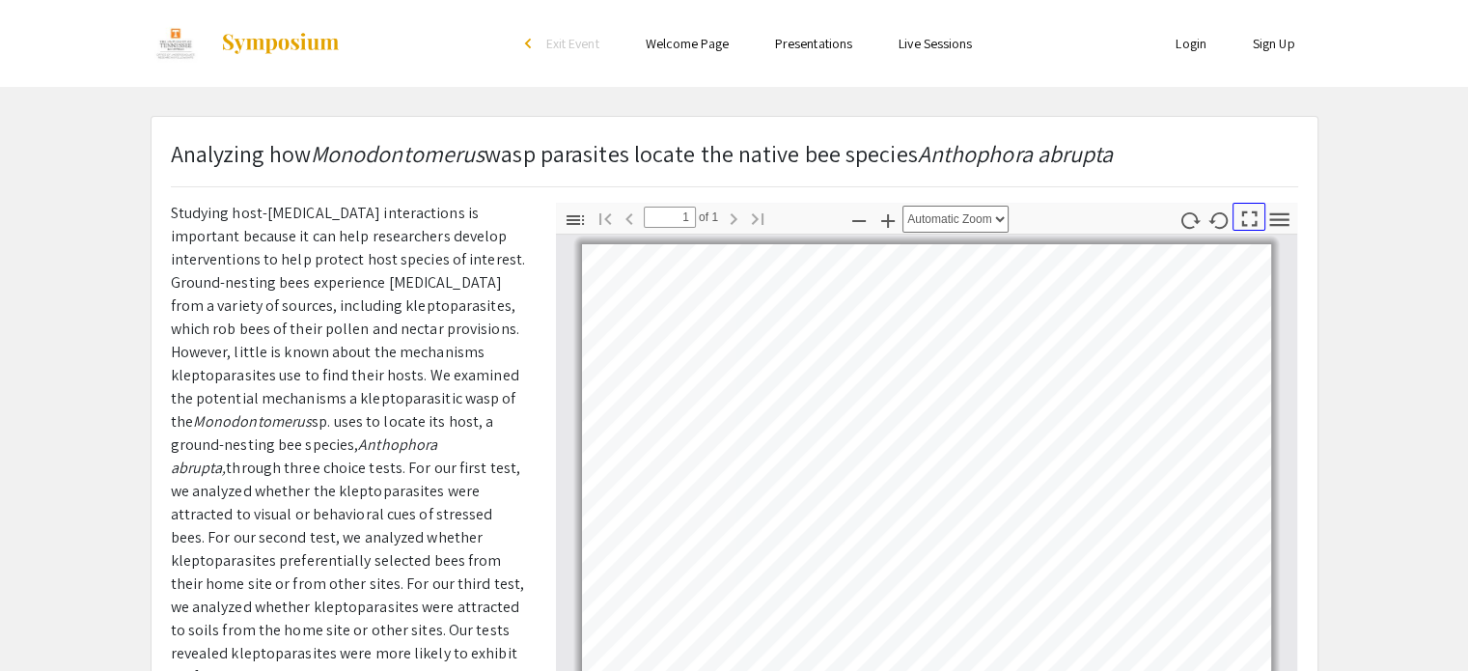
click at [1243, 220] on icon "button" at bounding box center [1249, 218] width 15 height 15
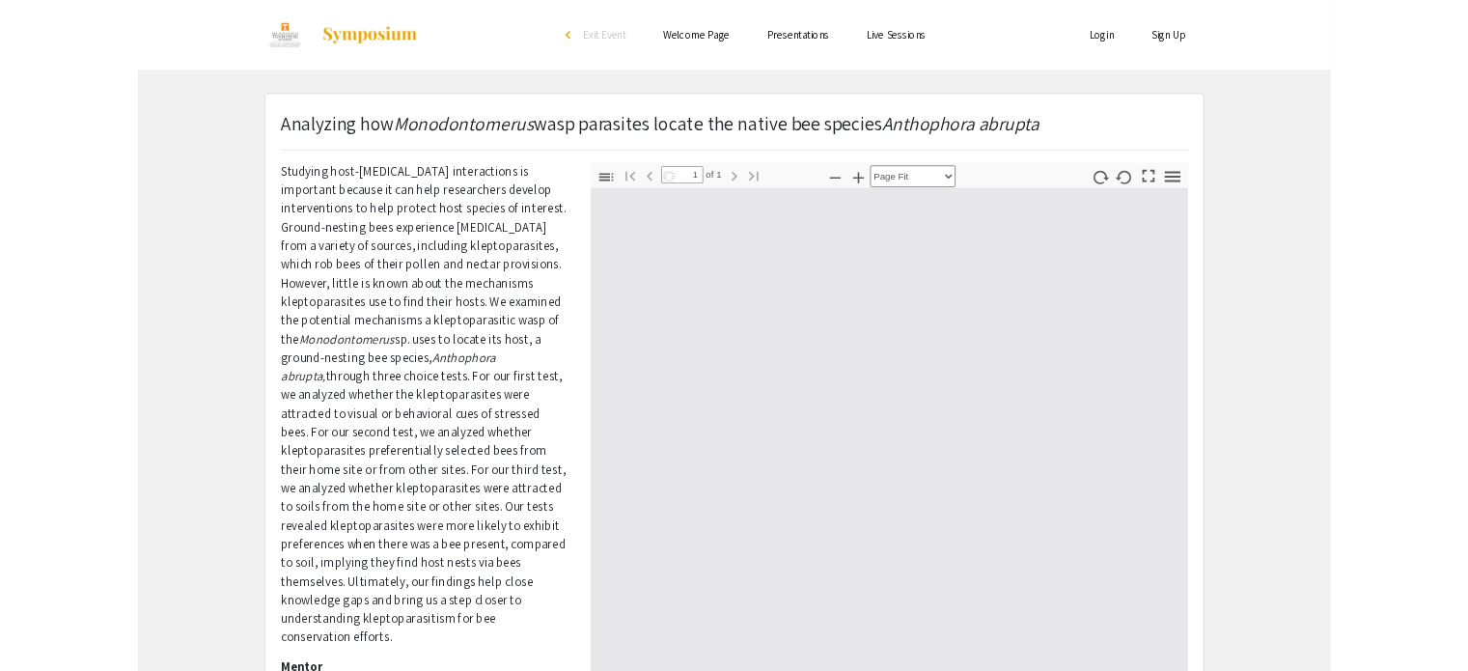
scroll to position [833, 0]
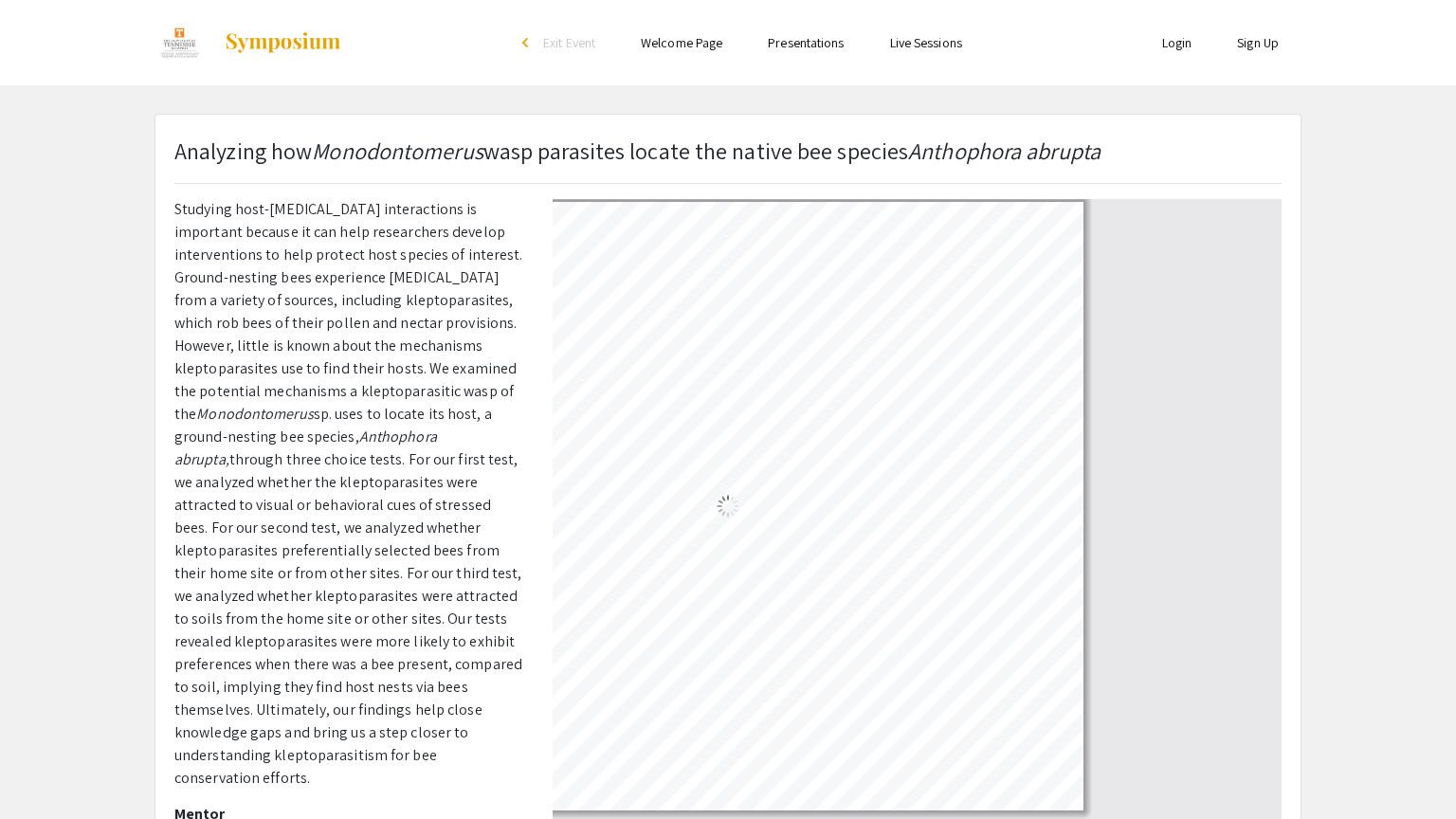
select select "auto"
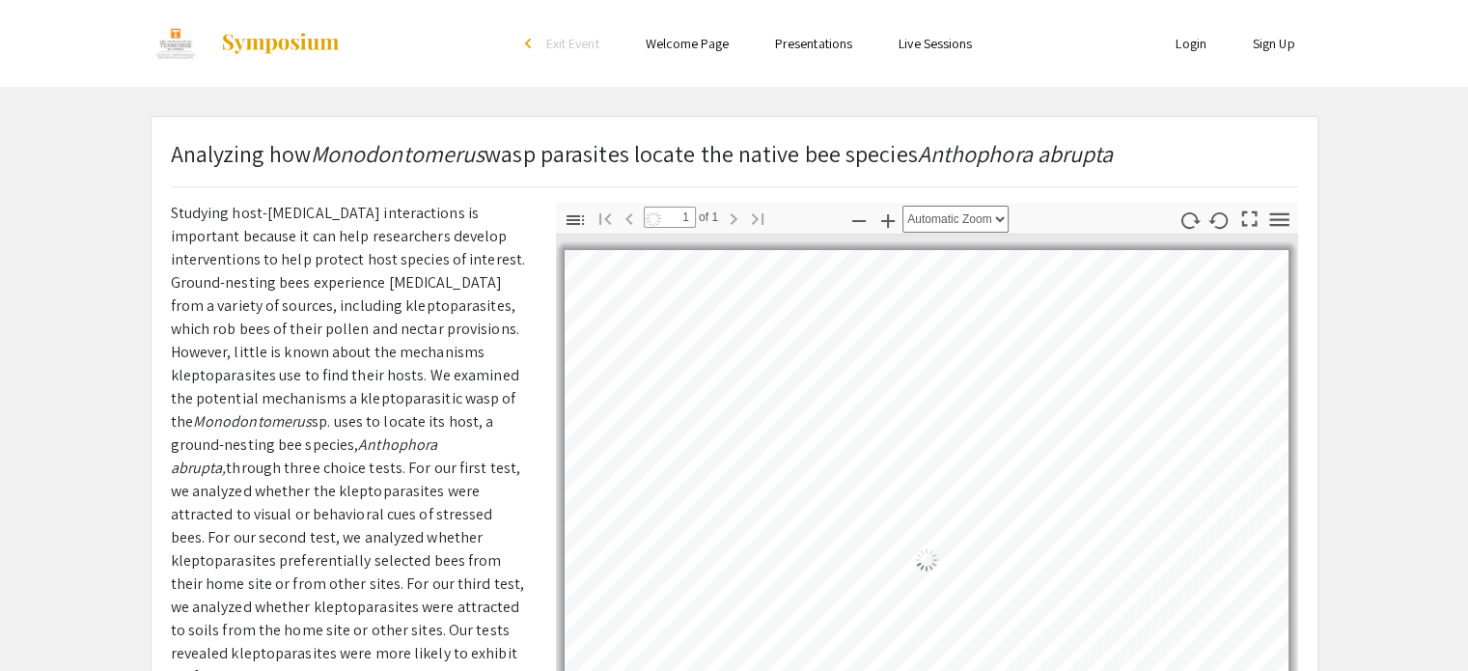
scroll to position [0, 0]
